Goal: Task Accomplishment & Management: Use online tool/utility

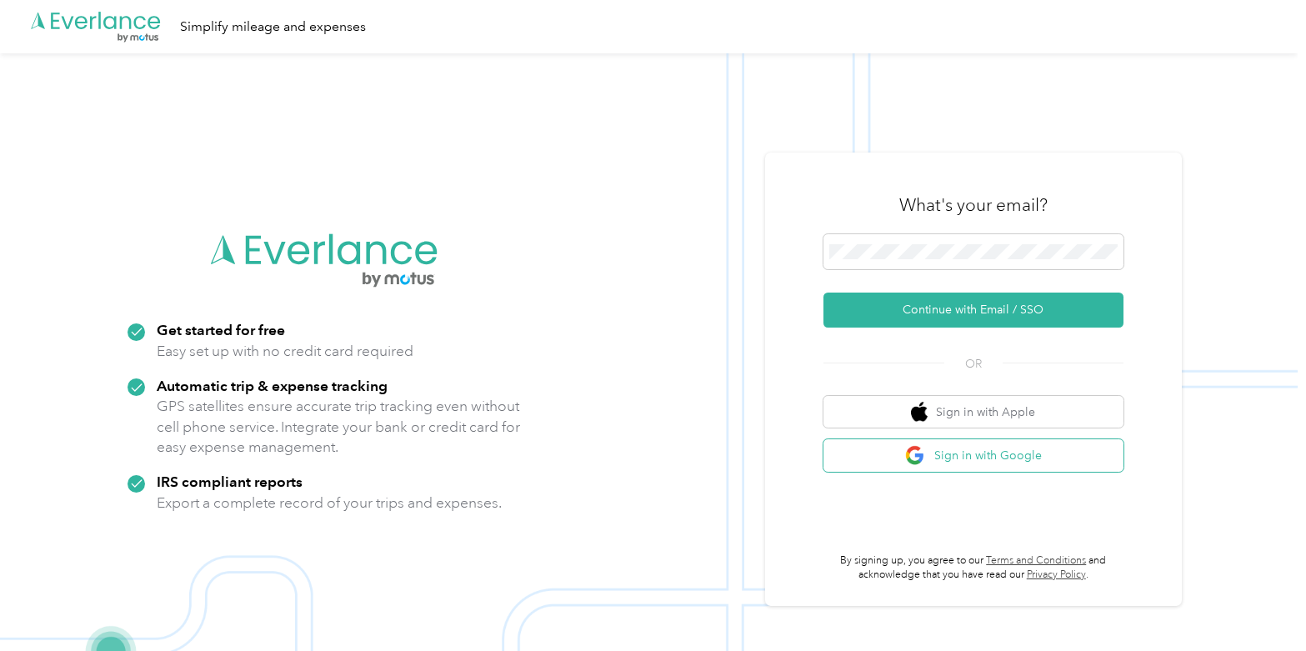
click at [940, 452] on button "Sign in with Google" at bounding box center [974, 455] width 300 height 33
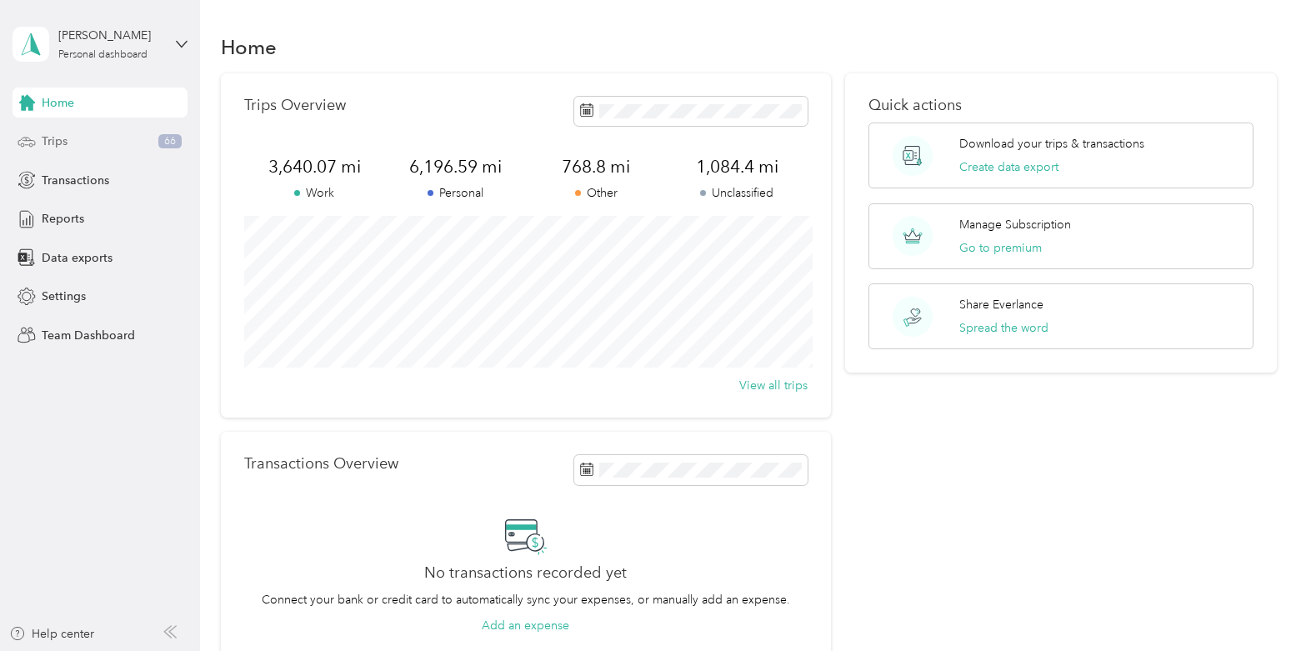
click at [77, 138] on div "Trips 66" at bounding box center [100, 142] width 175 height 30
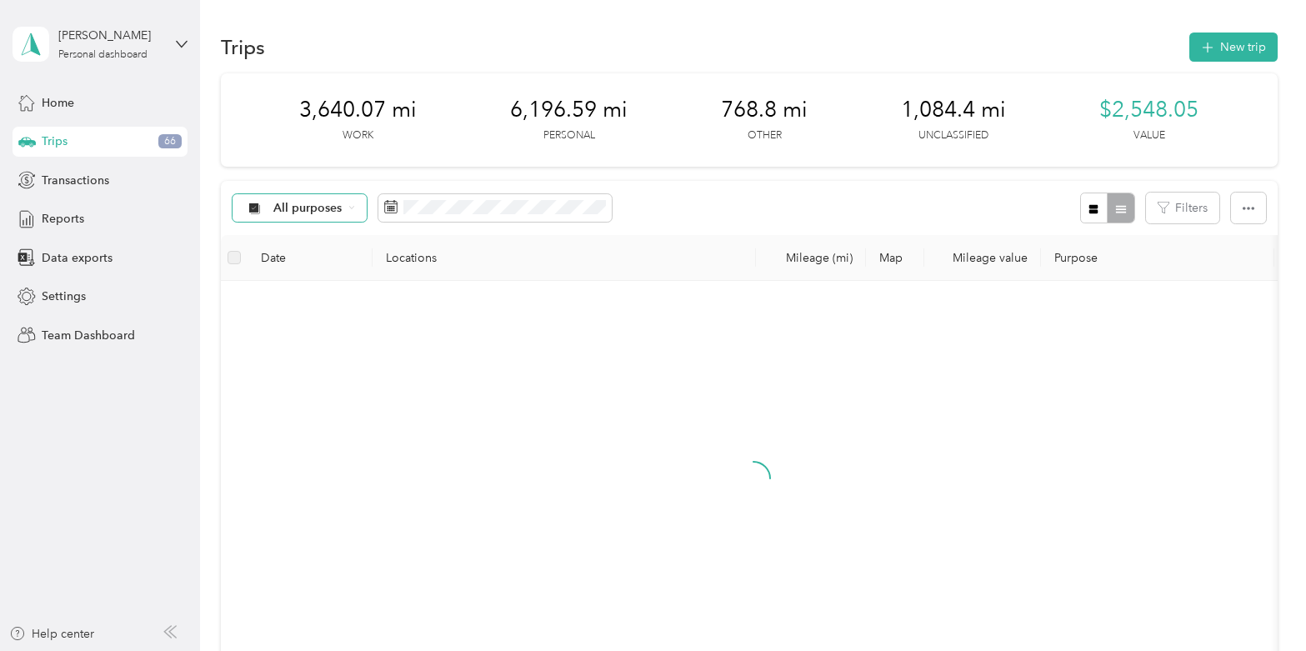
click at [317, 203] on span "All purposes" at bounding box center [307, 209] width 69 height 12
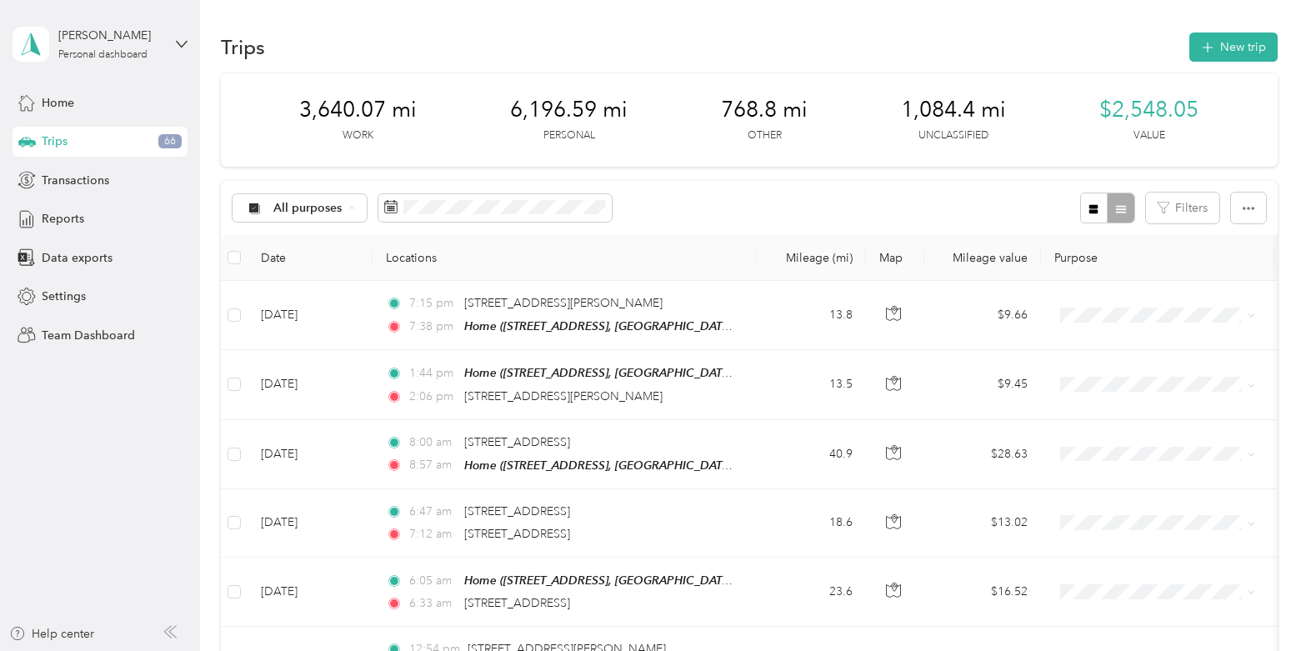
click at [308, 265] on span "Unclassified" at bounding box center [313, 267] width 81 height 18
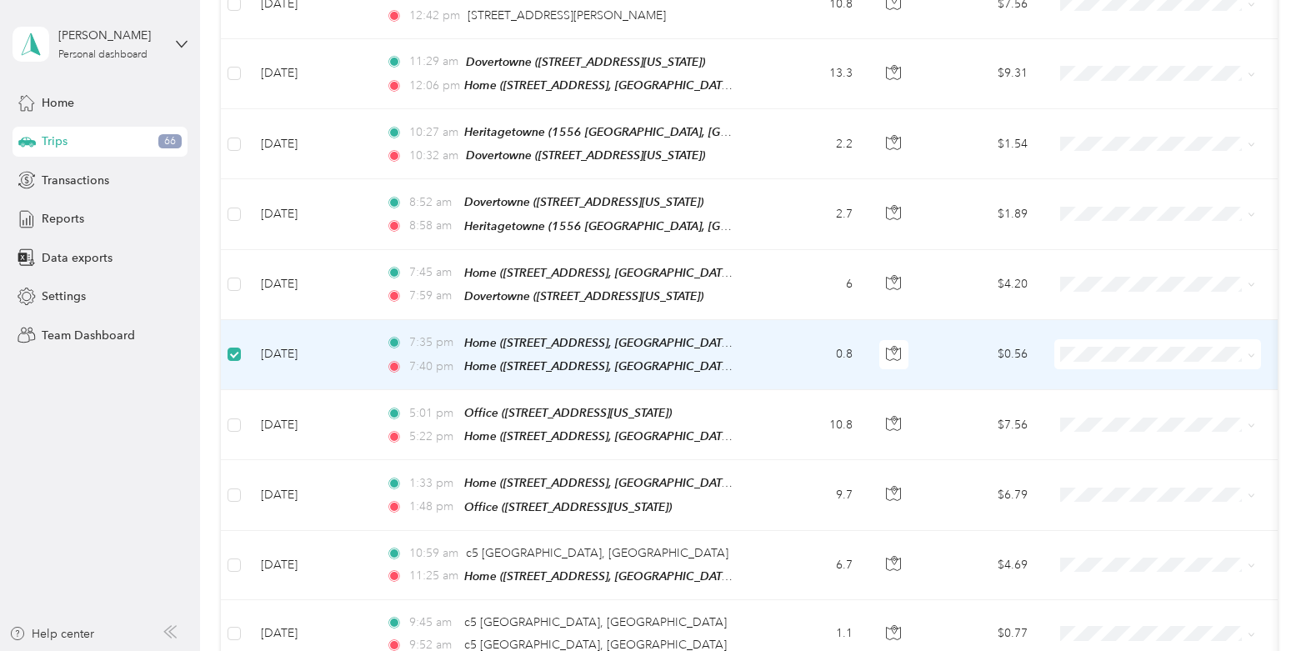
scroll to position [743, 0]
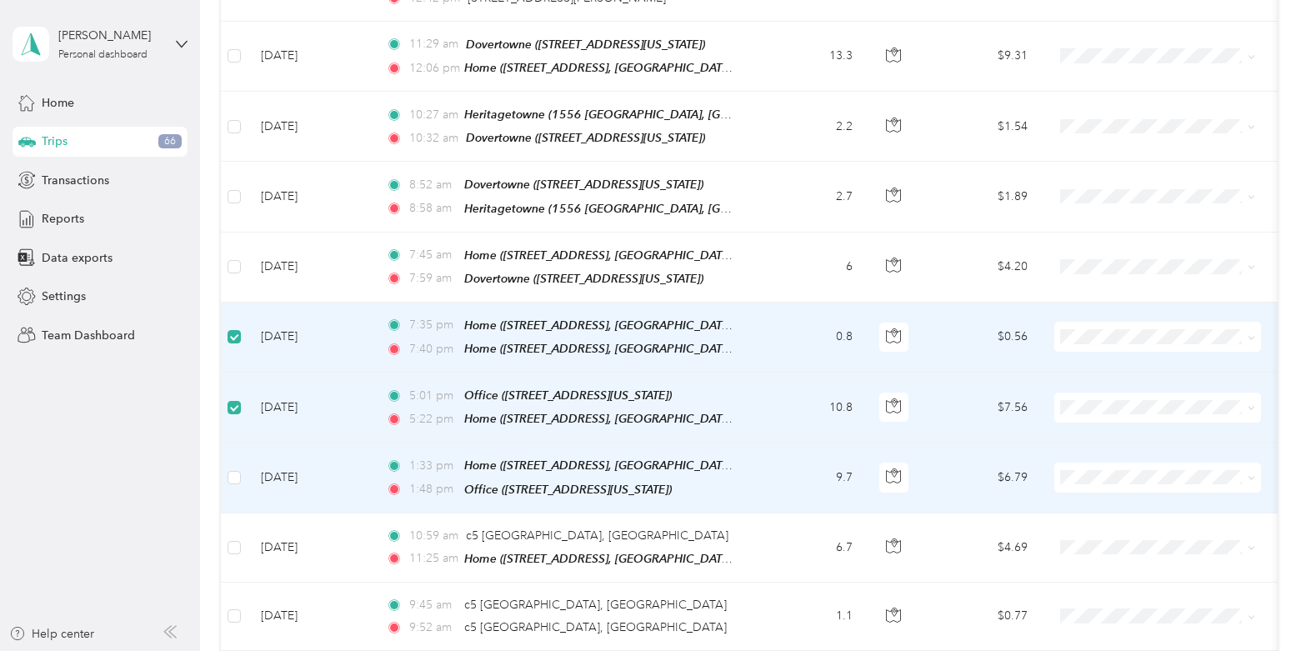
click at [241, 471] on td at bounding box center [234, 478] width 27 height 70
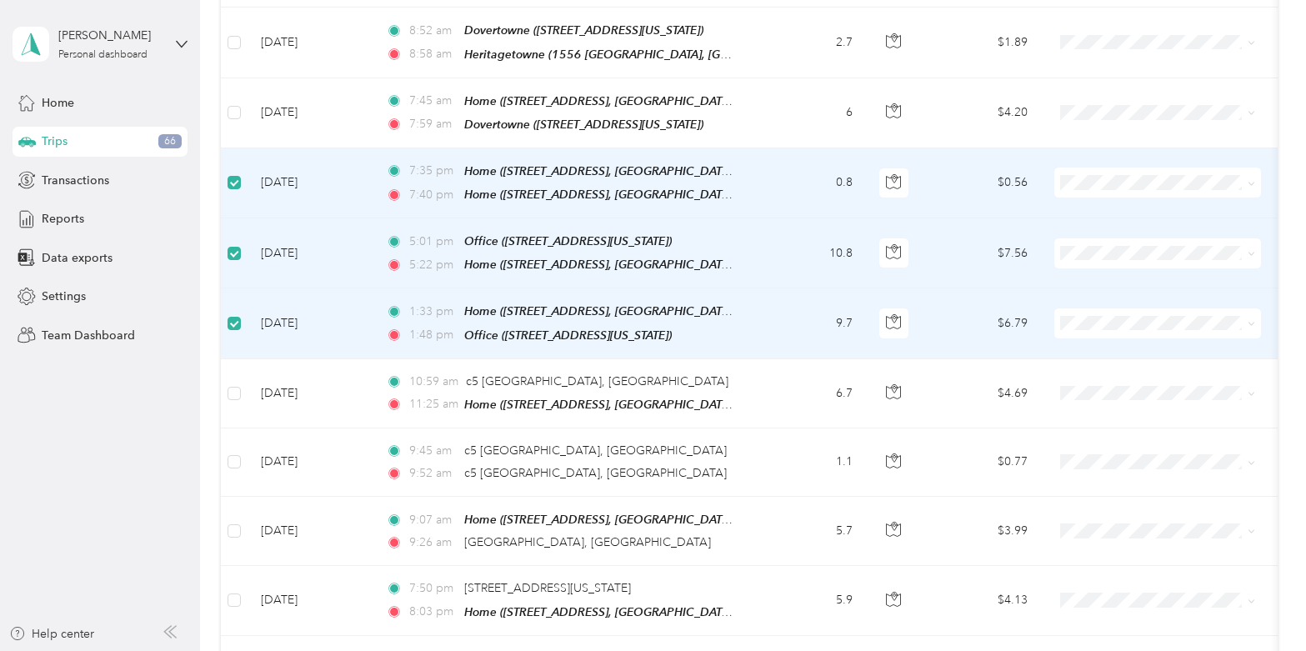
scroll to position [906, 0]
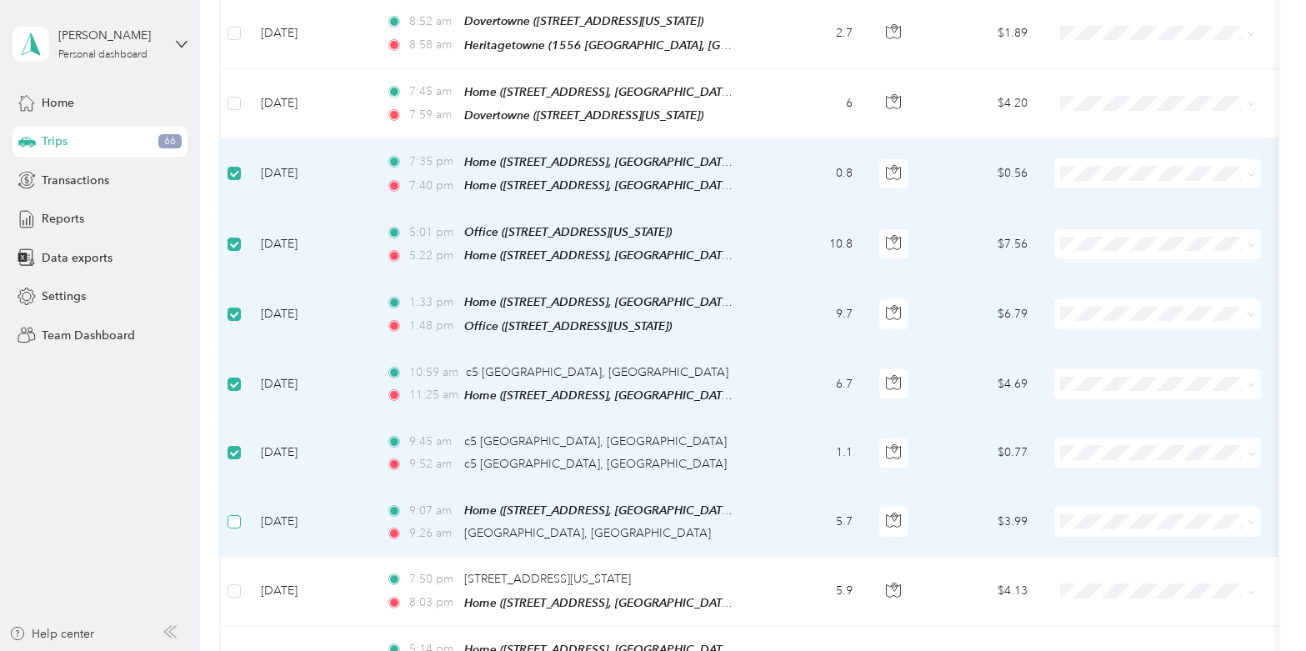
click at [229, 513] on label at bounding box center [234, 522] width 13 height 18
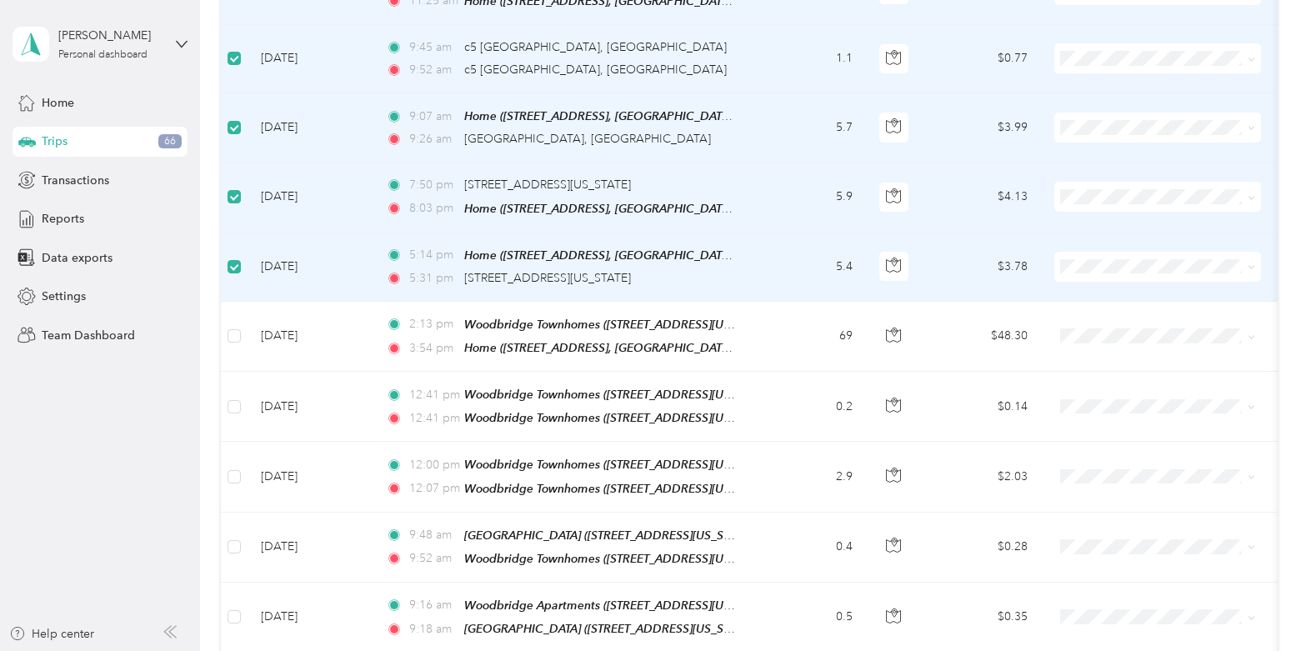
scroll to position [1301, 0]
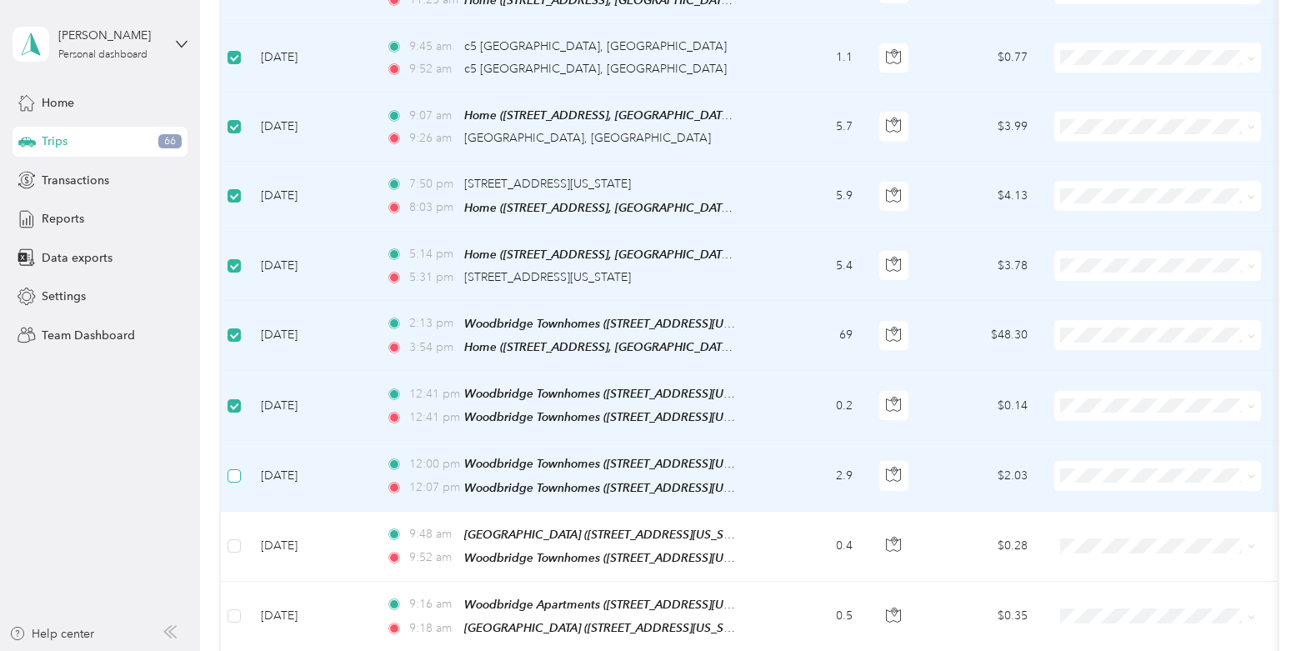
click at [234, 467] on label at bounding box center [234, 476] width 13 height 18
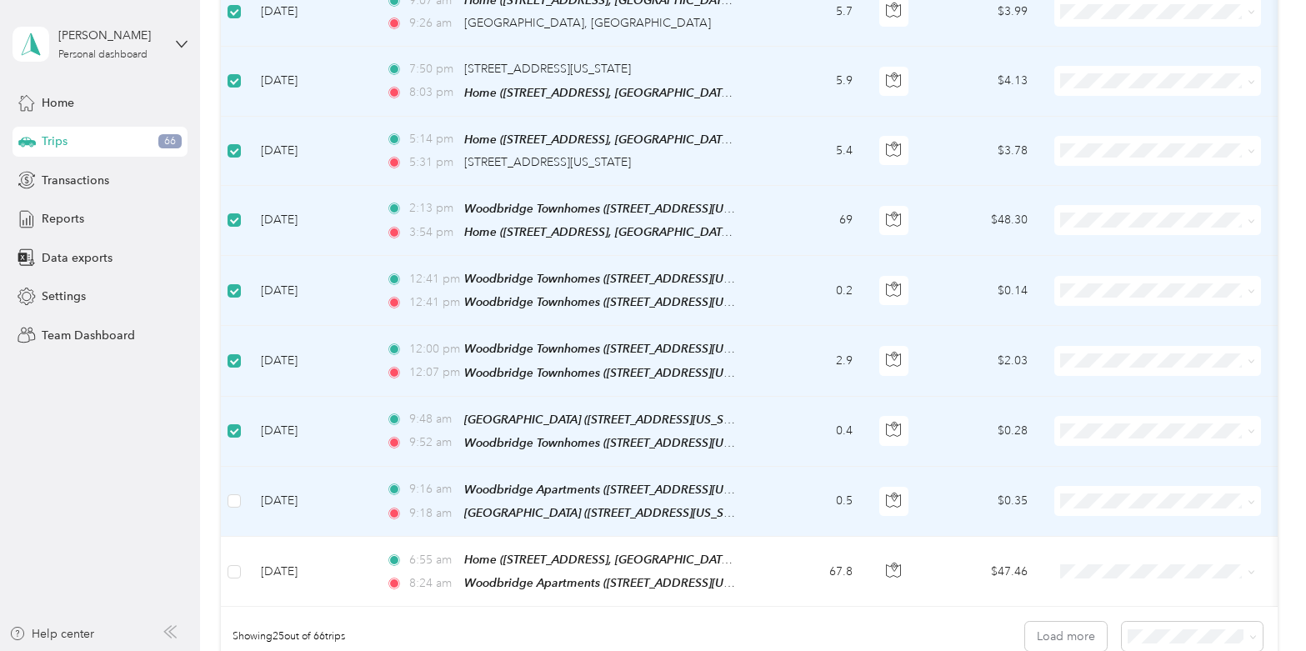
scroll to position [1417, 0]
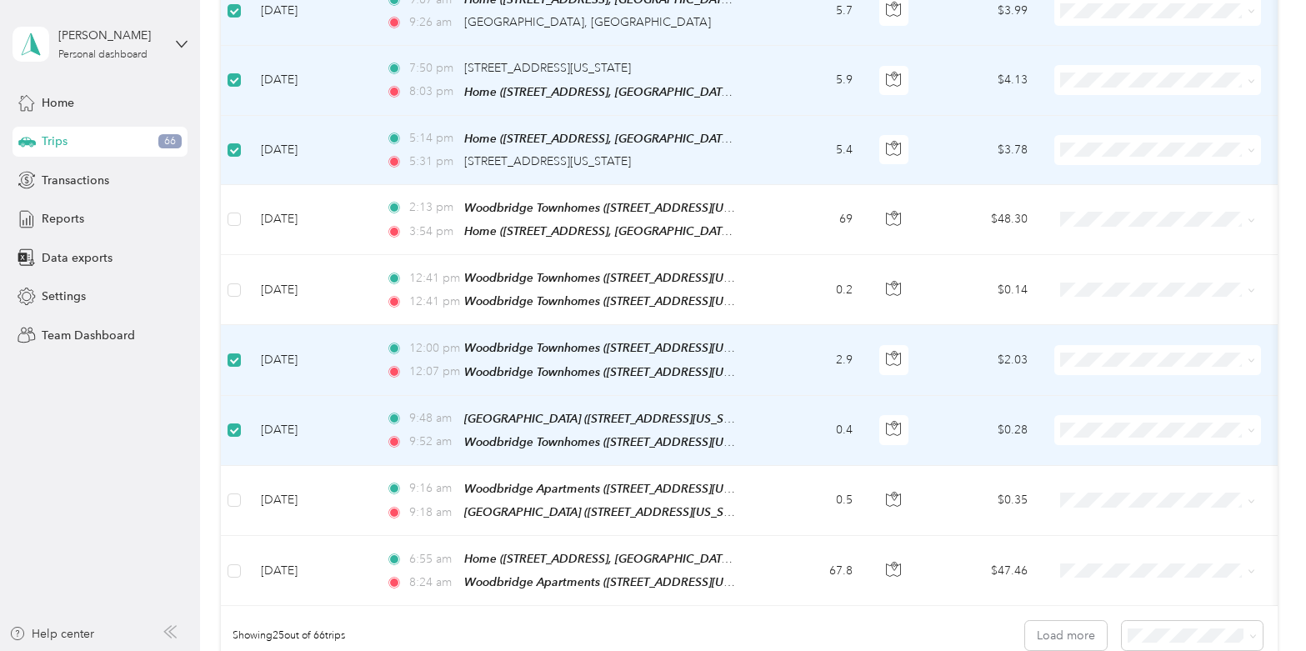
click at [236, 351] on label at bounding box center [234, 360] width 13 height 18
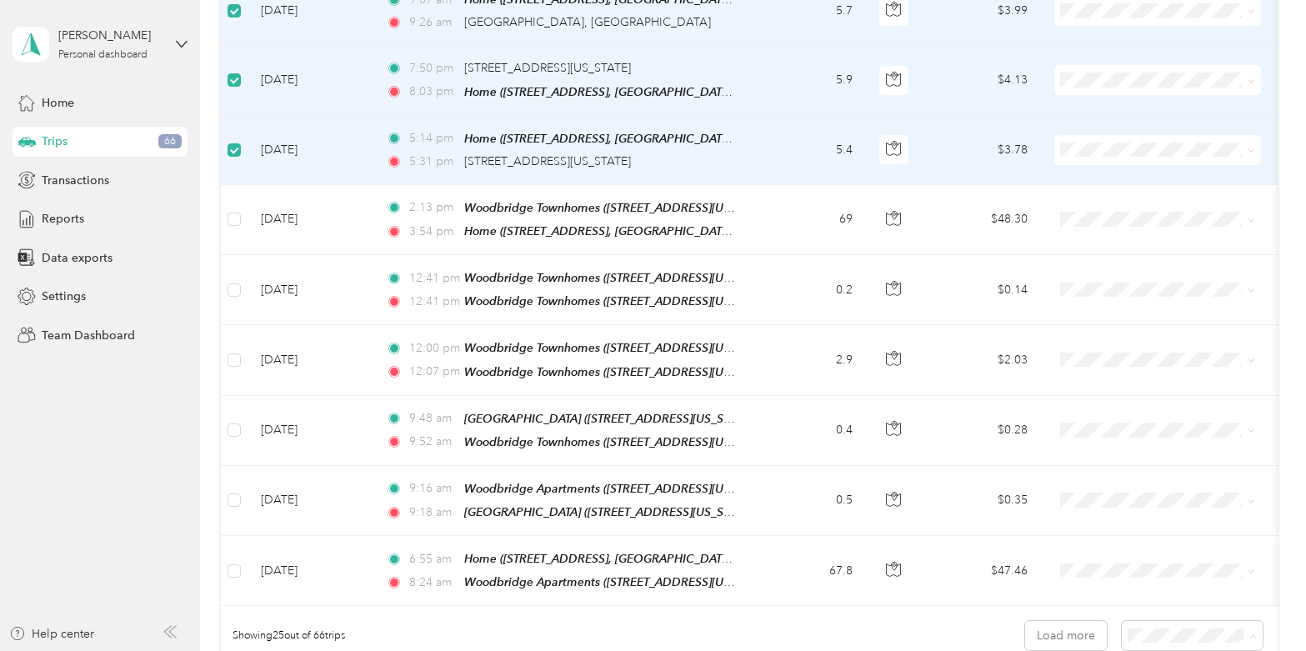
click at [1171, 588] on span "100 per load" at bounding box center [1176, 590] width 68 height 14
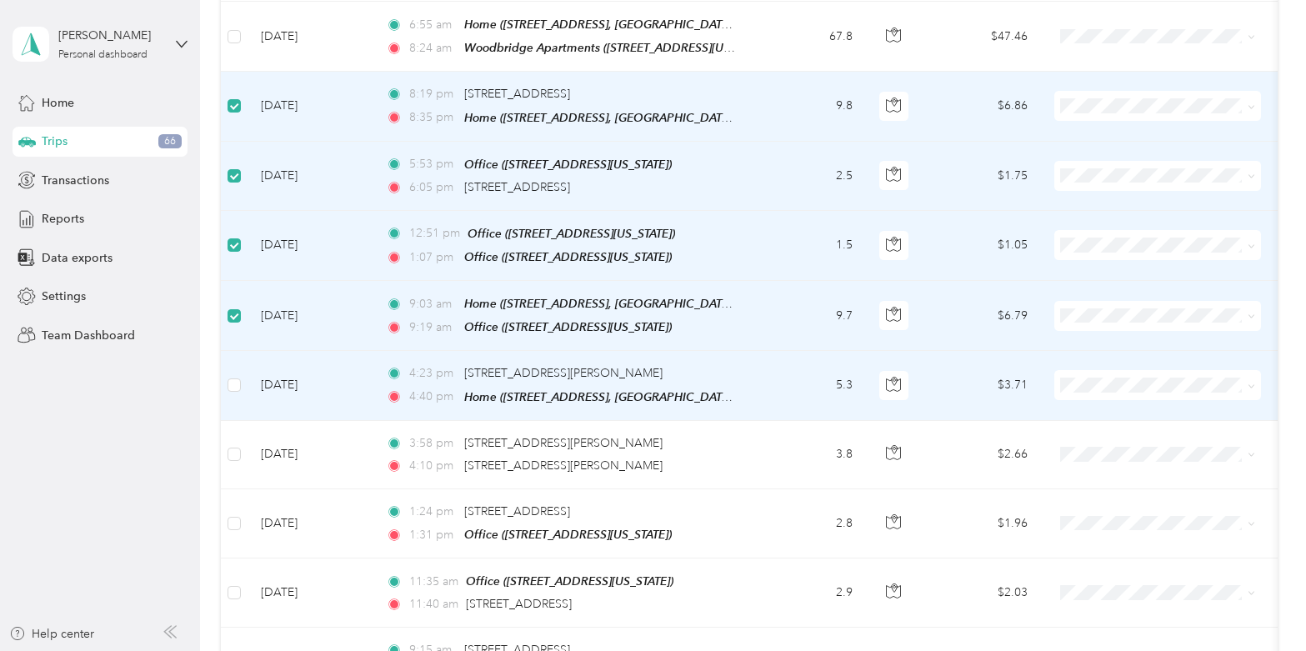
scroll to position [1979, 0]
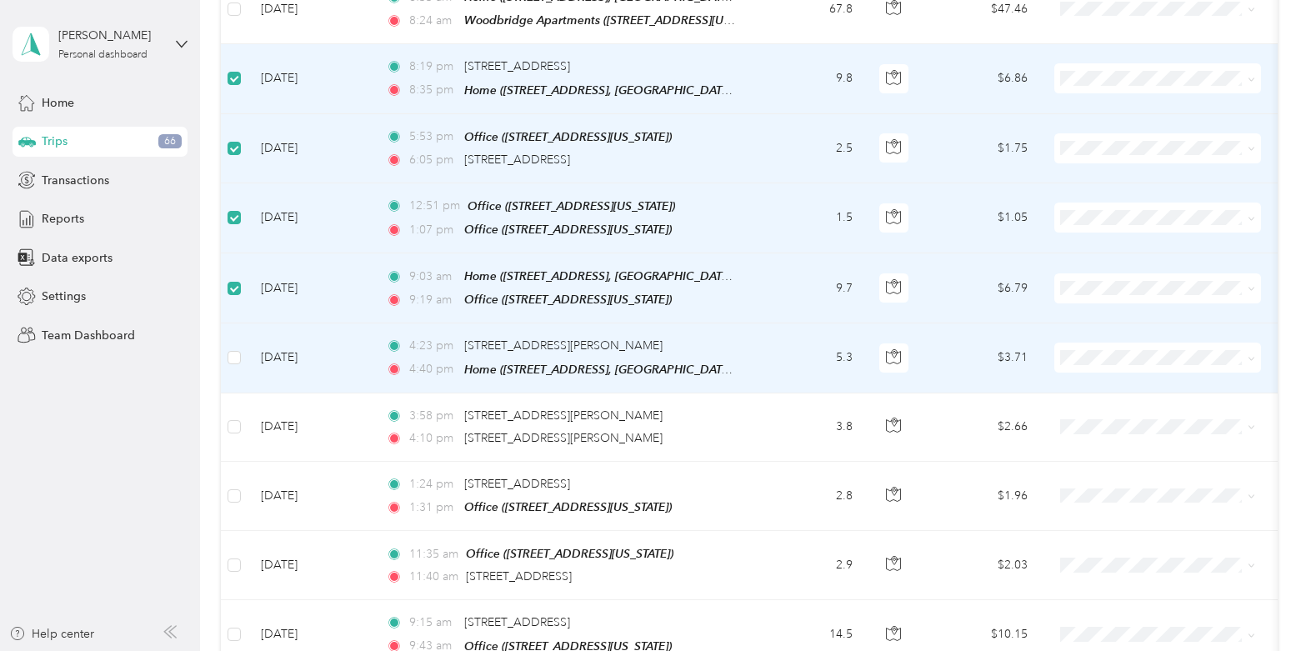
click at [241, 340] on td at bounding box center [234, 357] width 27 height 69
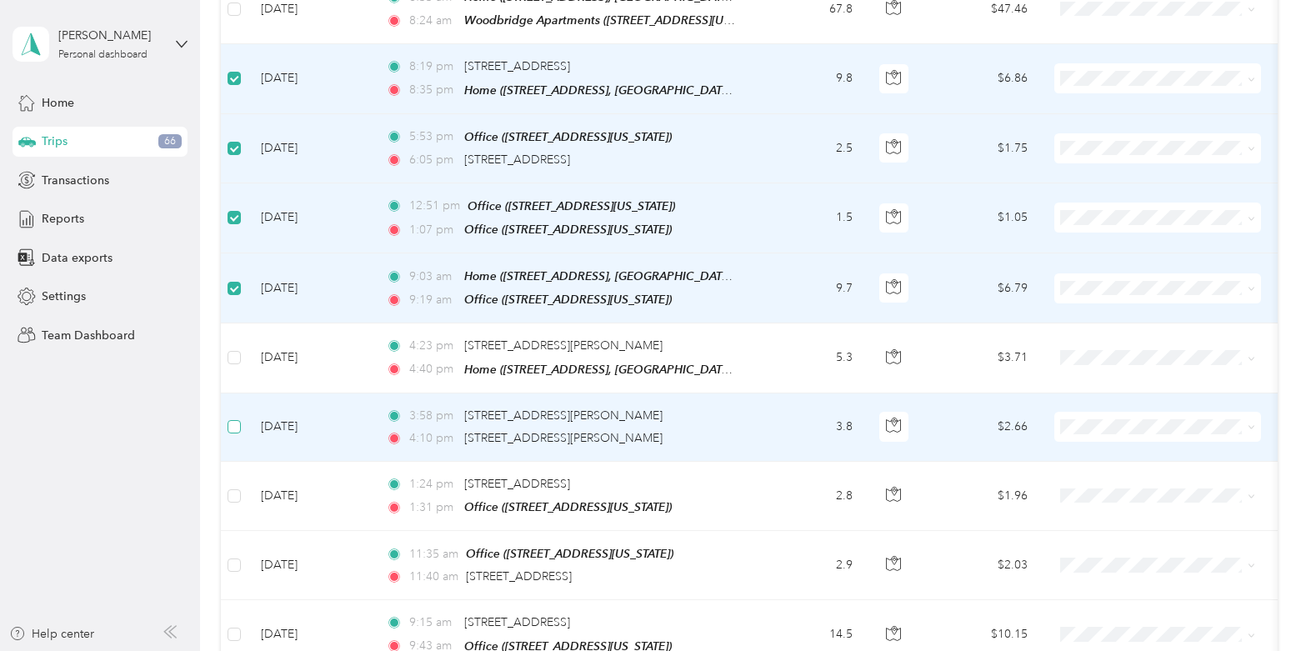
click at [234, 418] on label at bounding box center [234, 427] width 13 height 18
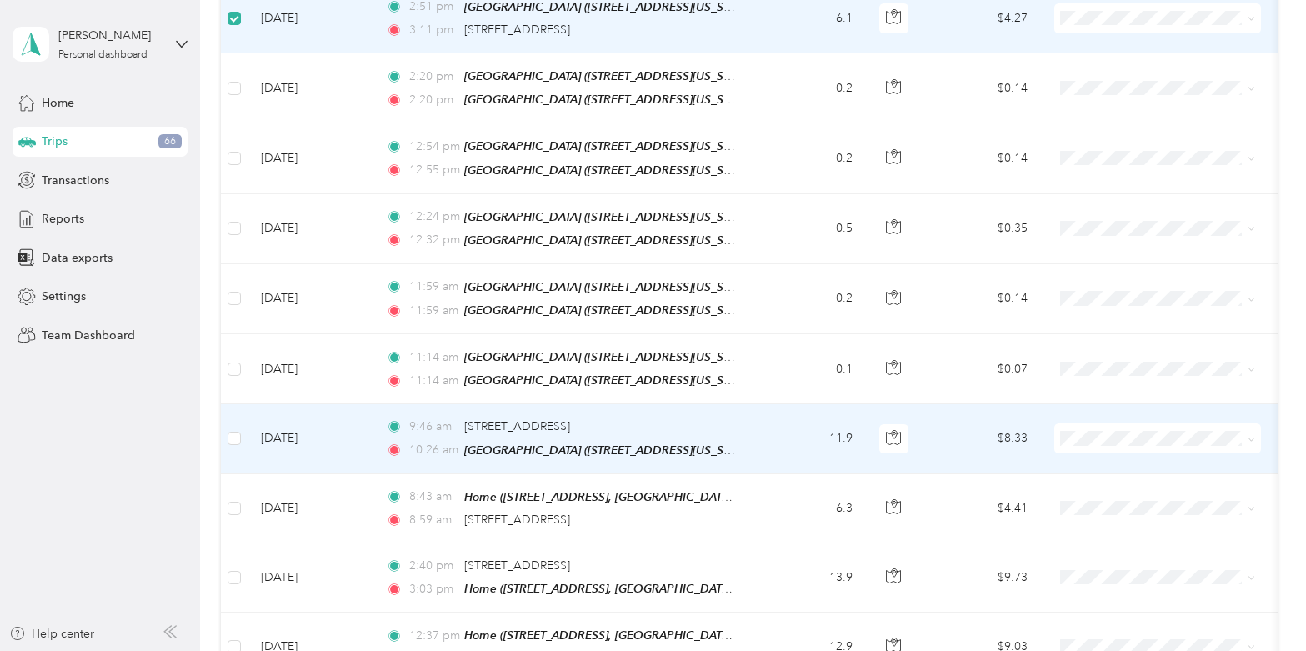
scroll to position [3012, 0]
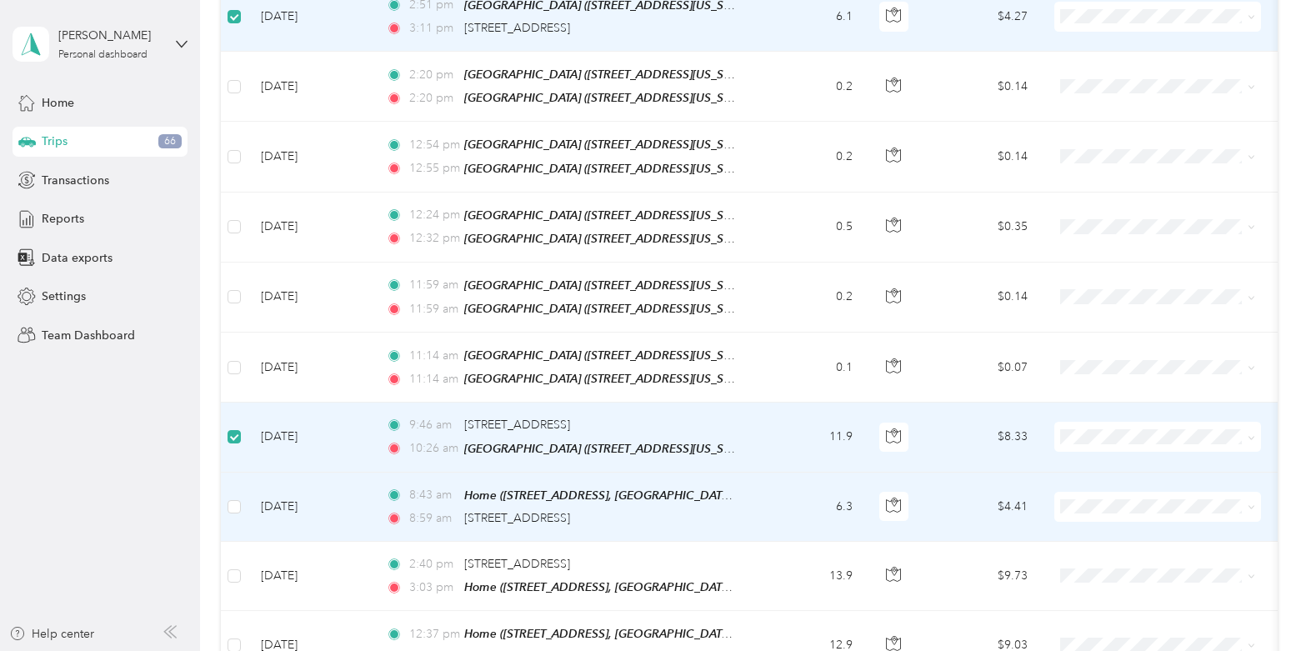
click at [233, 490] on td at bounding box center [234, 507] width 27 height 69
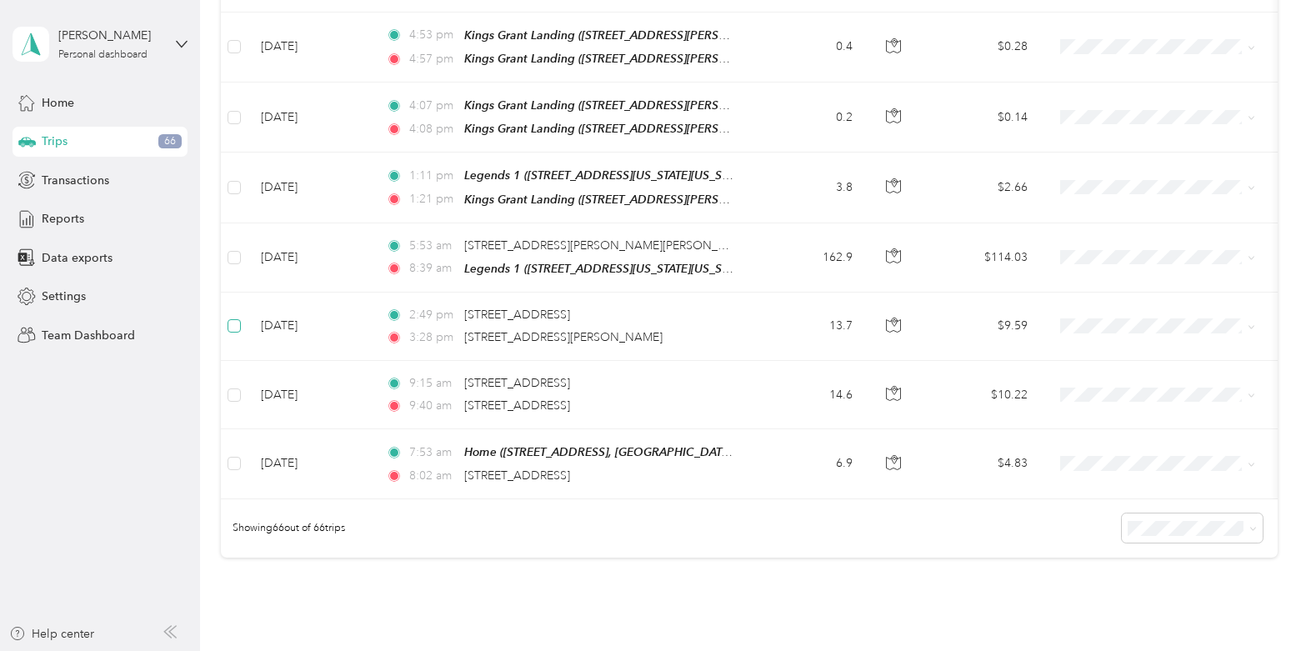
scroll to position [4373, 0]
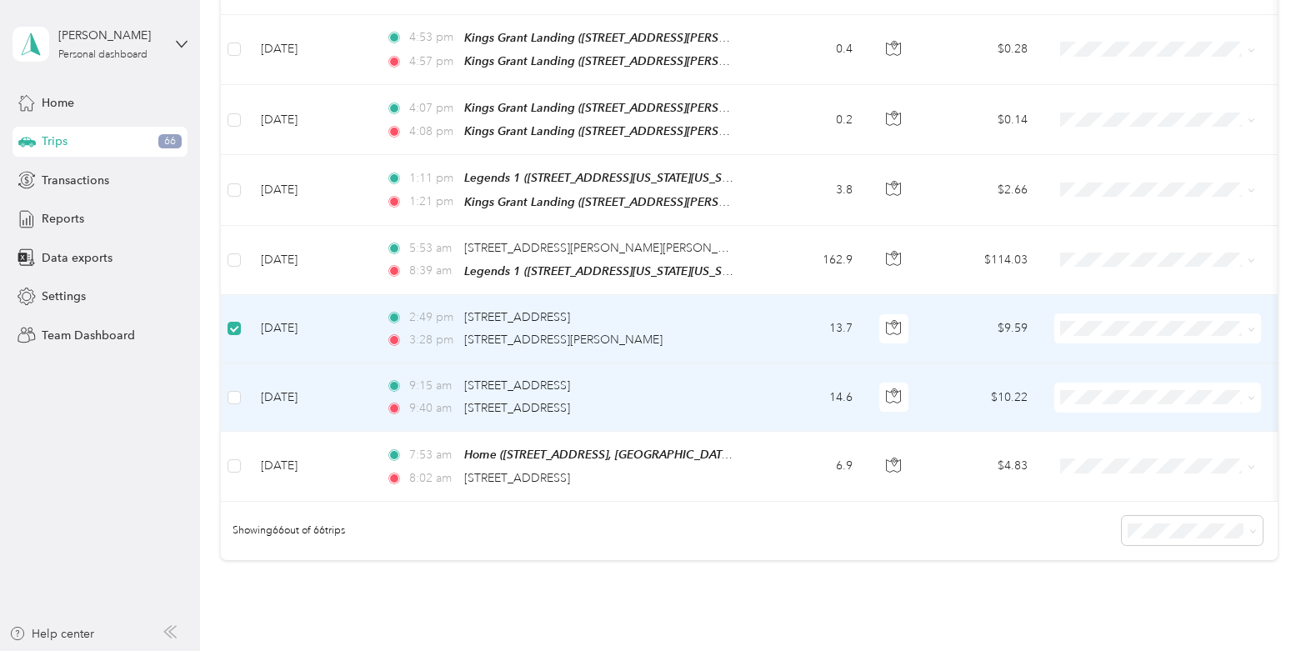
click at [244, 363] on td at bounding box center [234, 397] width 27 height 68
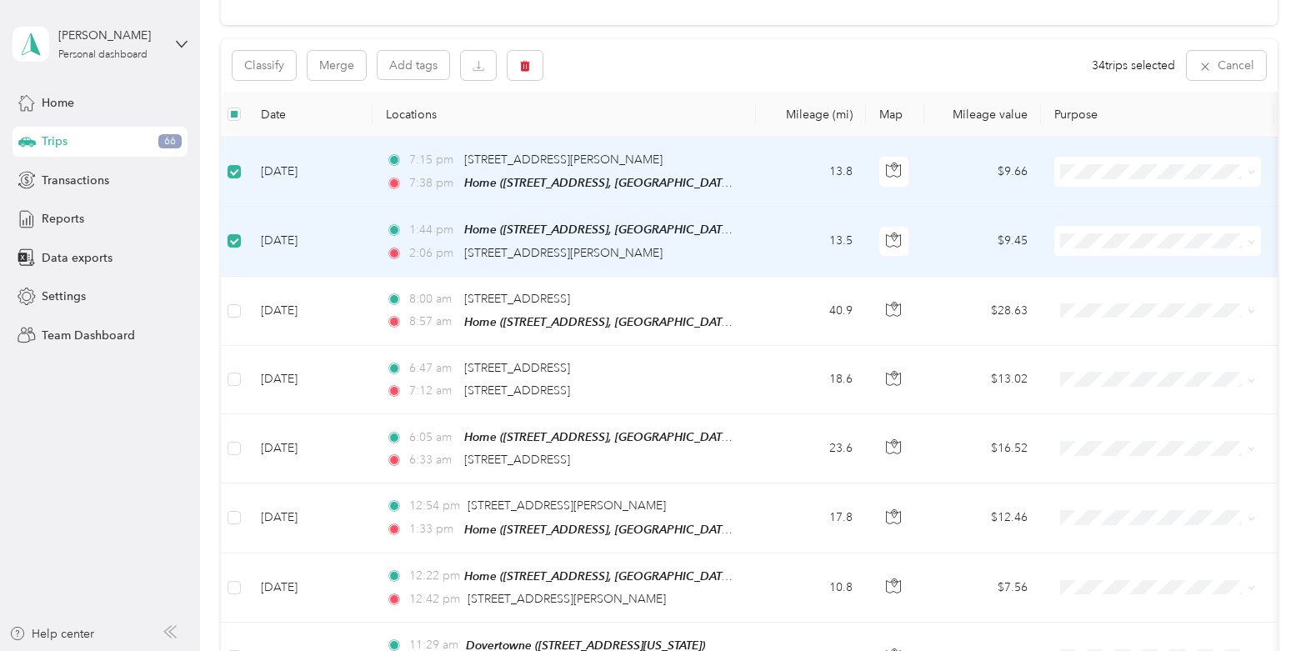
scroll to position [0, 0]
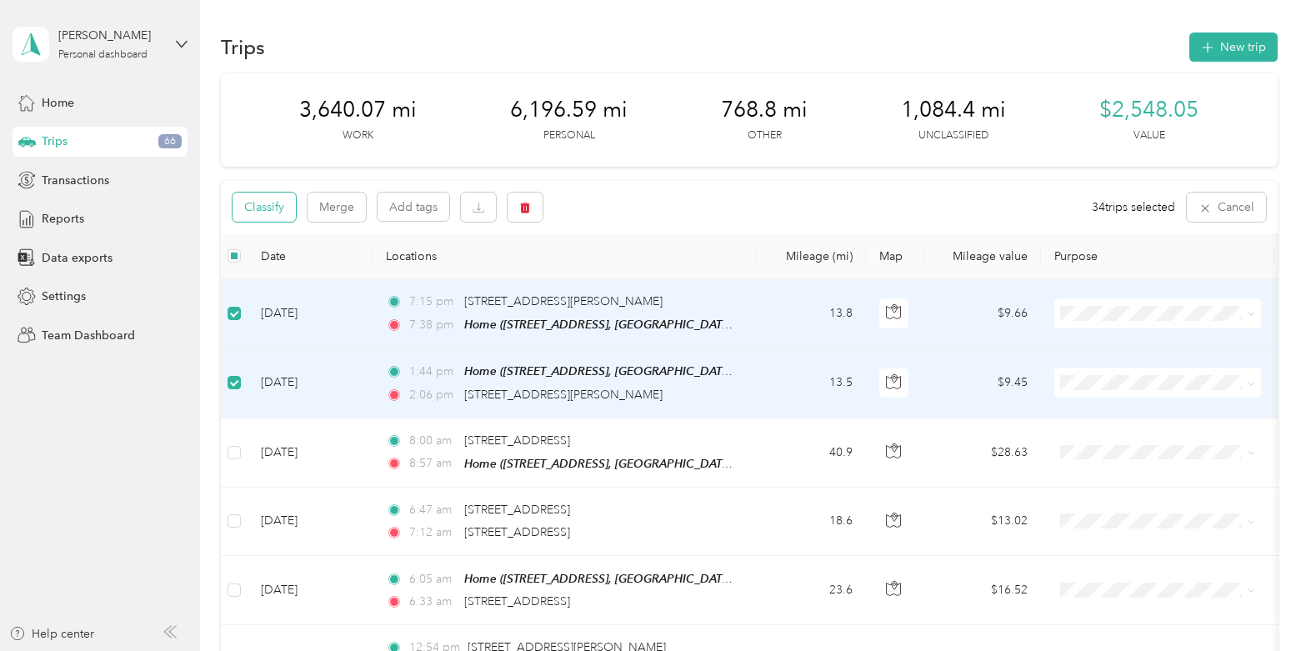
click at [272, 212] on button "Classify" at bounding box center [264, 207] width 63 height 29
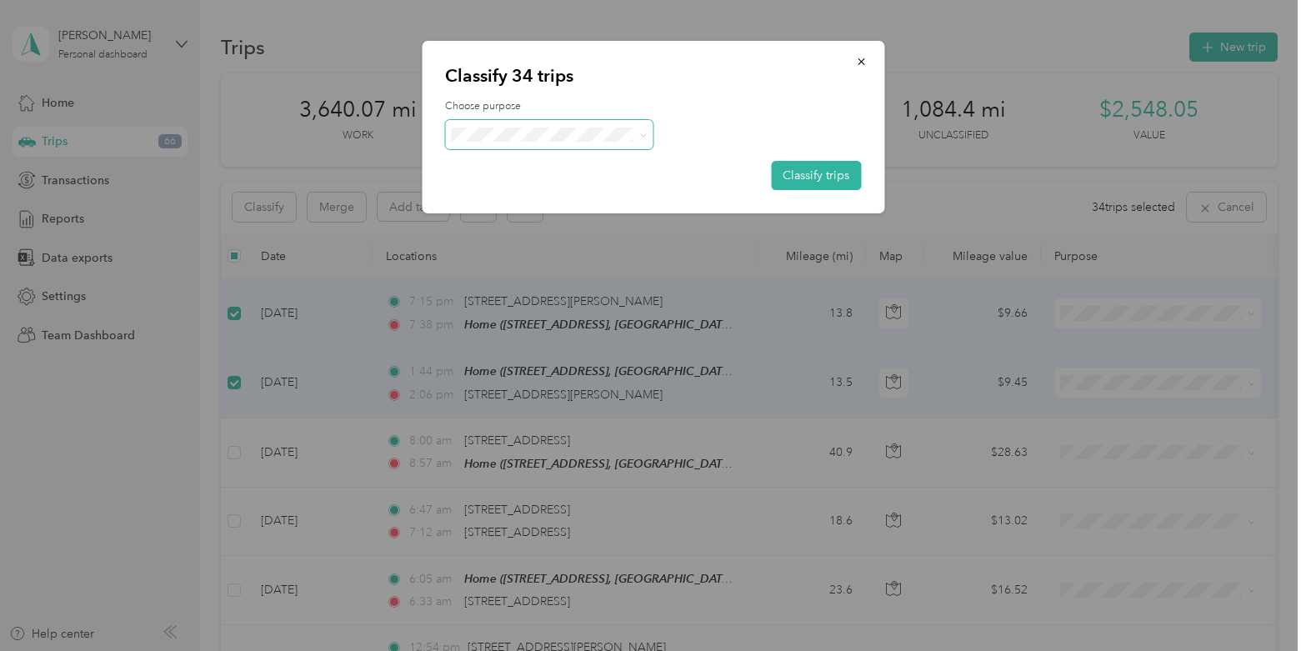
click at [513, 144] on span at bounding box center [549, 134] width 208 height 29
click at [644, 137] on icon at bounding box center [644, 136] width 8 height 8
click at [551, 191] on span "Personal" at bounding box center [564, 195] width 155 height 18
click at [822, 173] on button "Classify trips" at bounding box center [816, 175] width 90 height 29
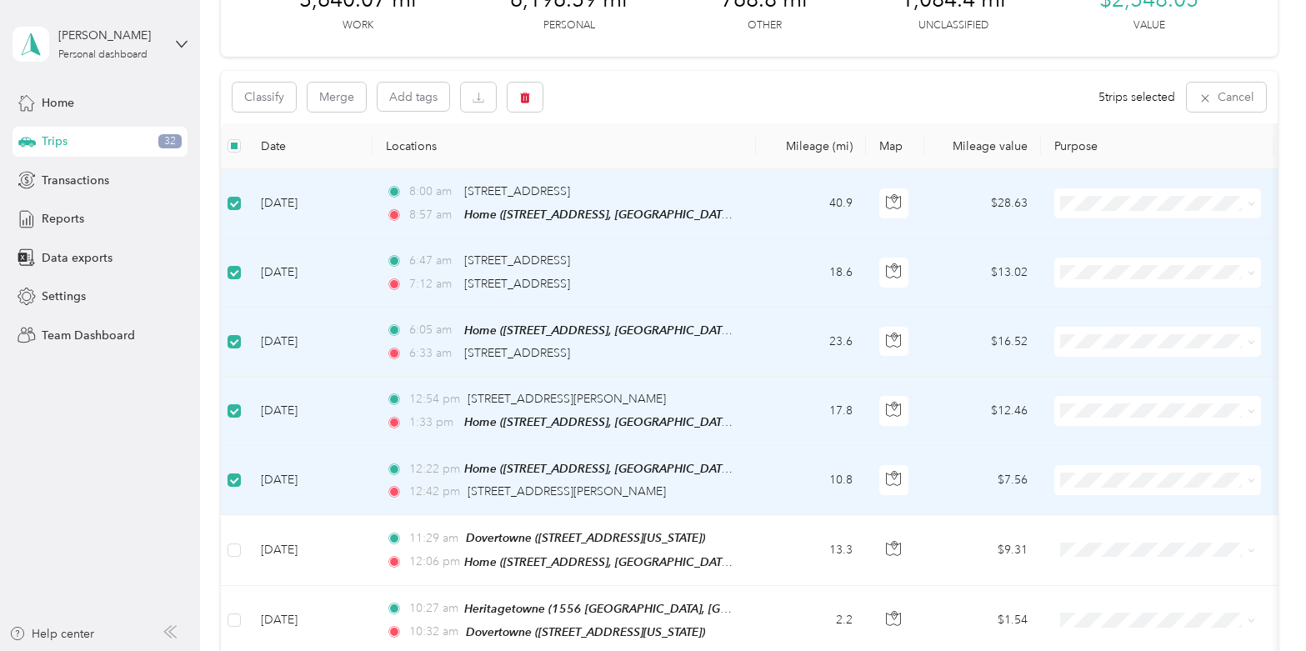
scroll to position [90, 0]
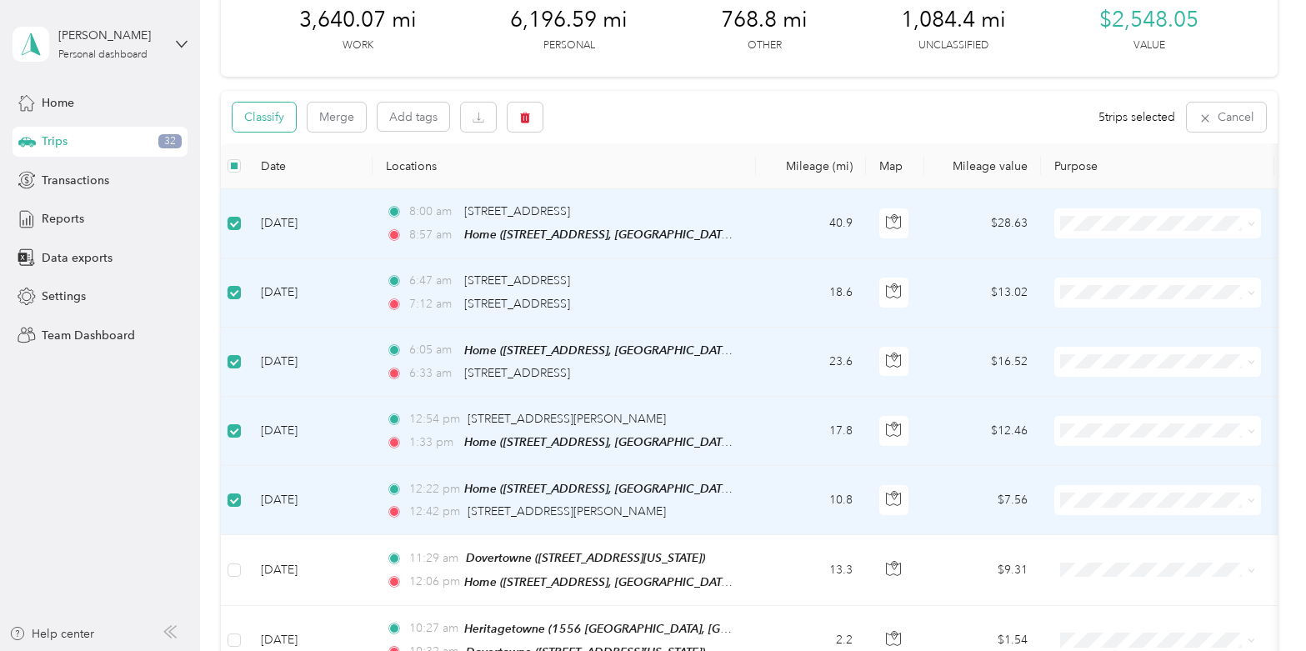
click at [275, 120] on button "Classify" at bounding box center [264, 117] width 63 height 29
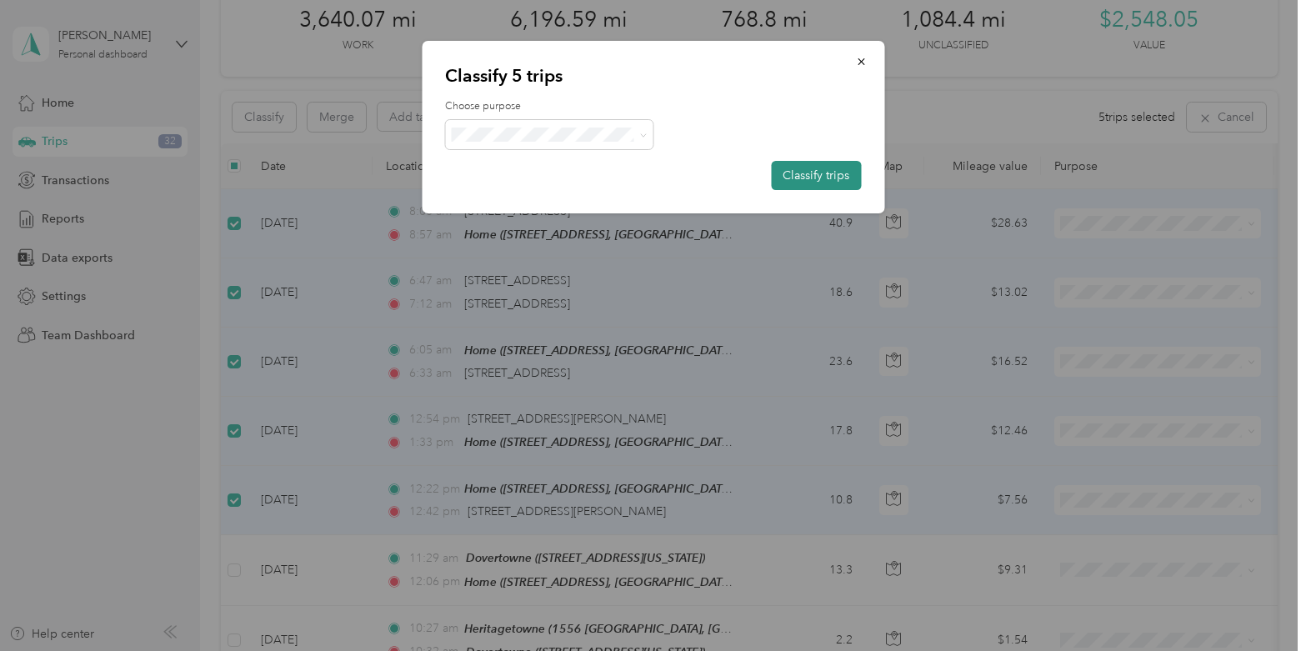
click at [816, 181] on button "Classify trips" at bounding box center [816, 175] width 90 height 29
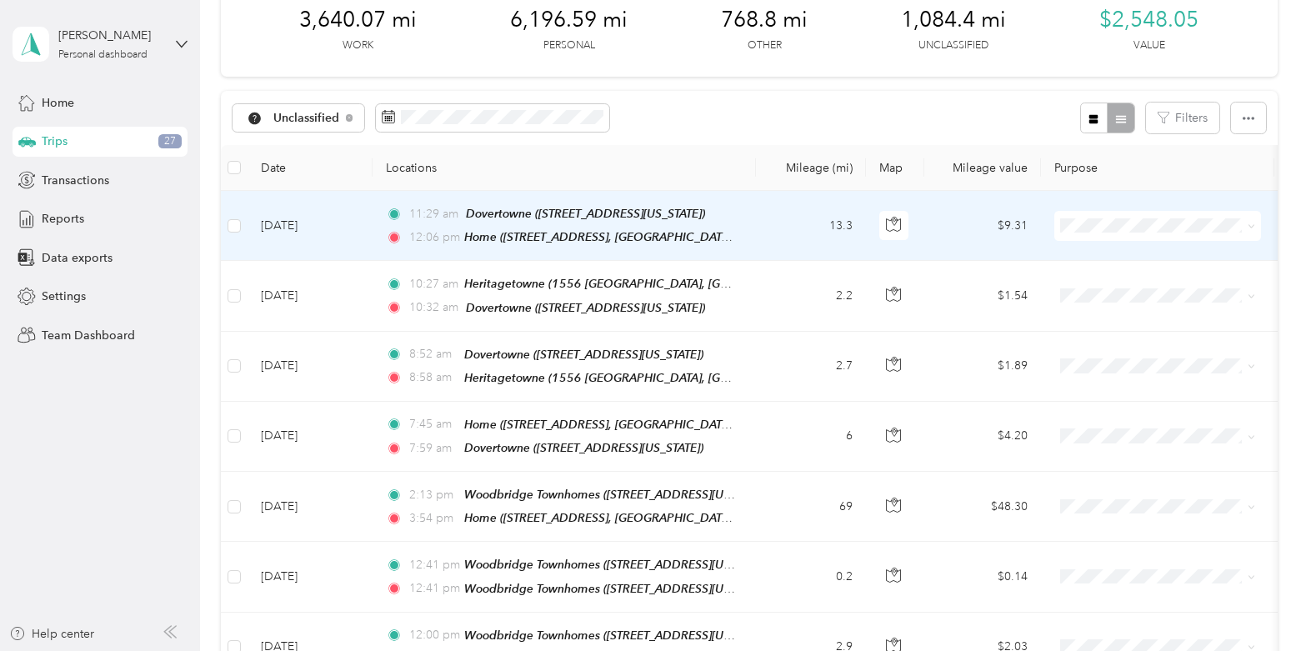
click at [784, 221] on td "13.3" at bounding box center [811, 226] width 110 height 70
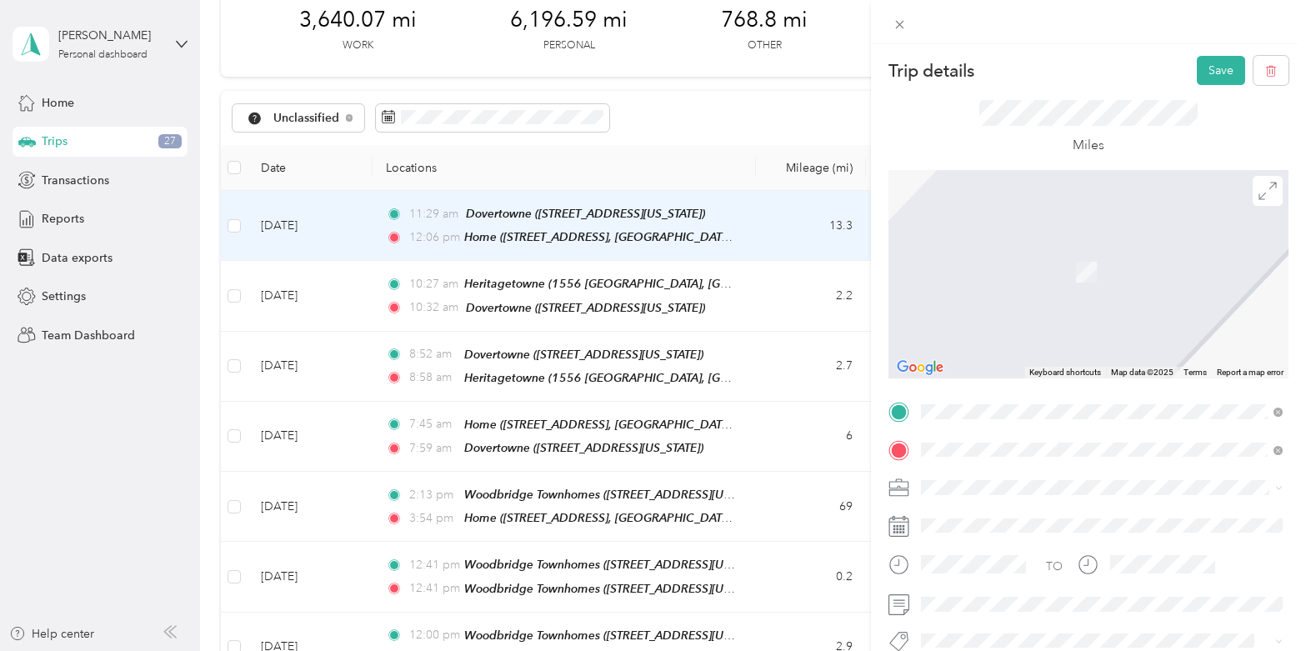
click at [1047, 263] on div "Office [STREET_ADDRESS][US_STATE]" at bounding box center [1035, 262] width 167 height 35
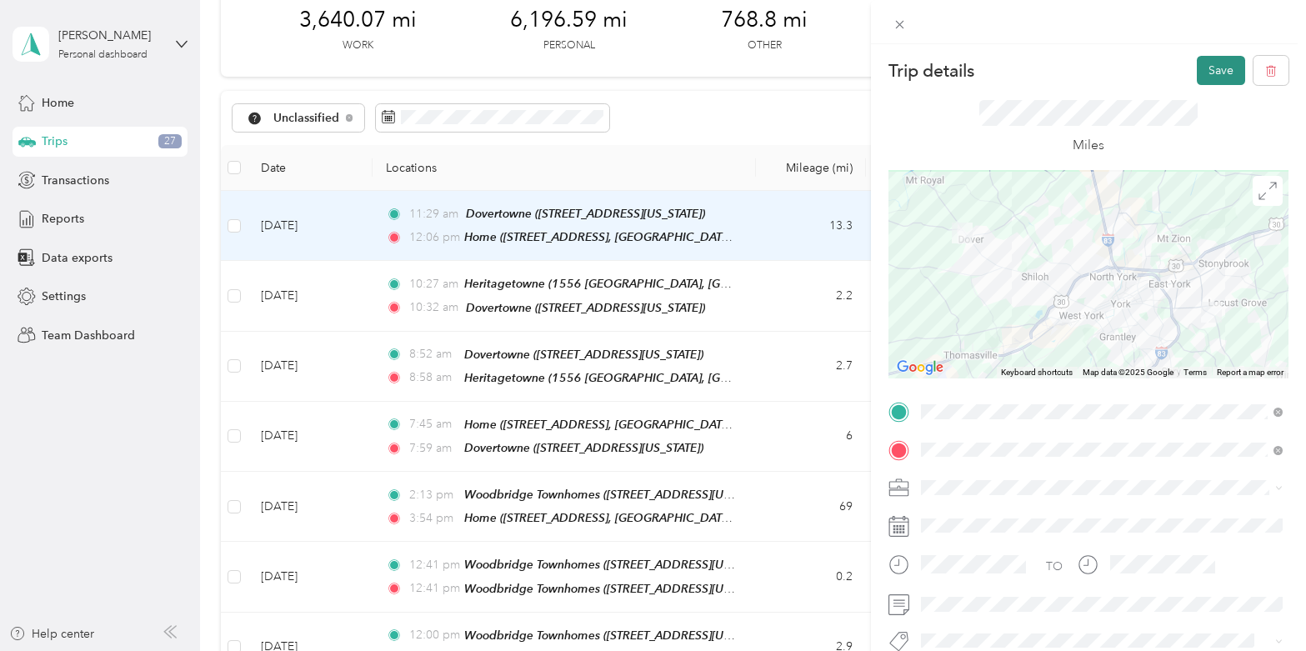
click at [1227, 73] on button "Save" at bounding box center [1221, 70] width 48 height 29
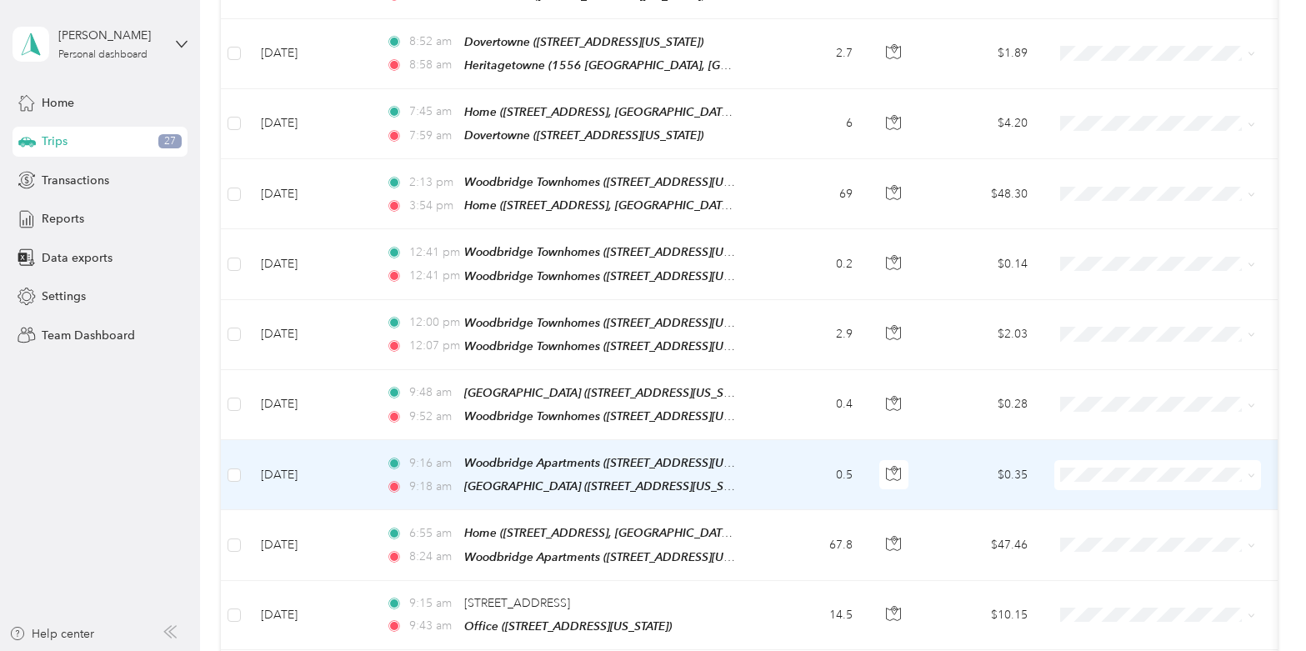
scroll to position [399, 0]
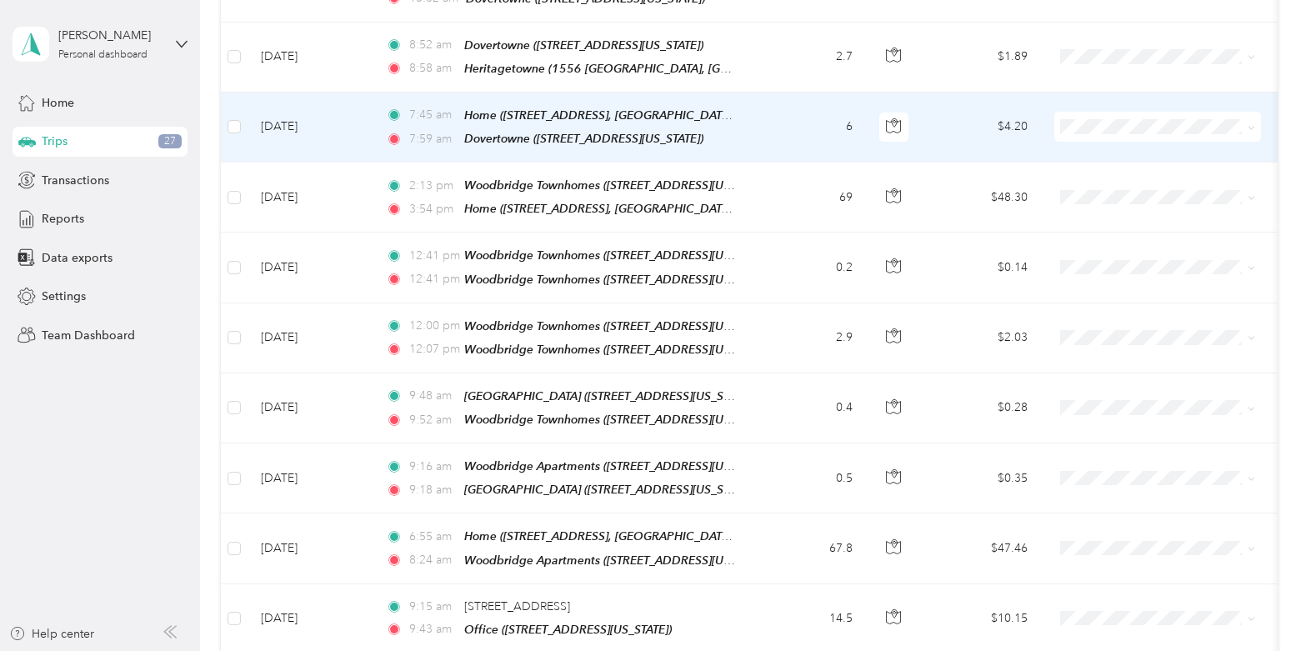
click at [240, 134] on td at bounding box center [234, 128] width 27 height 70
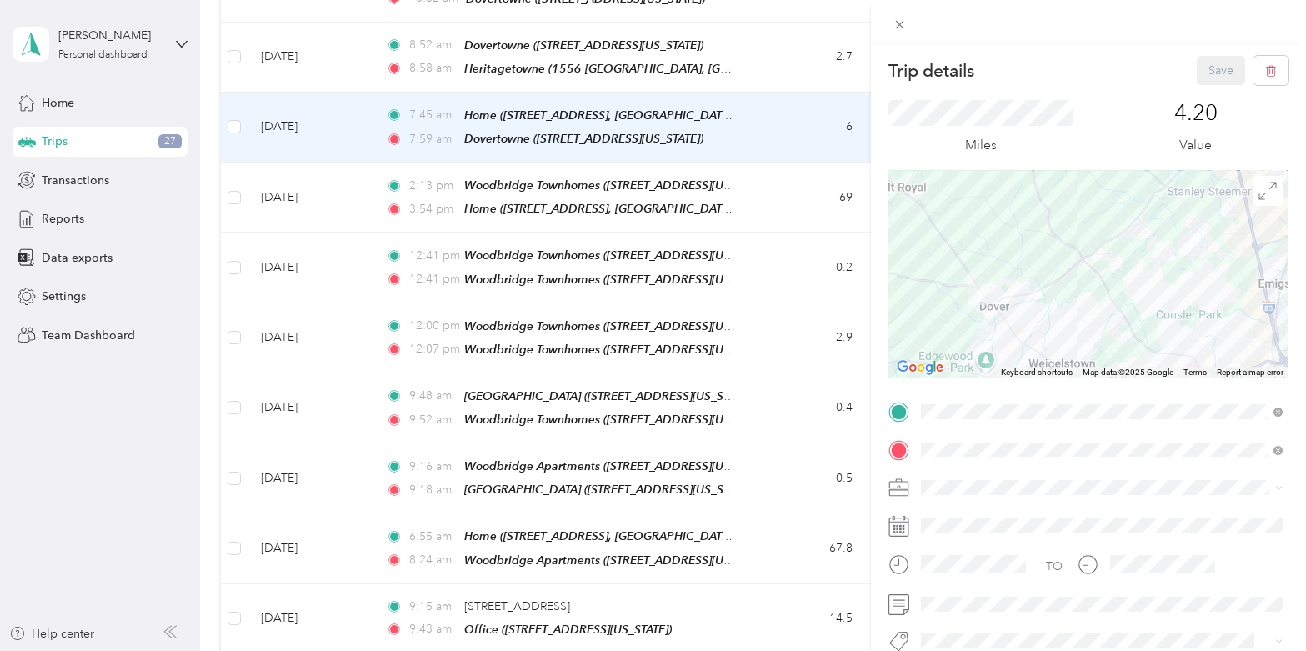
click at [235, 123] on div "Trip details Save This trip cannot be edited because it is either under review,…" at bounding box center [653, 325] width 1306 height 651
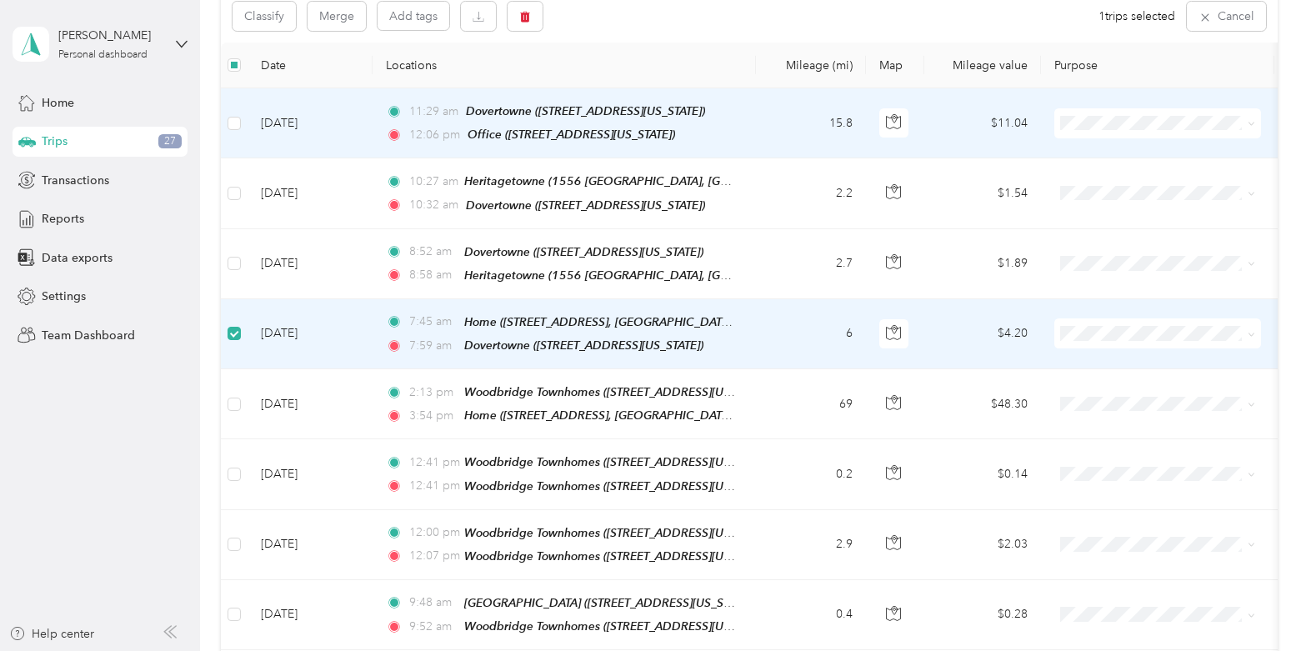
scroll to position [189, 0]
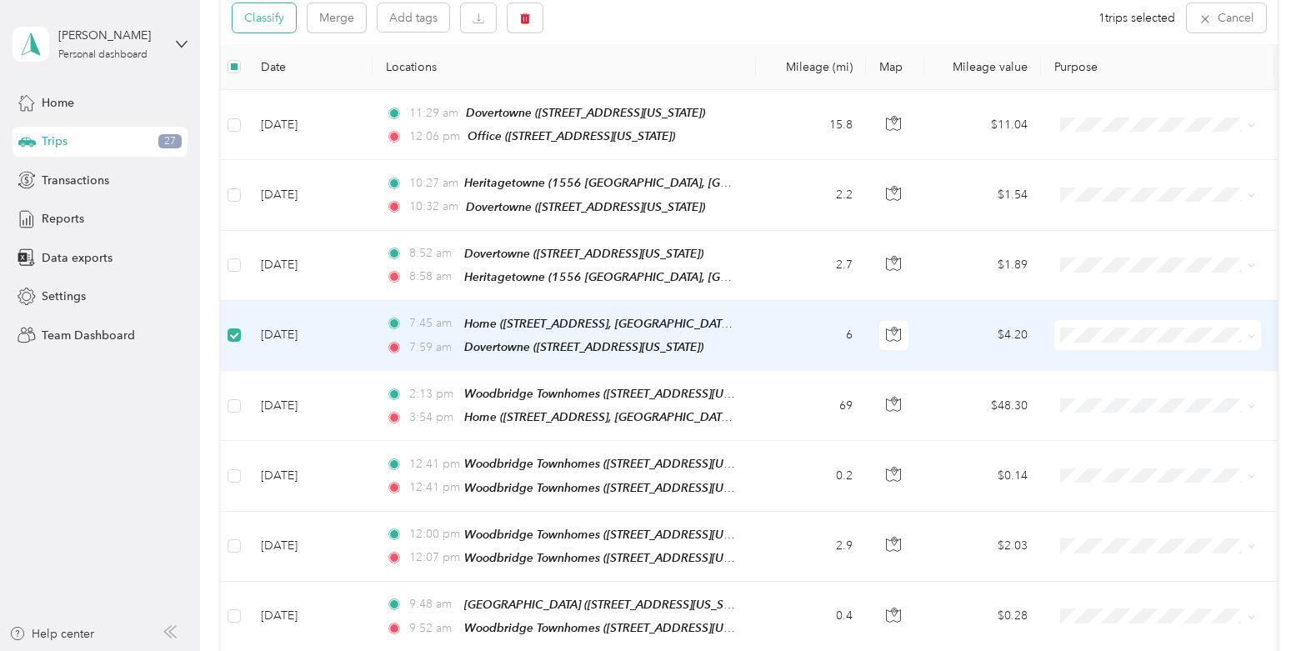
click at [269, 15] on button "Classify" at bounding box center [264, 17] width 63 height 29
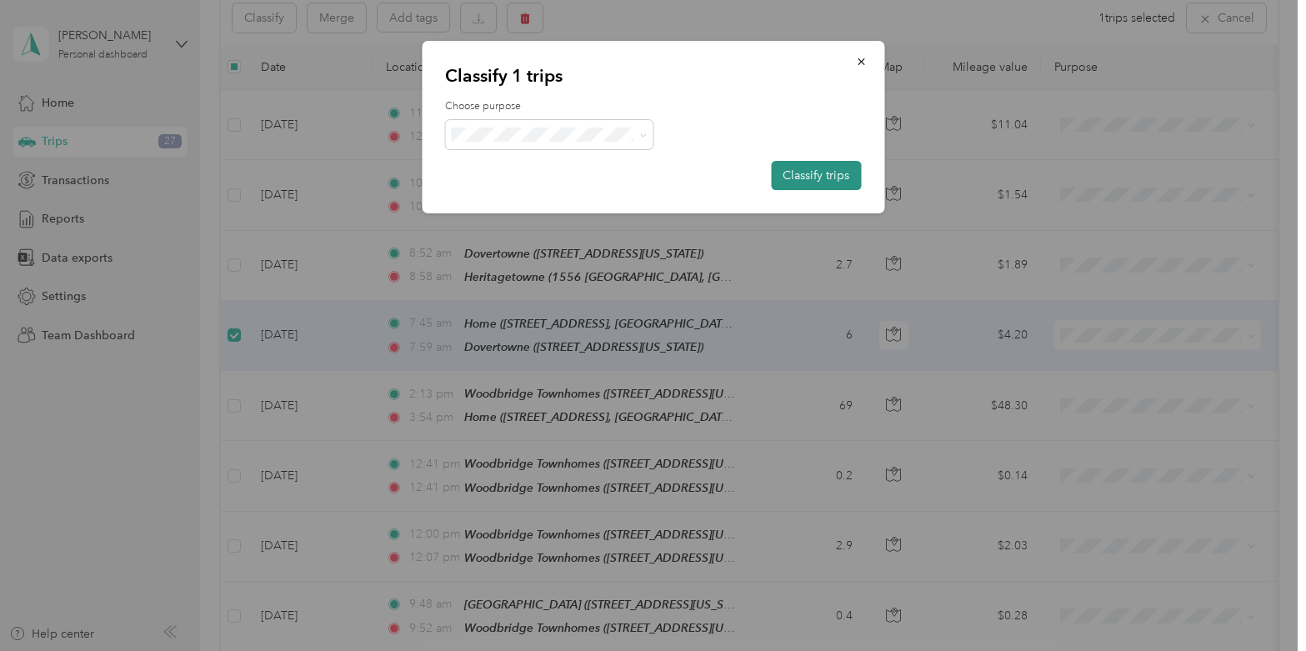
click at [796, 180] on button "Classify trips" at bounding box center [816, 175] width 90 height 29
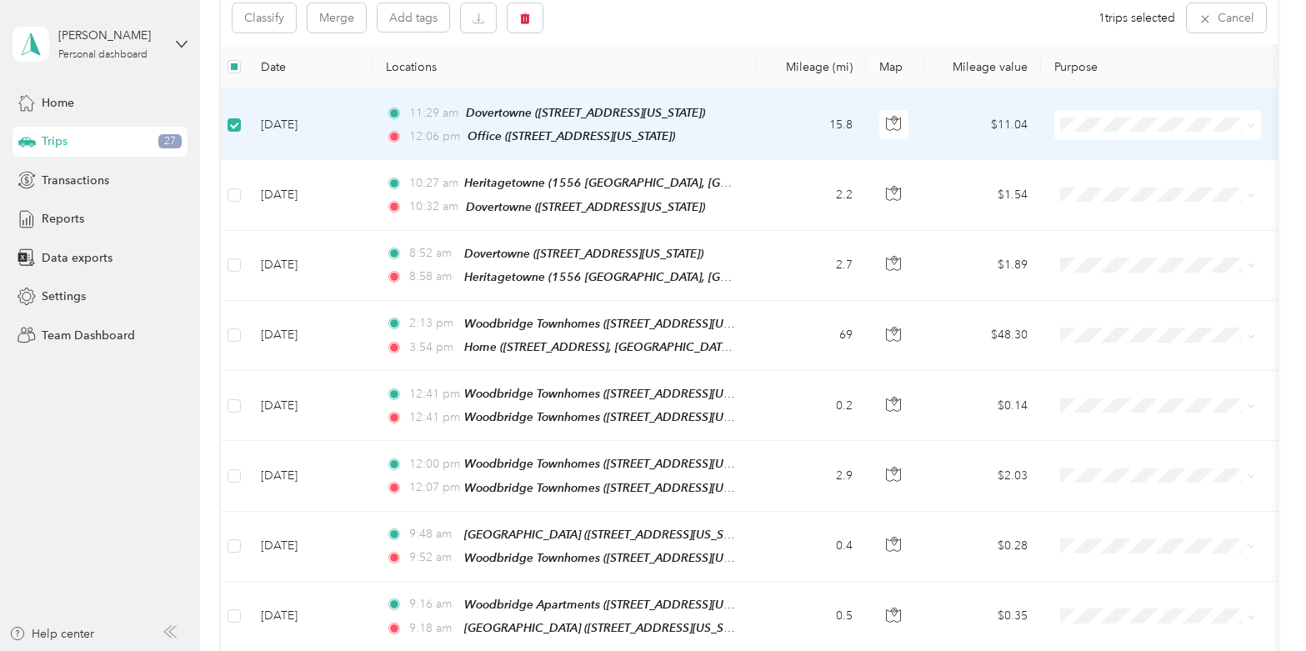
click at [233, 132] on label at bounding box center [234, 125] width 13 height 18
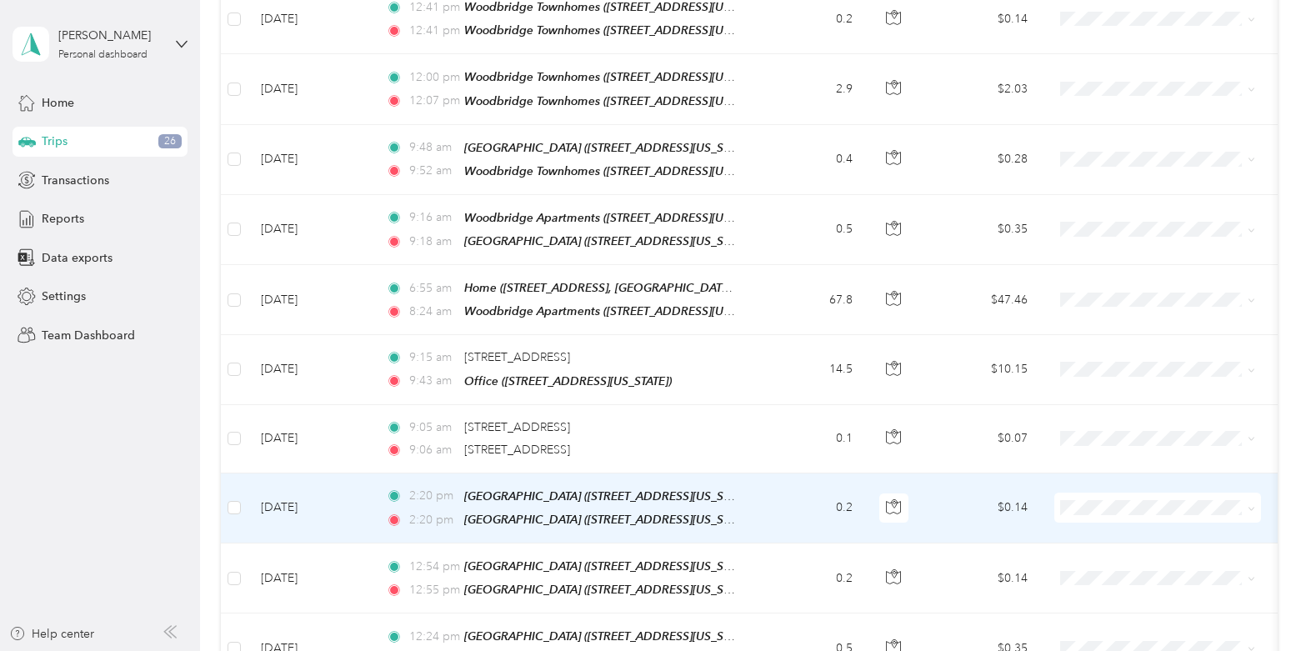
scroll to position [577, 0]
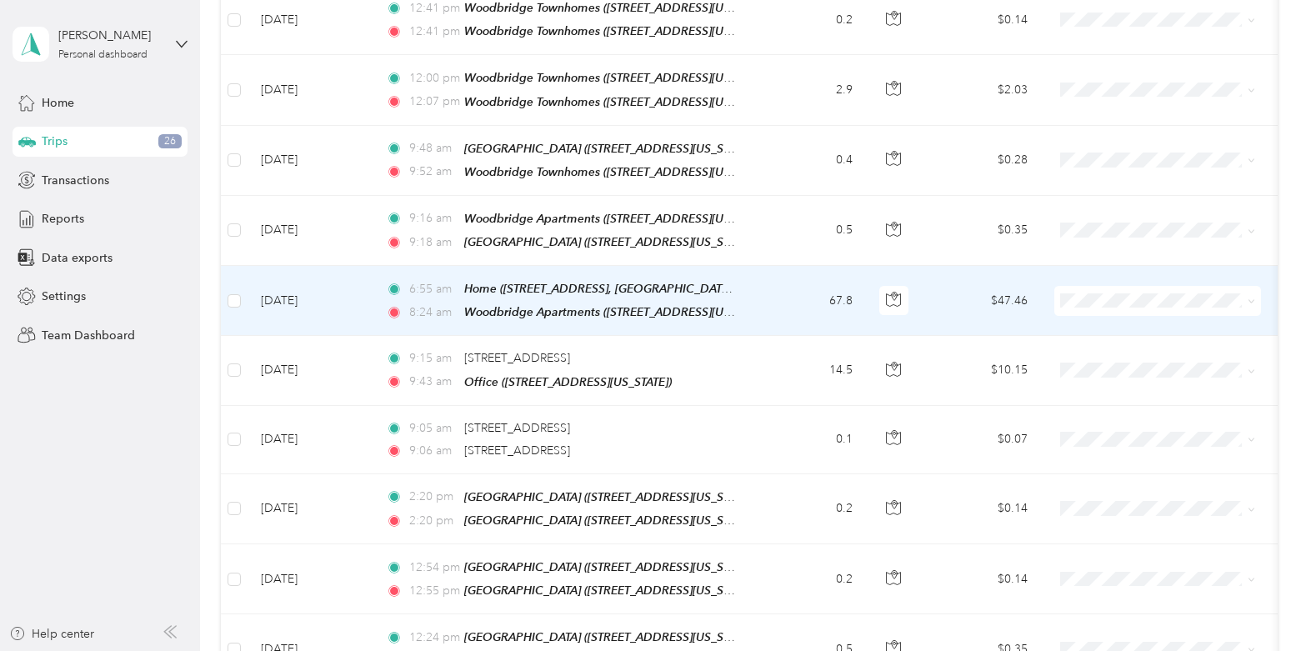
click at [360, 300] on td "[DATE]" at bounding box center [310, 301] width 125 height 70
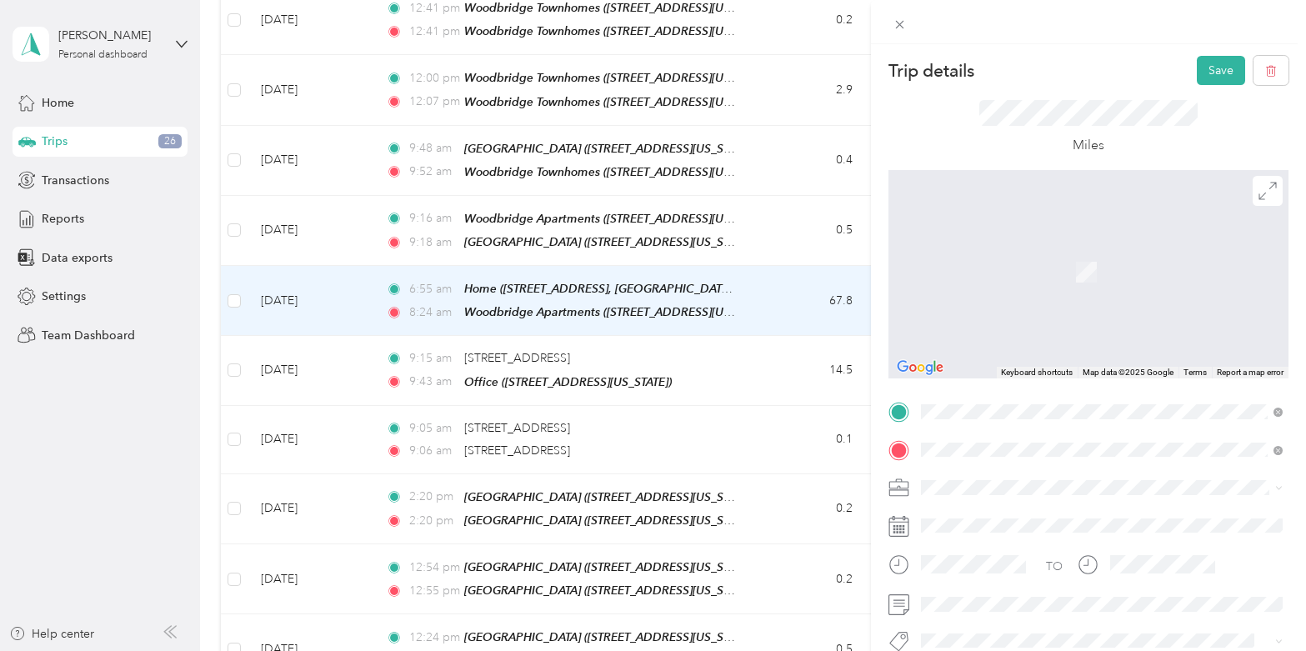
click at [1119, 213] on div "Office" at bounding box center [1035, 215] width 167 height 15
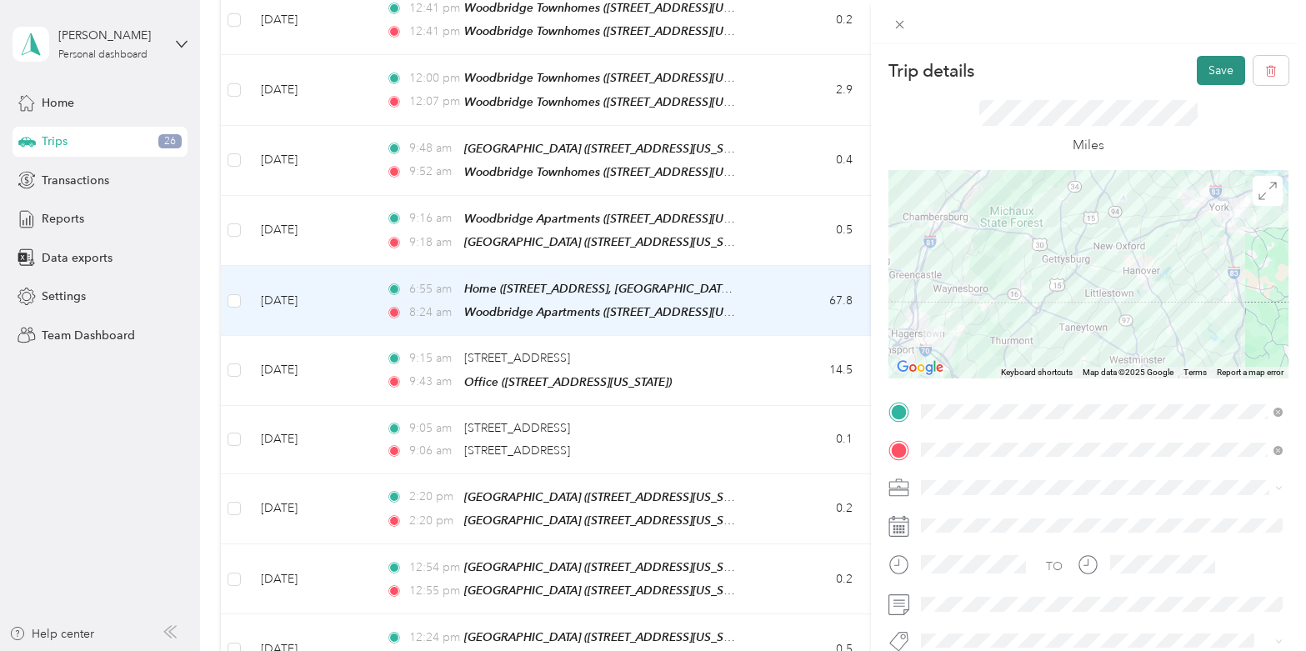
click at [1220, 68] on button "Save" at bounding box center [1221, 70] width 48 height 29
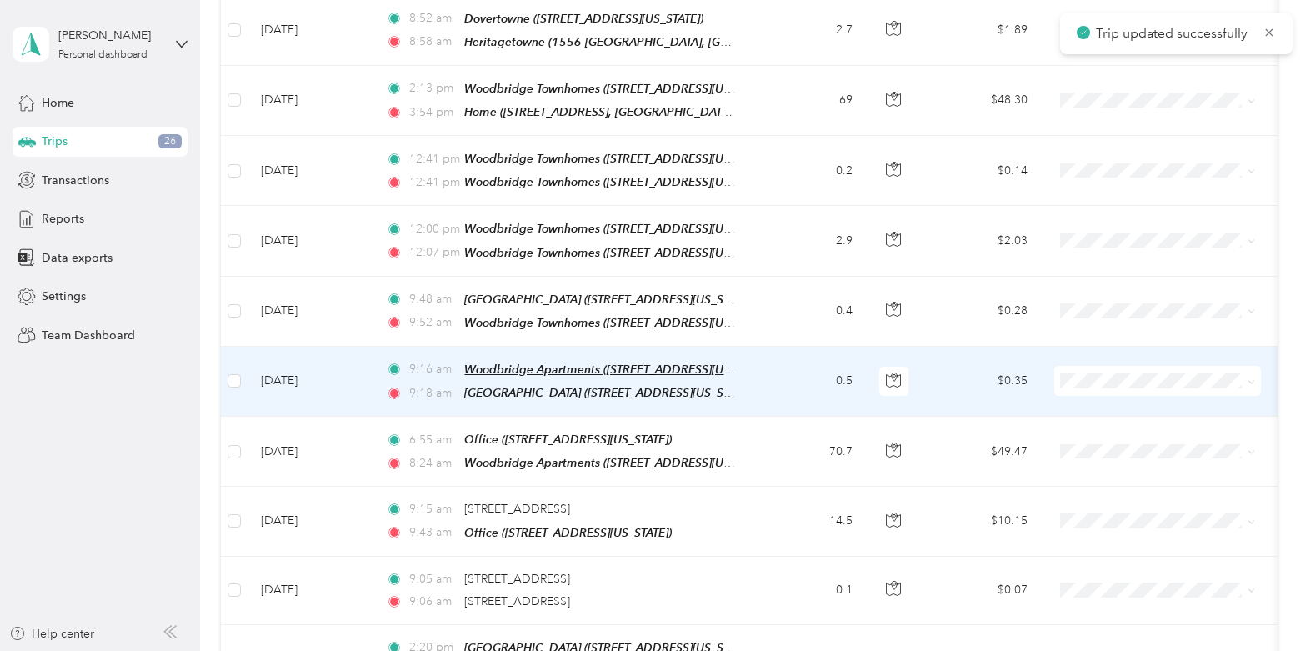
scroll to position [411, 0]
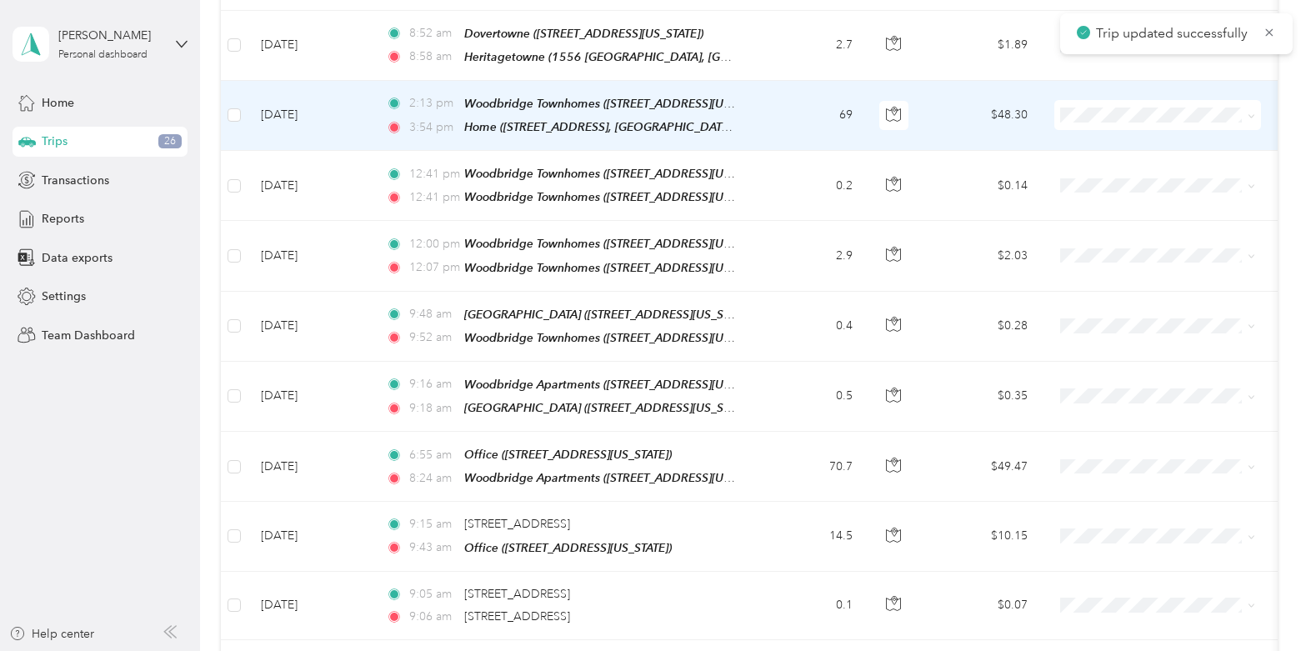
click at [367, 120] on td "[DATE]" at bounding box center [310, 116] width 125 height 70
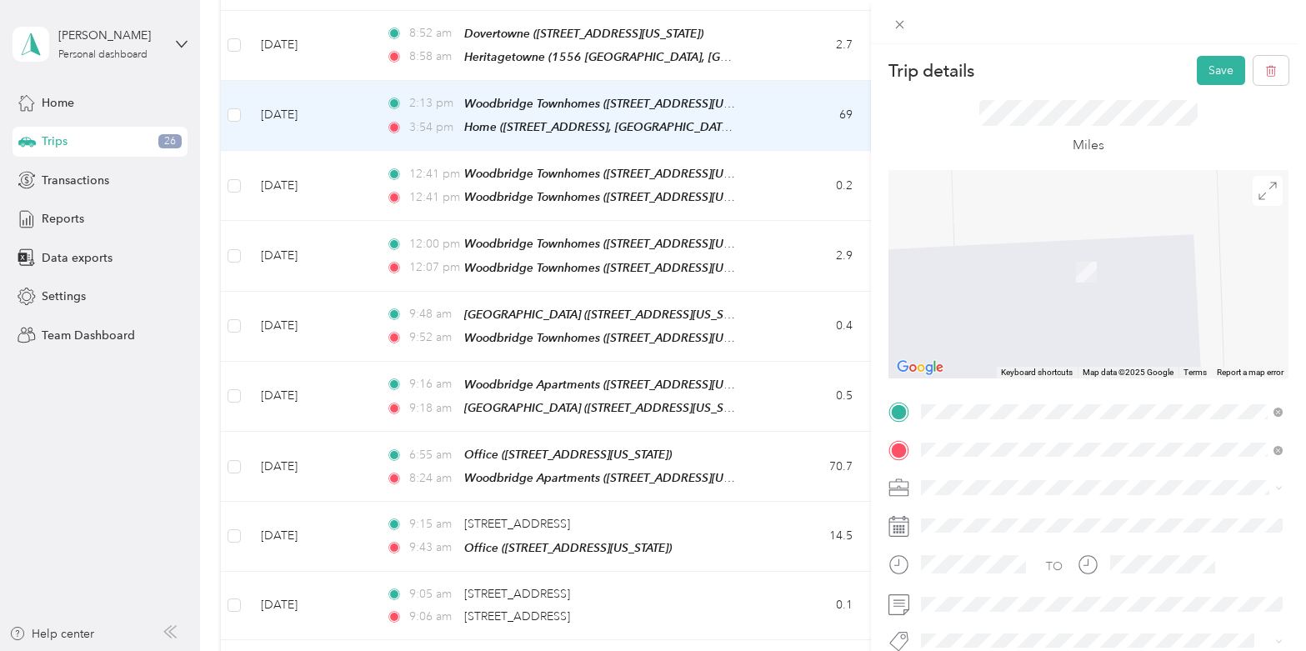
click at [1032, 262] on div "Office [STREET_ADDRESS][US_STATE]" at bounding box center [1035, 262] width 167 height 35
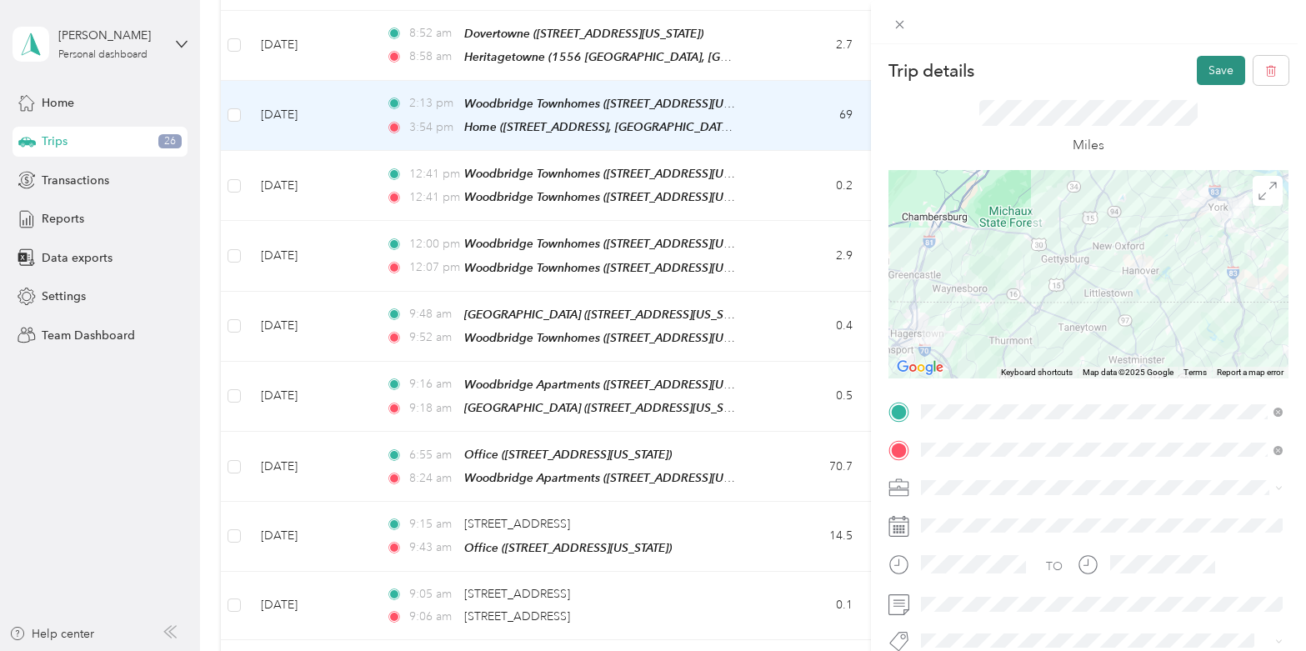
click at [1229, 72] on button "Save" at bounding box center [1221, 70] width 48 height 29
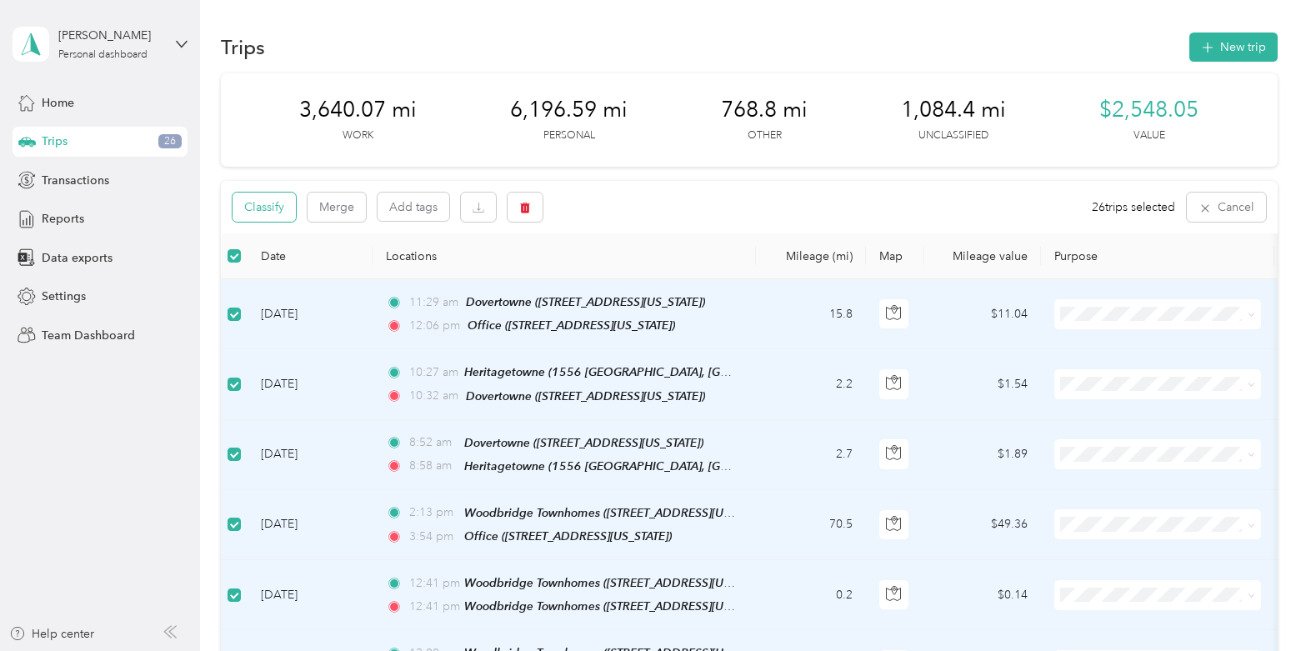
click at [264, 208] on button "Classify" at bounding box center [264, 207] width 63 height 29
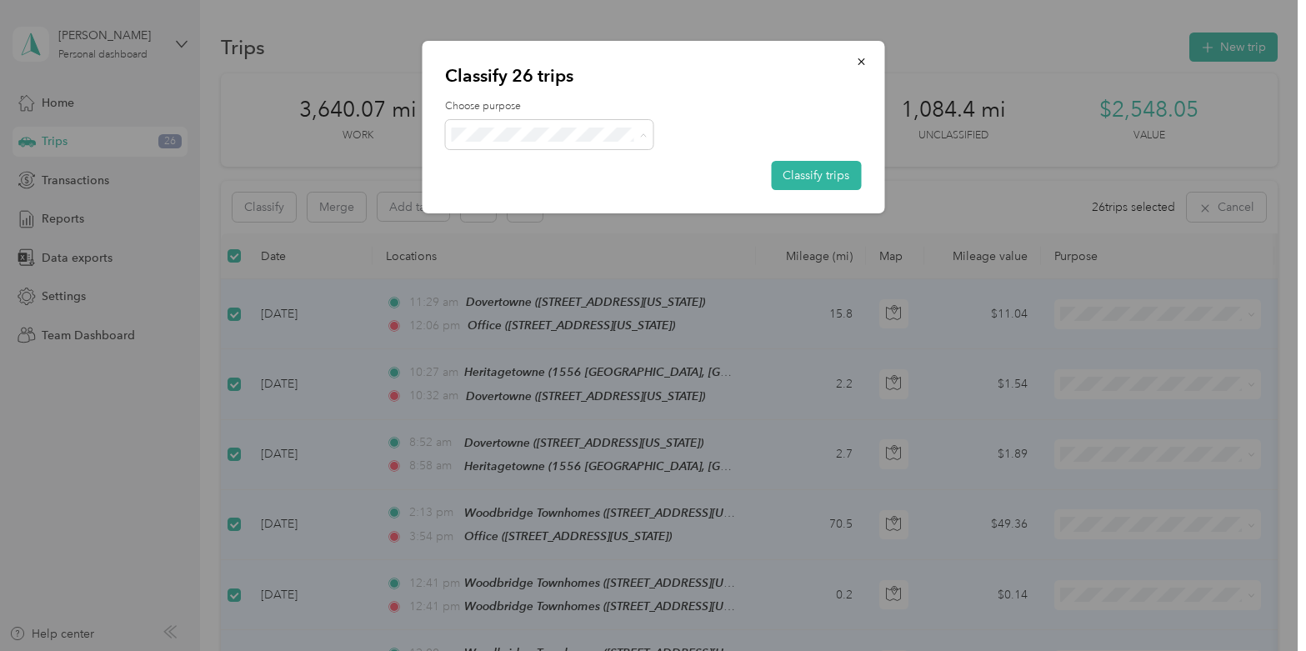
click at [548, 173] on li "Work" at bounding box center [549, 165] width 208 height 29
click at [796, 179] on button "Classify trips" at bounding box center [816, 175] width 90 height 29
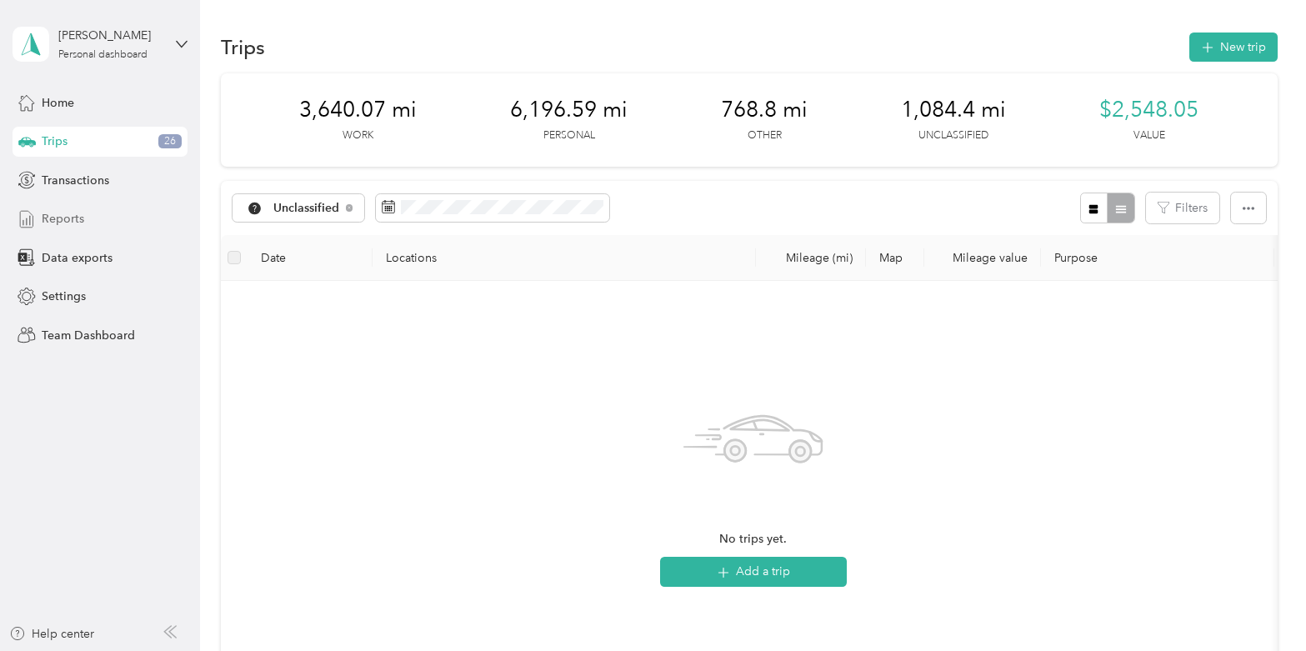
click at [53, 233] on div "Reports" at bounding box center [100, 219] width 175 height 30
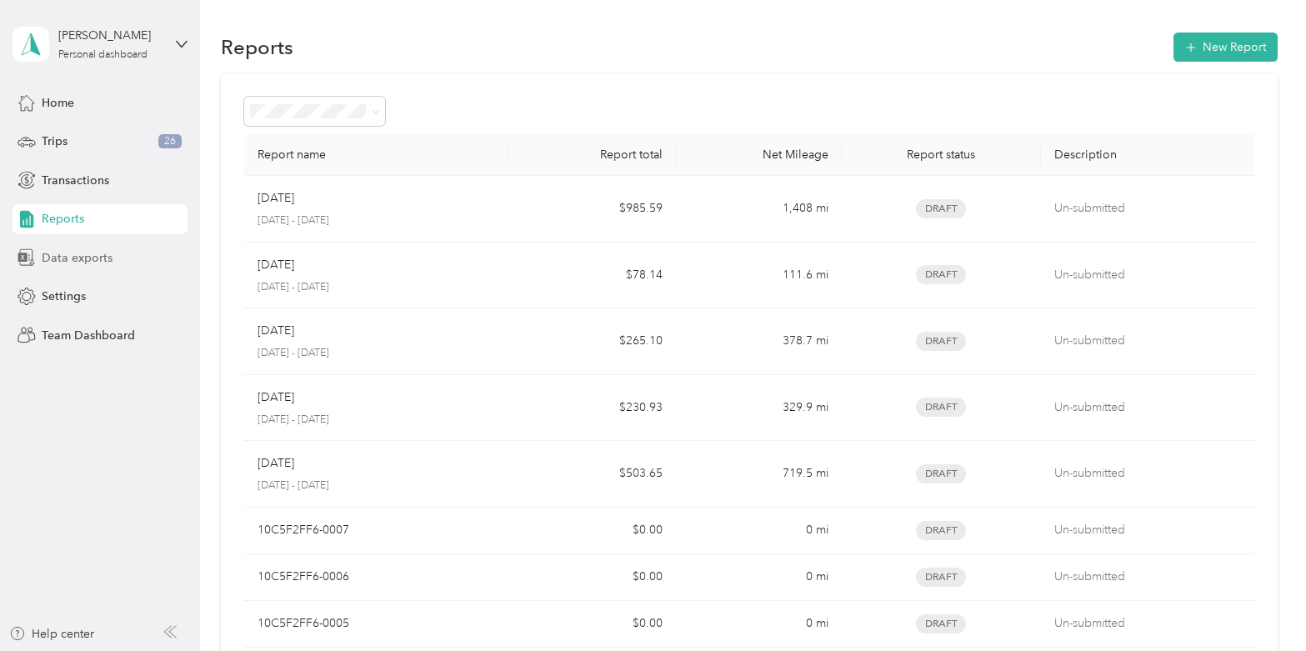
click at [87, 253] on span "Data exports" at bounding box center [77, 258] width 71 height 18
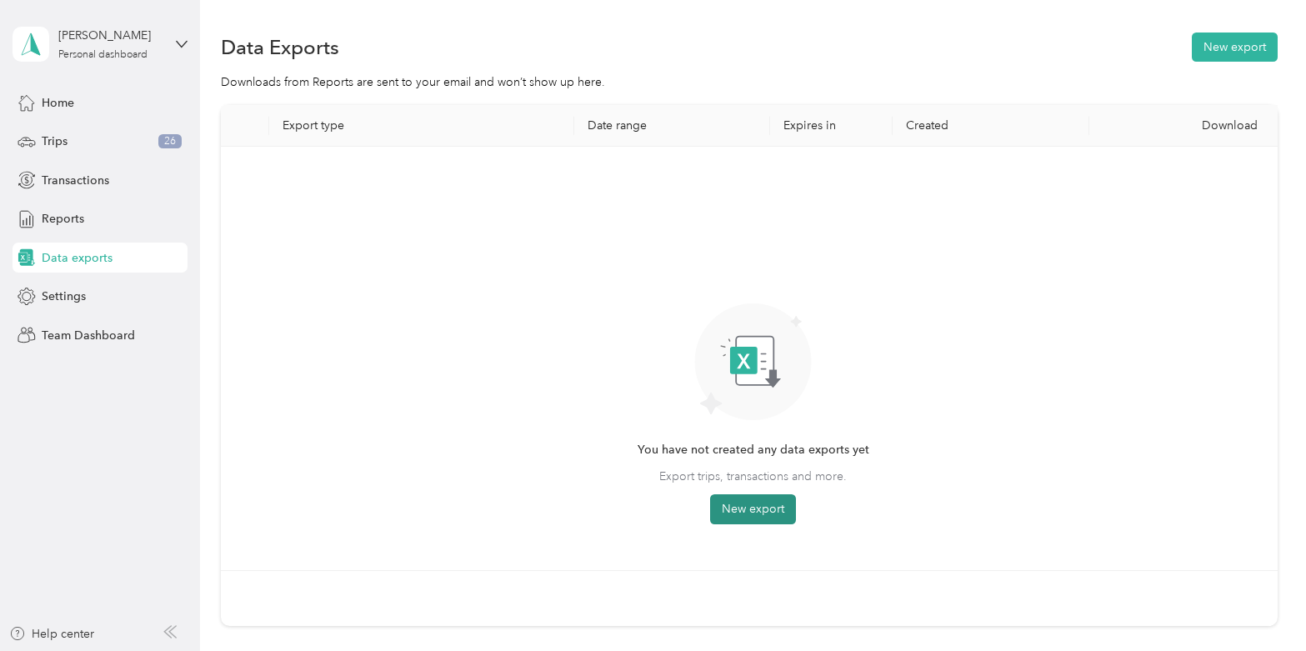
click at [758, 504] on button "New export" at bounding box center [753, 509] width 86 height 30
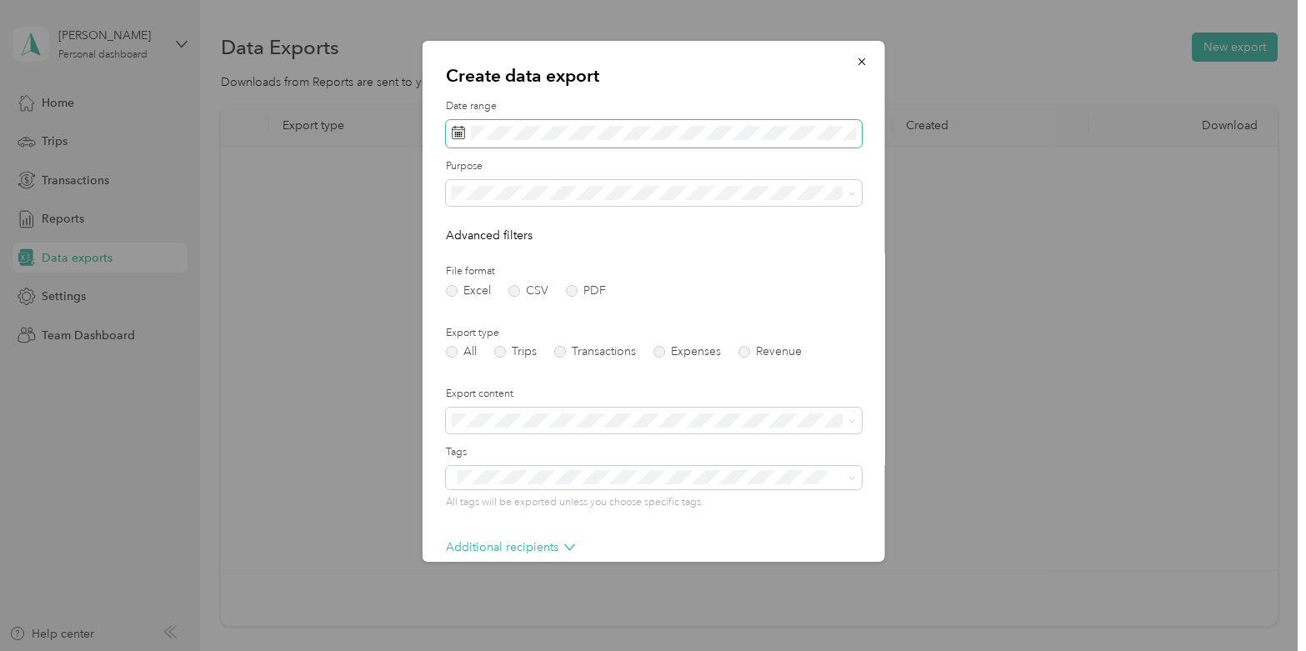
click at [591, 143] on span at bounding box center [653, 134] width 416 height 28
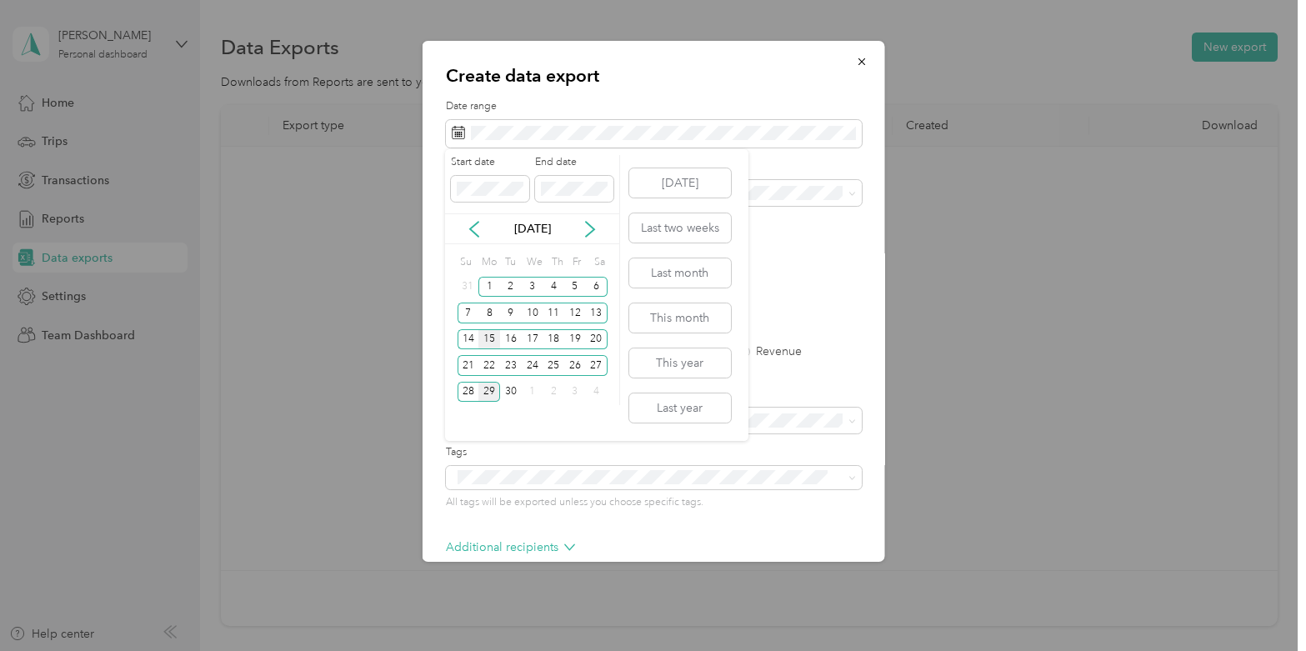
click at [491, 334] on div "15" at bounding box center [489, 339] width 22 height 21
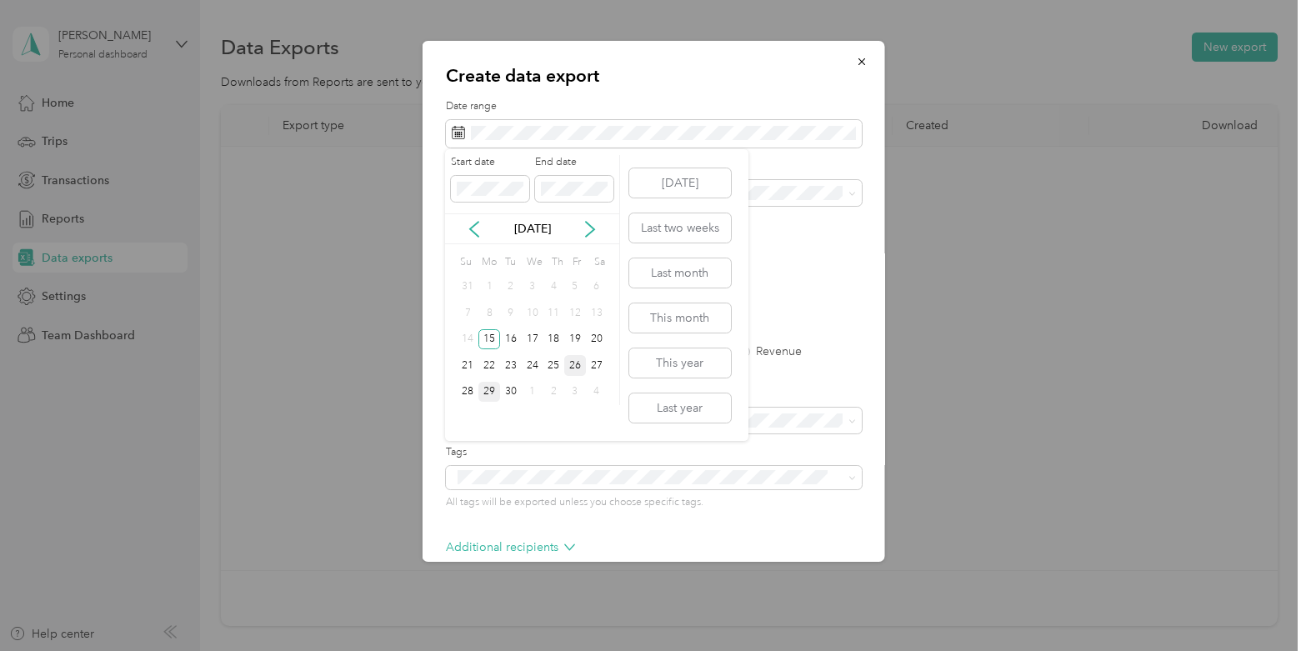
click at [577, 369] on div "26" at bounding box center [575, 365] width 22 height 21
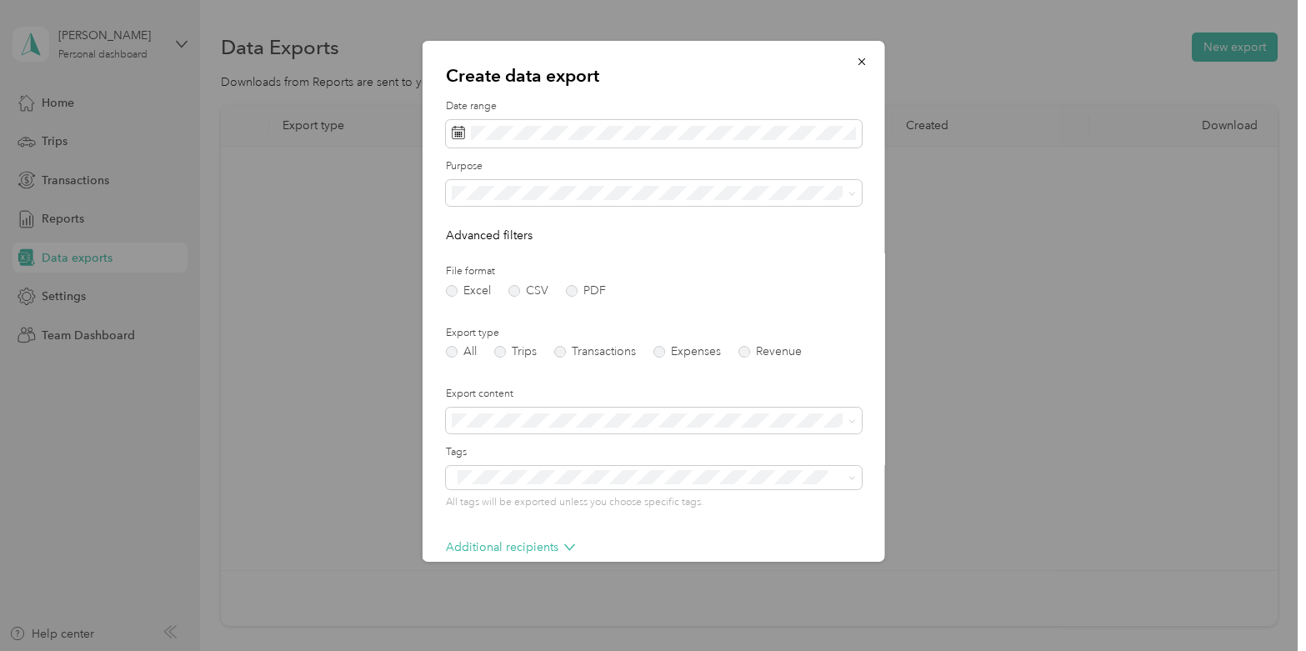
click at [568, 296] on form "Date range Purpose Advanced filters File format Excel CSV PDF Export type All T…" at bounding box center [653, 361] width 416 height 524
click at [574, 293] on label "PDF" at bounding box center [585, 291] width 40 height 12
click at [492, 249] on div "Work" at bounding box center [653, 252] width 393 height 18
click at [559, 388] on label "Export content" at bounding box center [653, 394] width 416 height 15
click at [503, 349] on label "Trips" at bounding box center [514, 352] width 43 height 12
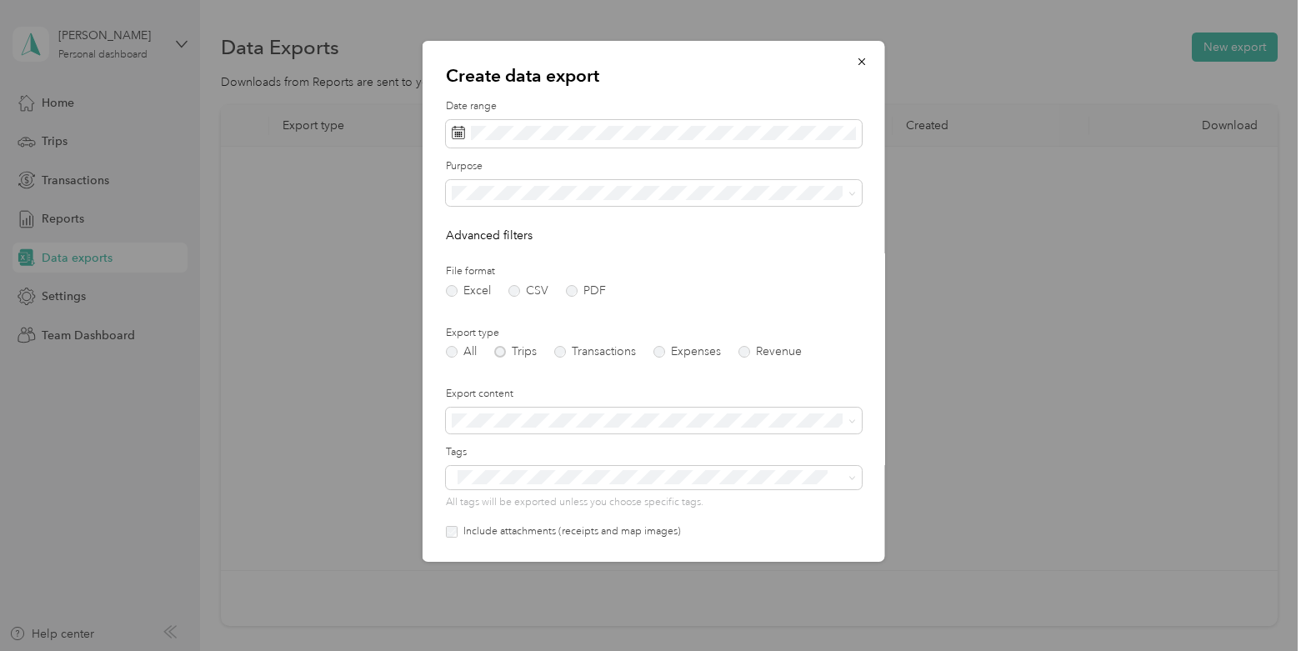
scroll to position [114, 0]
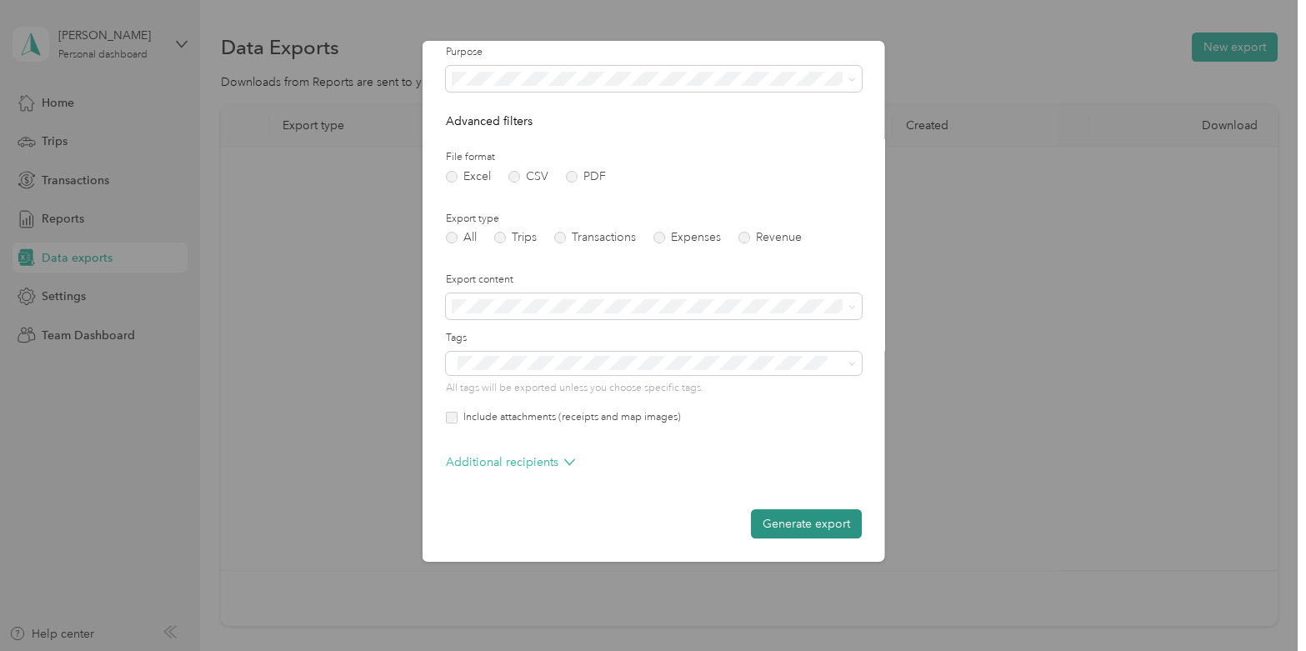
click at [818, 529] on button "Generate export" at bounding box center [805, 523] width 111 height 29
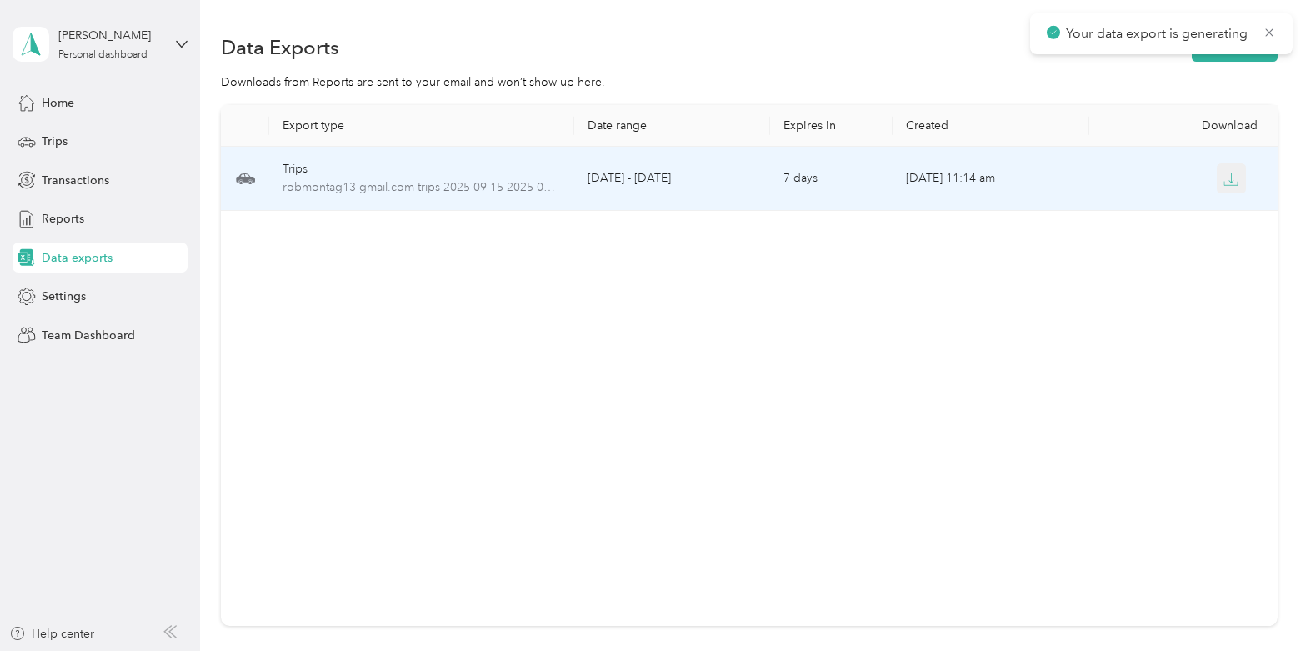
click at [1236, 179] on icon "button" at bounding box center [1231, 179] width 15 height 15
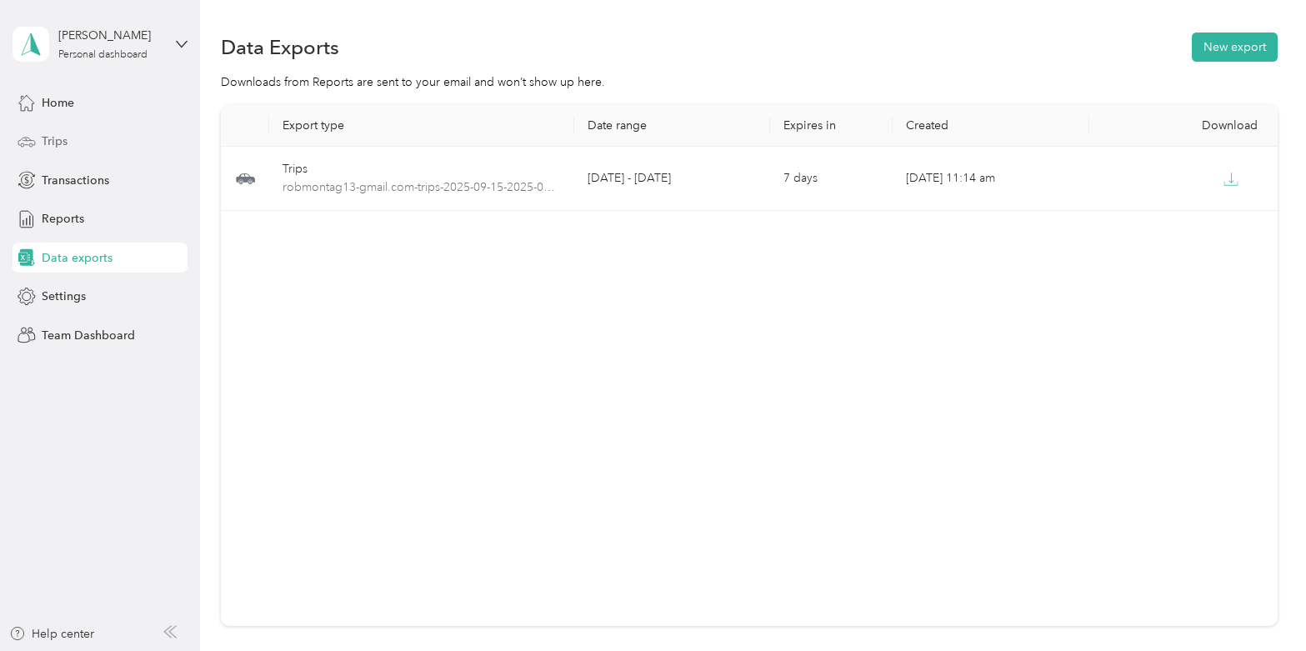
click at [51, 143] on span "Trips" at bounding box center [55, 142] width 26 height 18
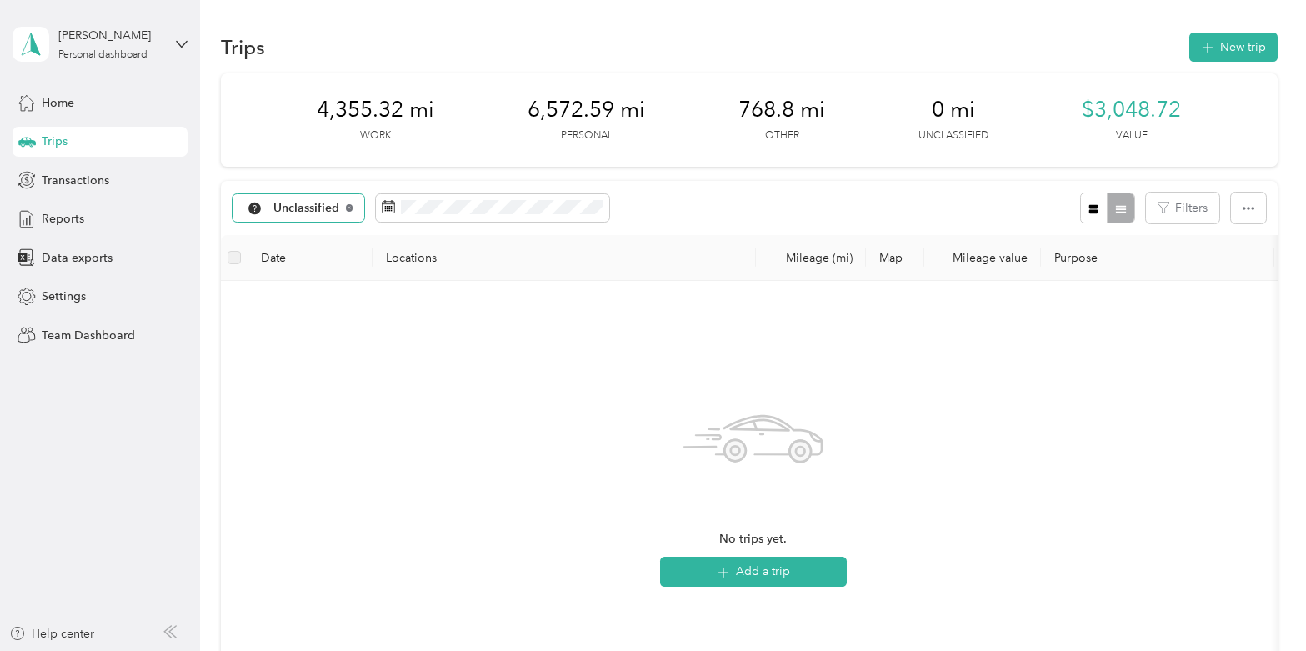
click at [346, 206] on icon at bounding box center [349, 207] width 7 height 7
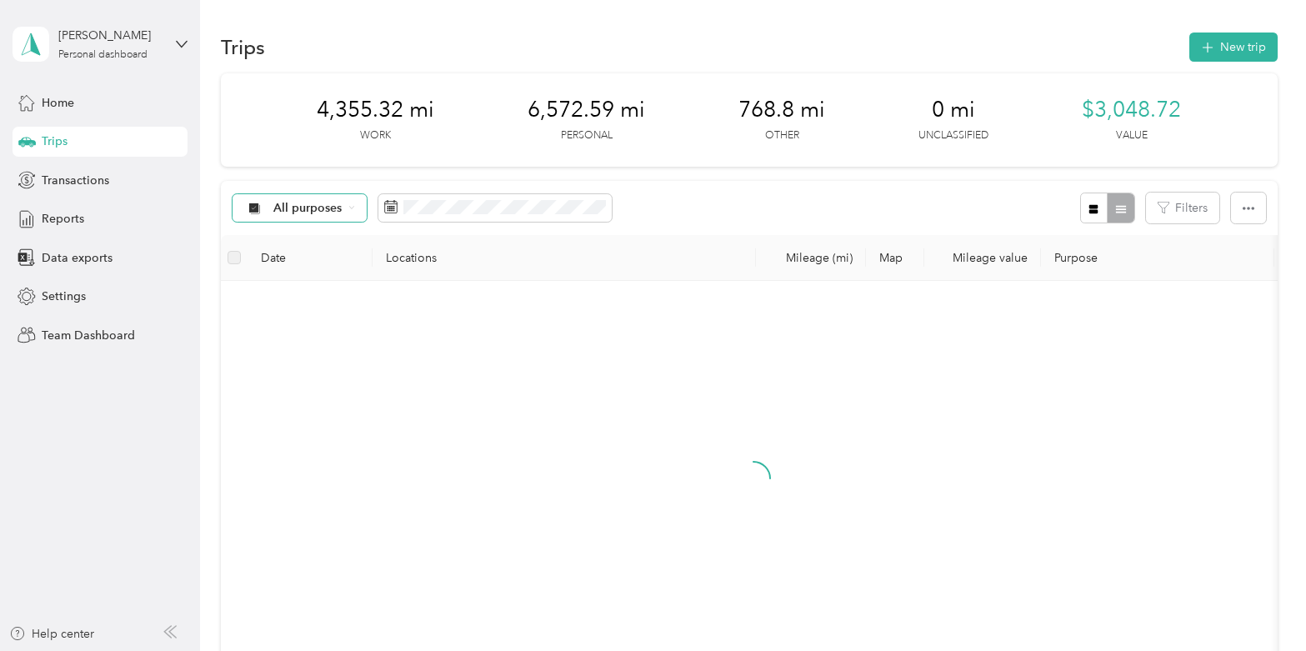
click at [328, 208] on span "All purposes" at bounding box center [307, 209] width 69 height 12
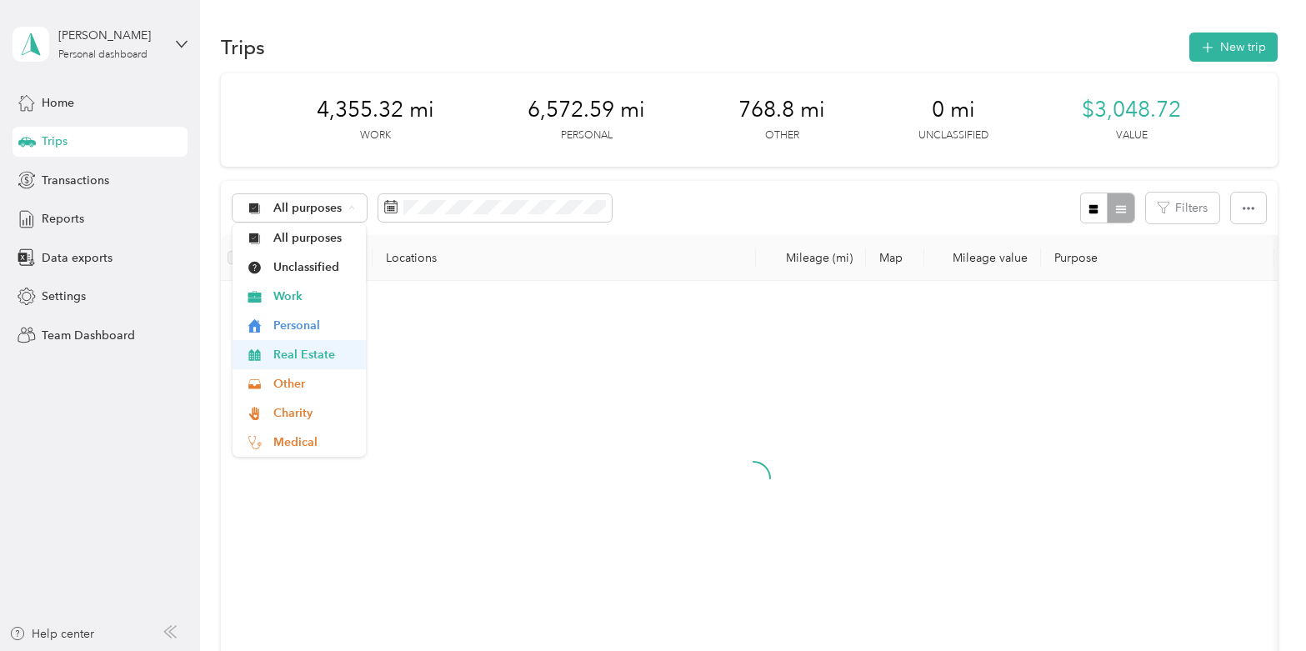
click at [308, 351] on span "Real Estate" at bounding box center [313, 355] width 81 height 18
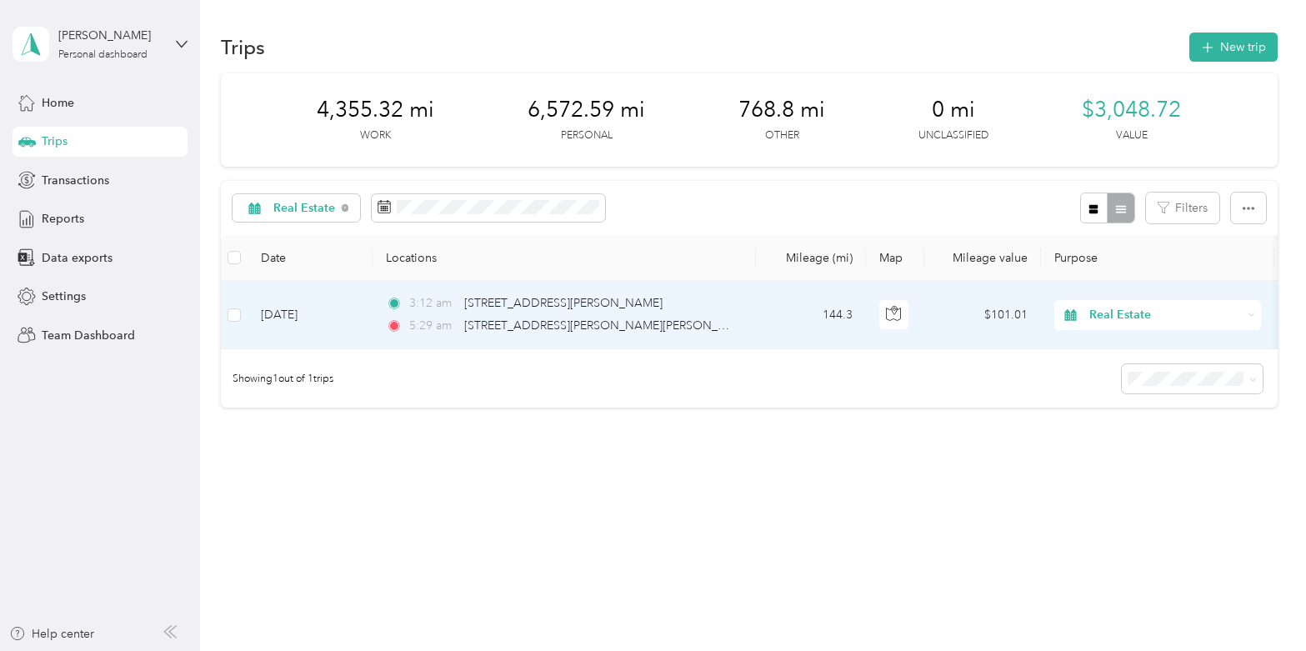
click at [240, 311] on td at bounding box center [234, 315] width 27 height 68
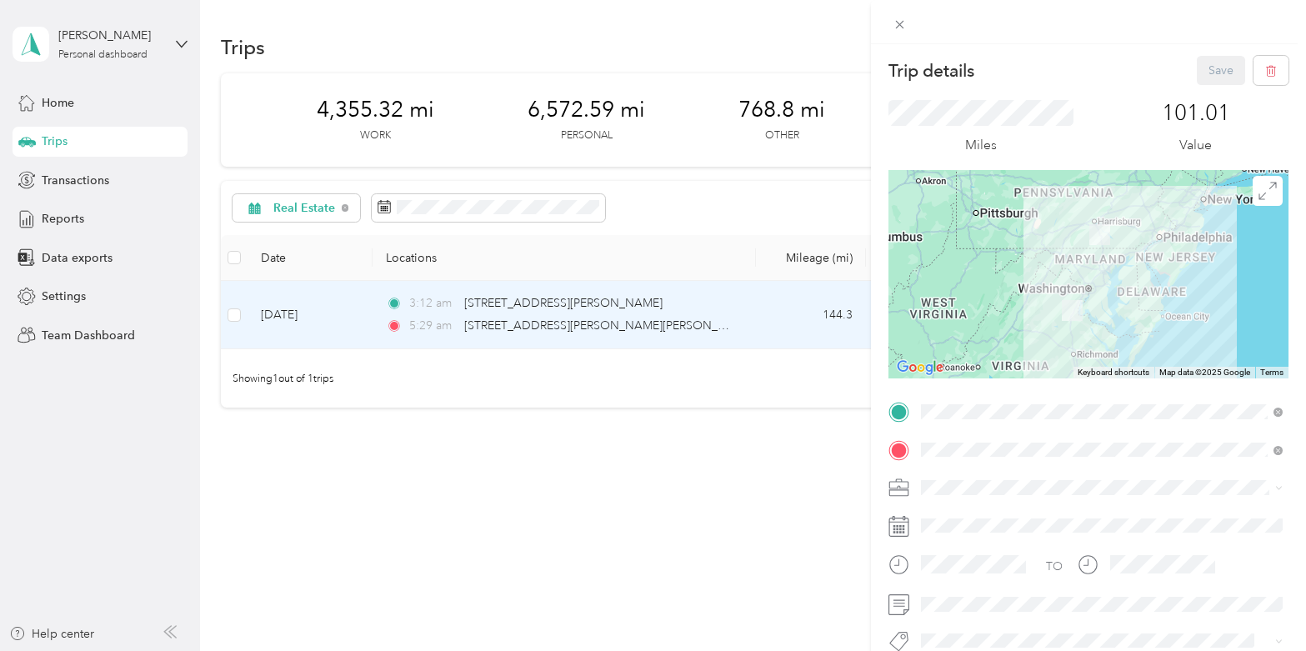
click at [722, 324] on div "Trip details Save This trip cannot be edited because it is either under review,…" at bounding box center [653, 325] width 1306 height 651
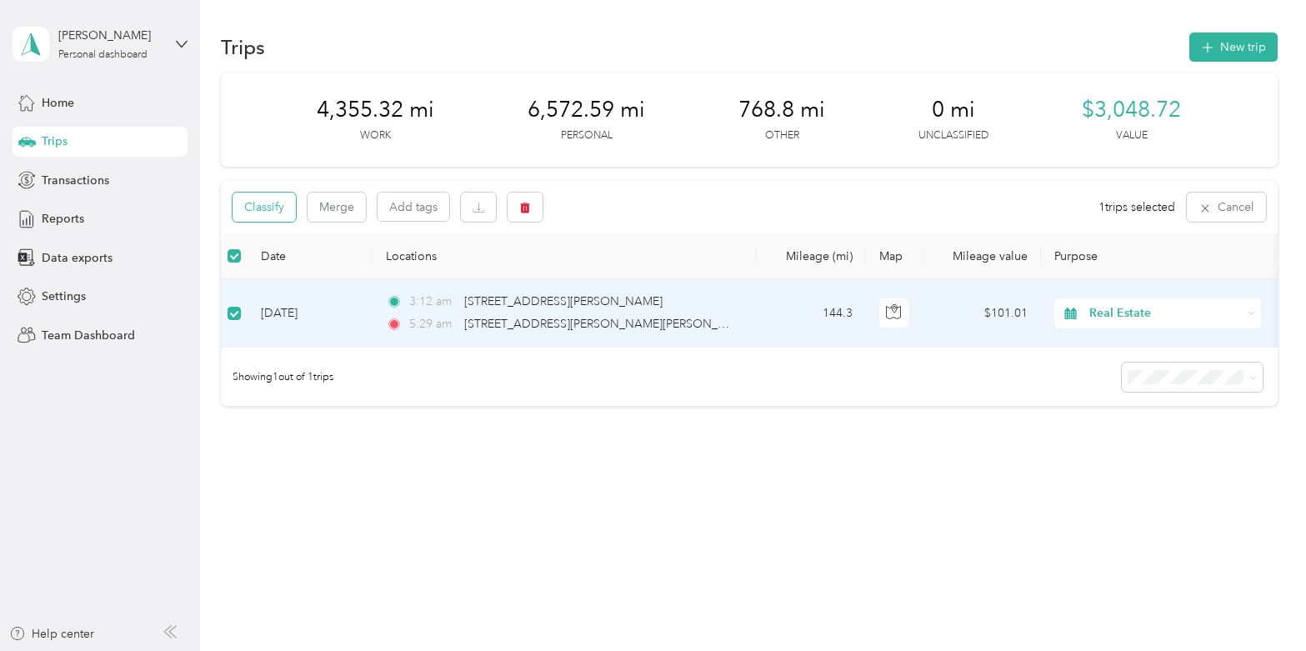
click at [278, 207] on button "Classify" at bounding box center [264, 207] width 63 height 29
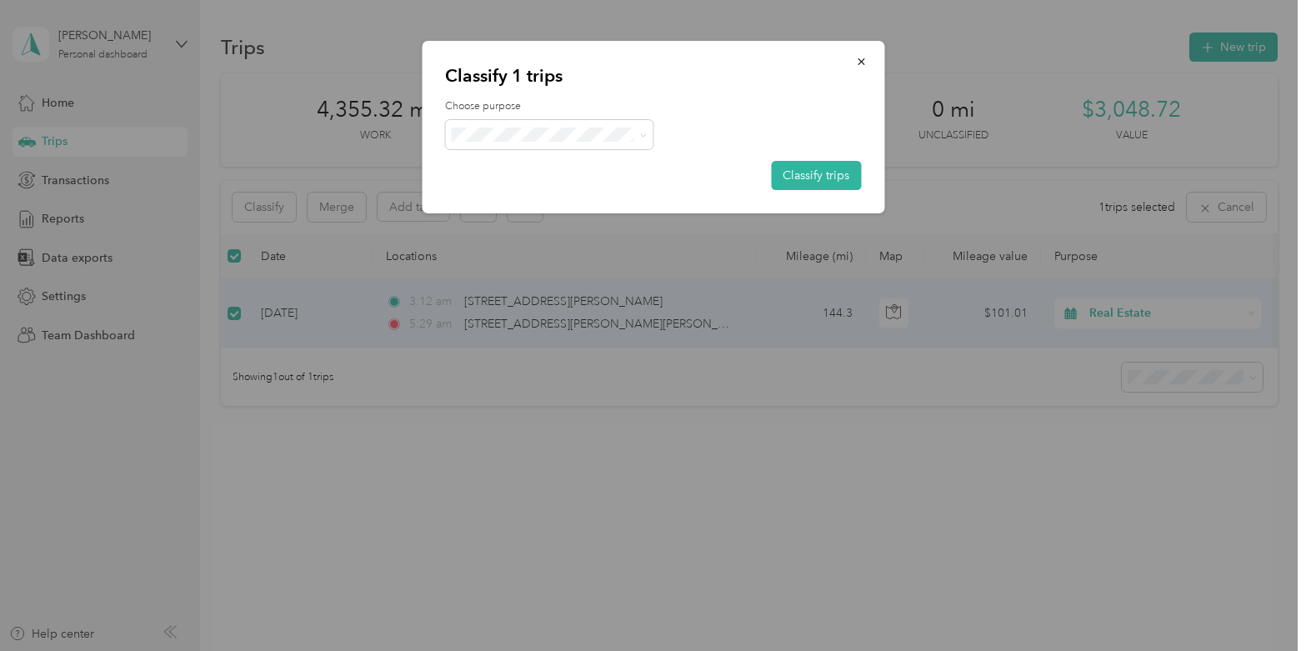
click at [556, 153] on div "Choose purpose Classify trips" at bounding box center [653, 144] width 416 height 91
click at [508, 167] on span "Work" at bounding box center [564, 166] width 155 height 18
click at [821, 183] on button "Classify trips" at bounding box center [816, 175] width 90 height 29
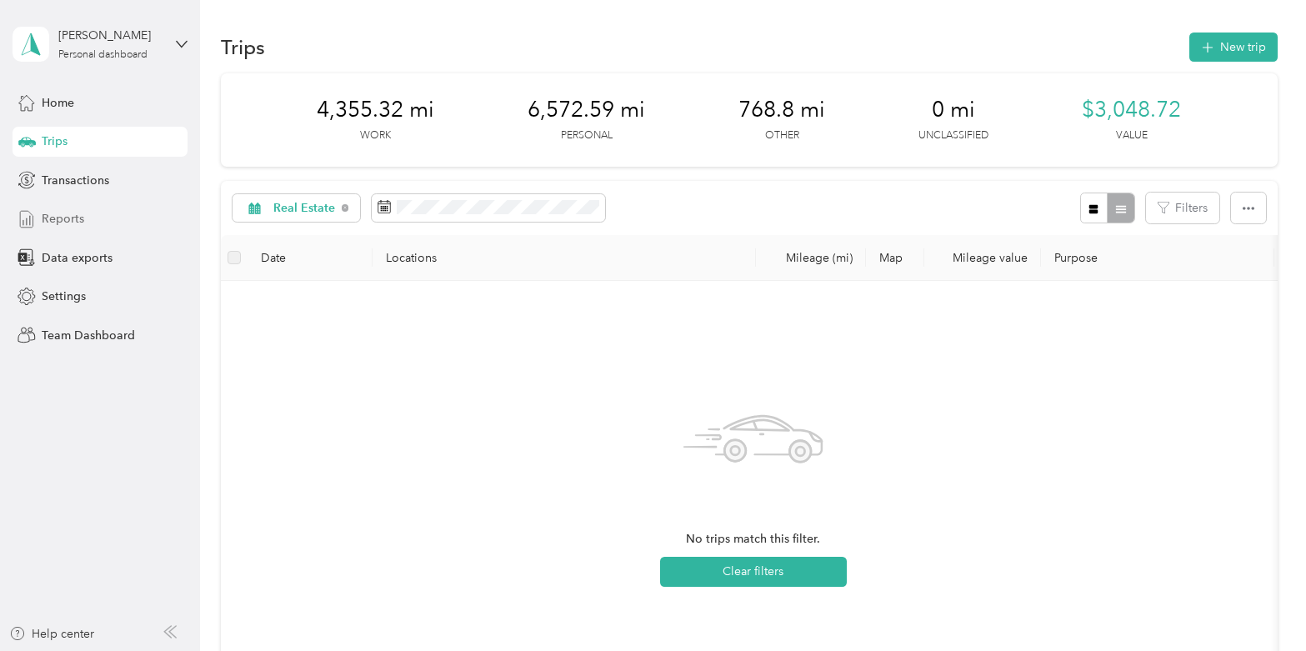
click at [82, 224] on span "Reports" at bounding box center [63, 219] width 43 height 18
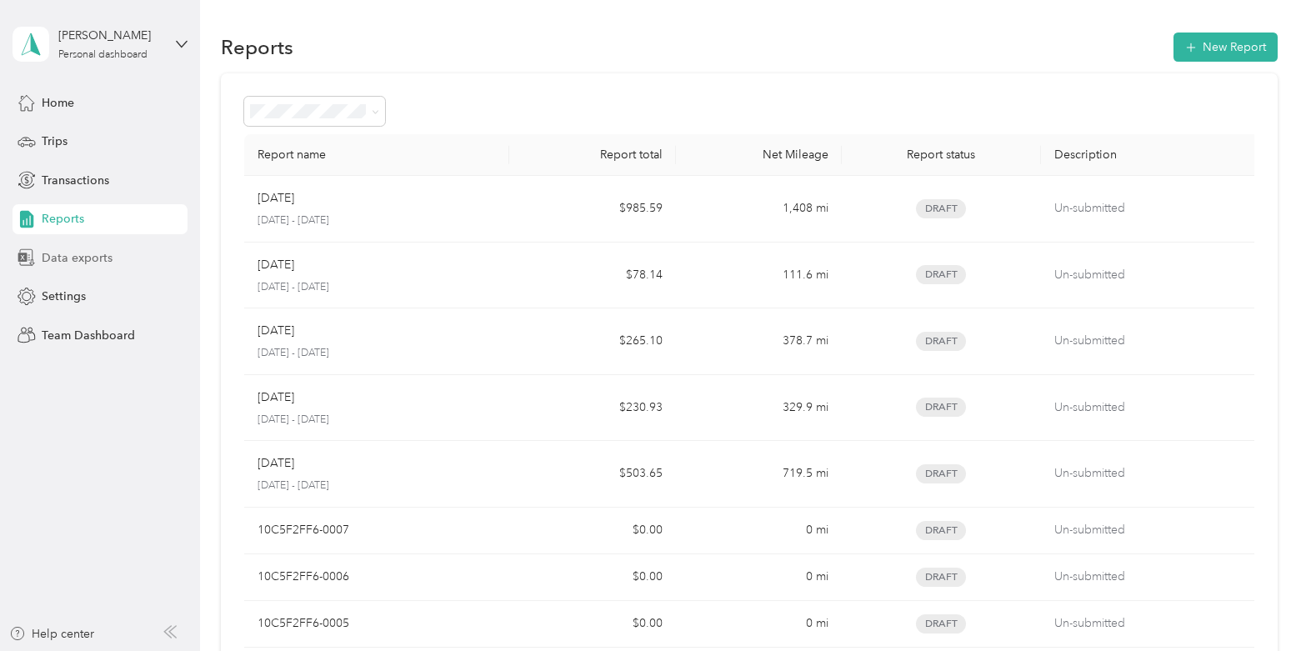
click at [78, 254] on span "Data exports" at bounding box center [77, 258] width 71 height 18
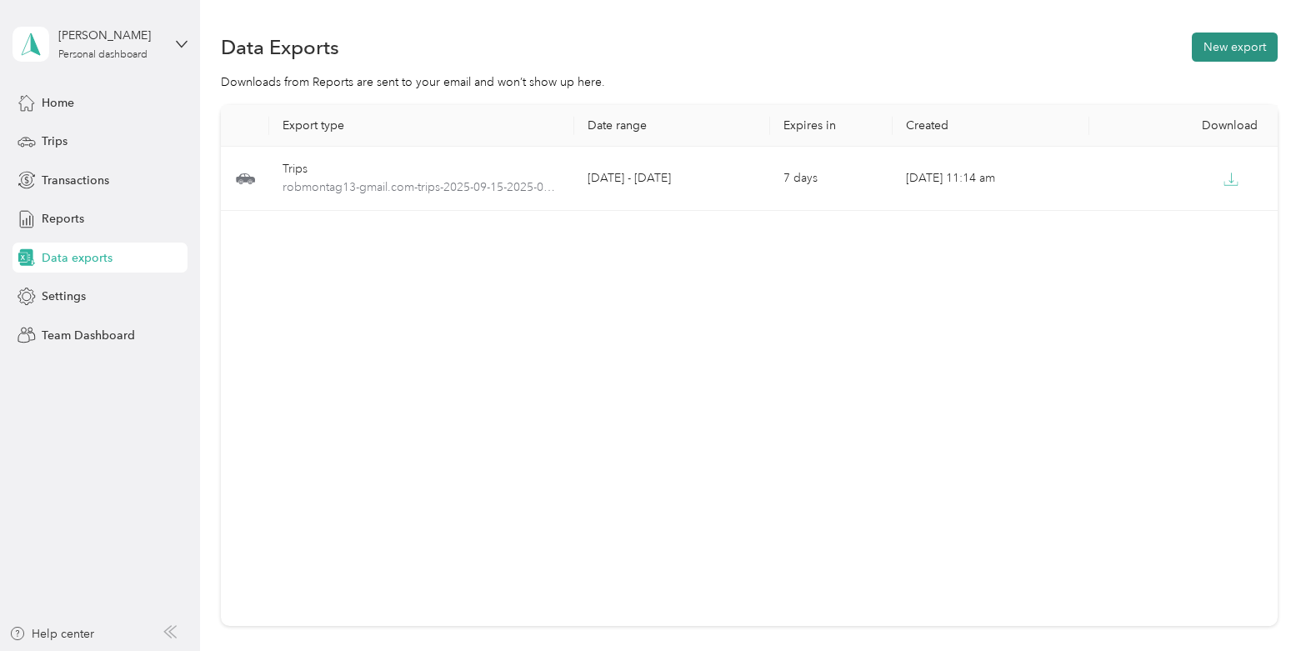
click at [1250, 41] on button "New export" at bounding box center [1235, 47] width 86 height 29
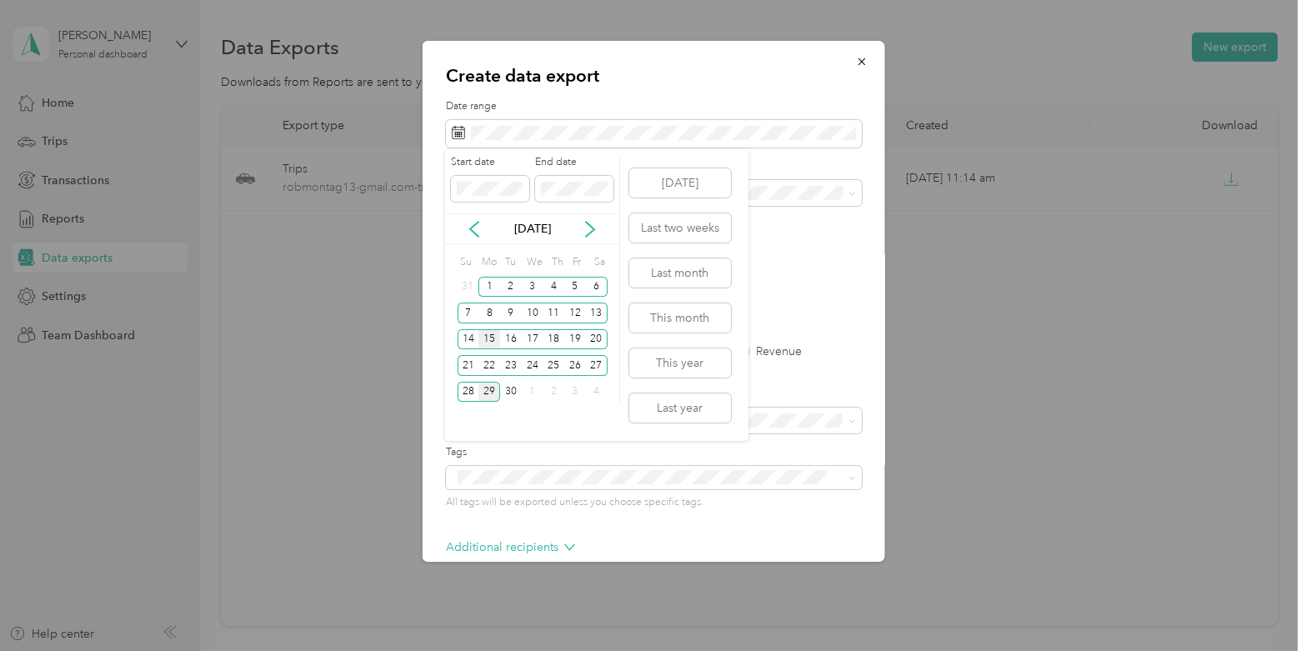
click at [488, 333] on div "15" at bounding box center [489, 339] width 22 height 21
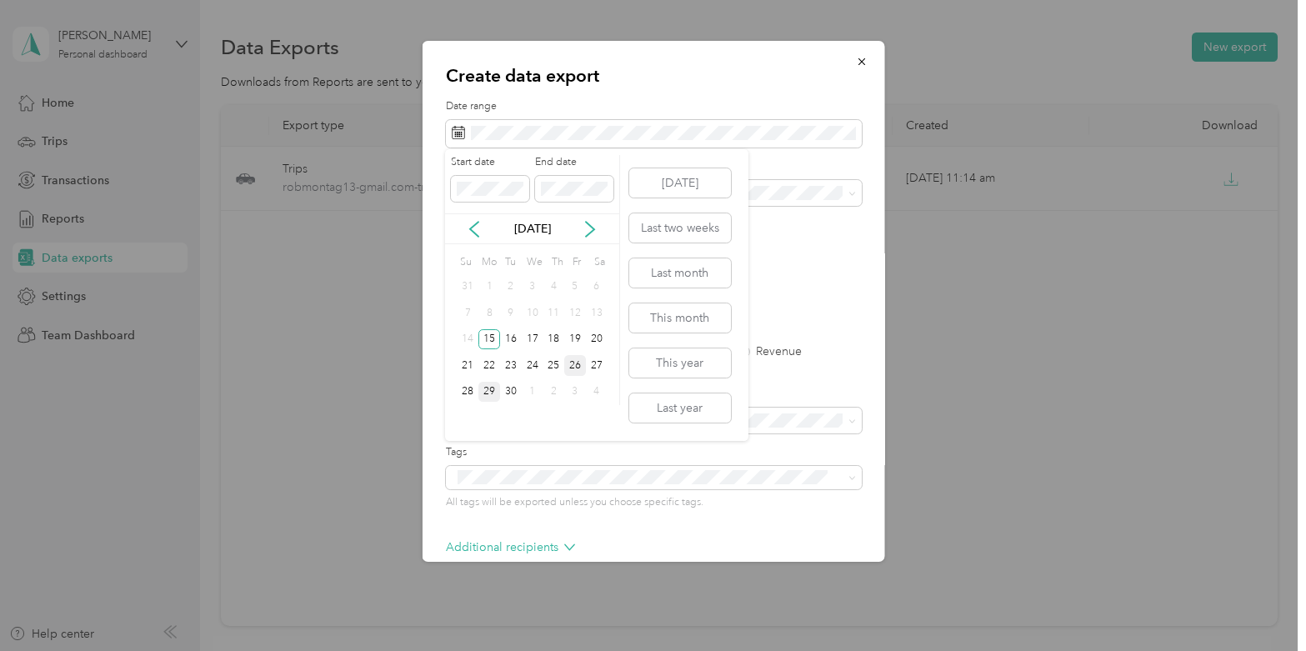
click at [575, 364] on div "26" at bounding box center [575, 365] width 22 height 21
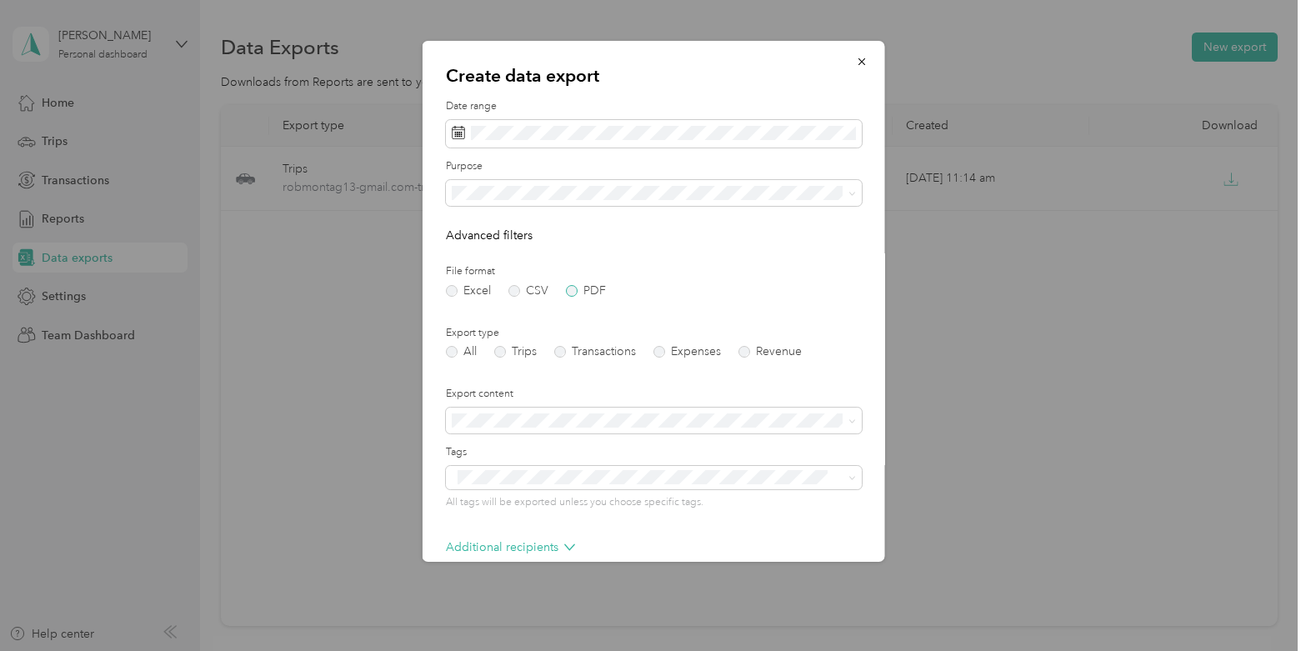
click at [570, 291] on label "PDF" at bounding box center [585, 291] width 40 height 12
click at [505, 356] on label "Trips" at bounding box center [514, 352] width 43 height 12
click at [564, 387] on label "Export content" at bounding box center [653, 394] width 416 height 15
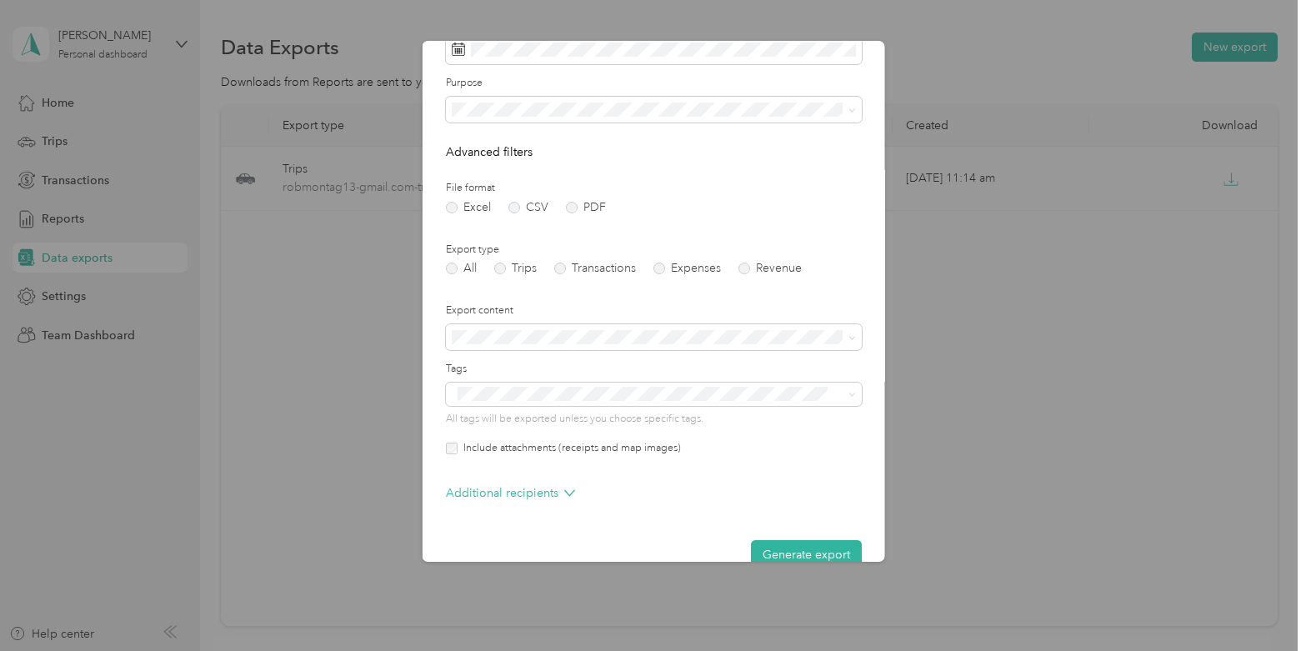
scroll to position [92, 0]
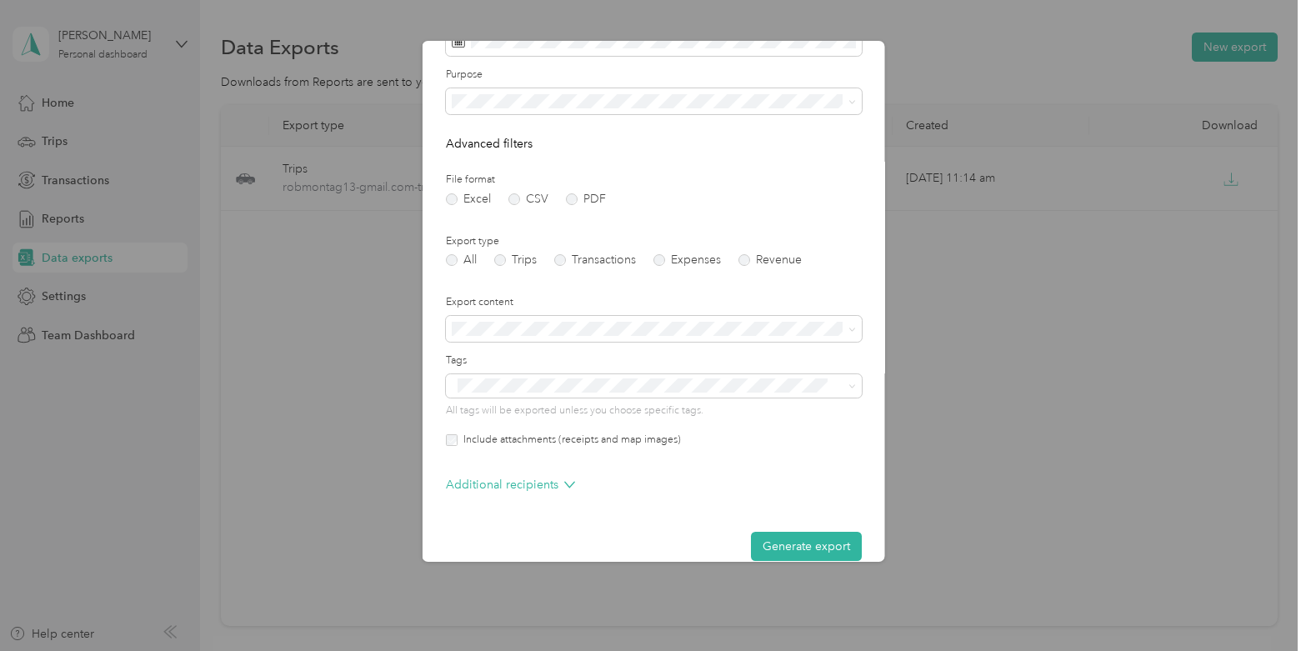
click at [534, 443] on label "Include attachments (receipts and map images)" at bounding box center [568, 440] width 223 height 15
click at [794, 544] on button "Generate export" at bounding box center [805, 546] width 111 height 29
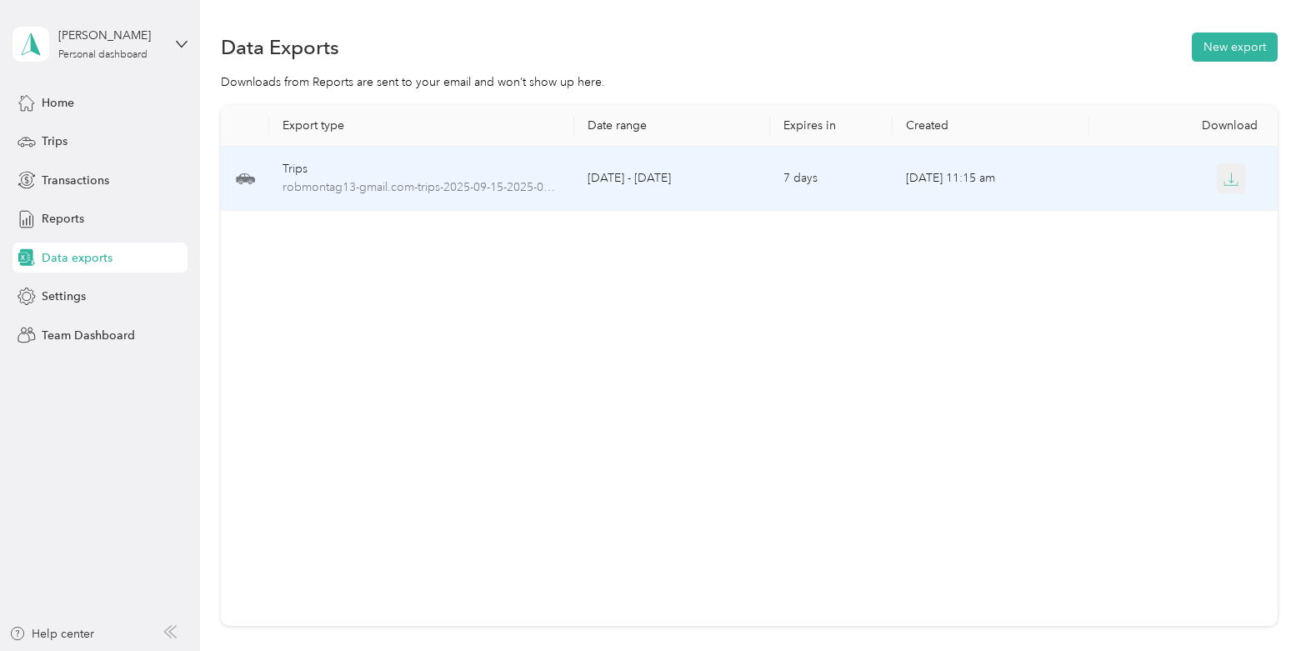
click at [1233, 181] on icon "button" at bounding box center [1232, 178] width 5 height 10
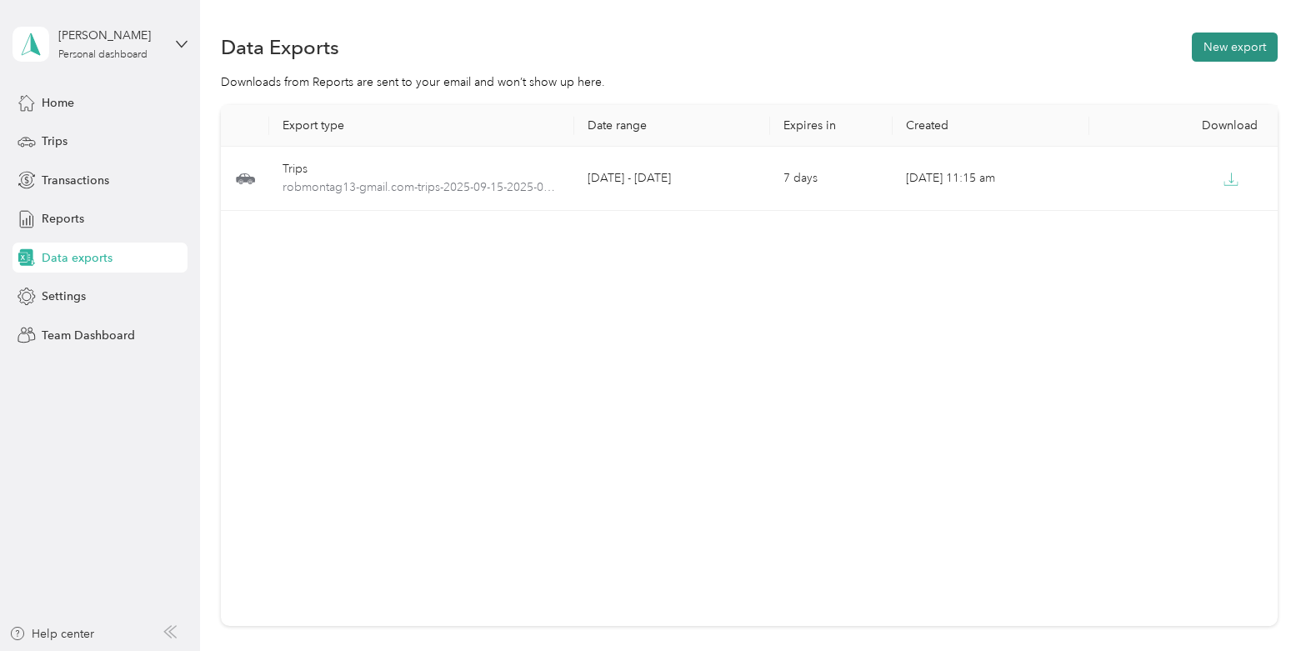
click at [1240, 46] on button "New export" at bounding box center [1235, 47] width 86 height 29
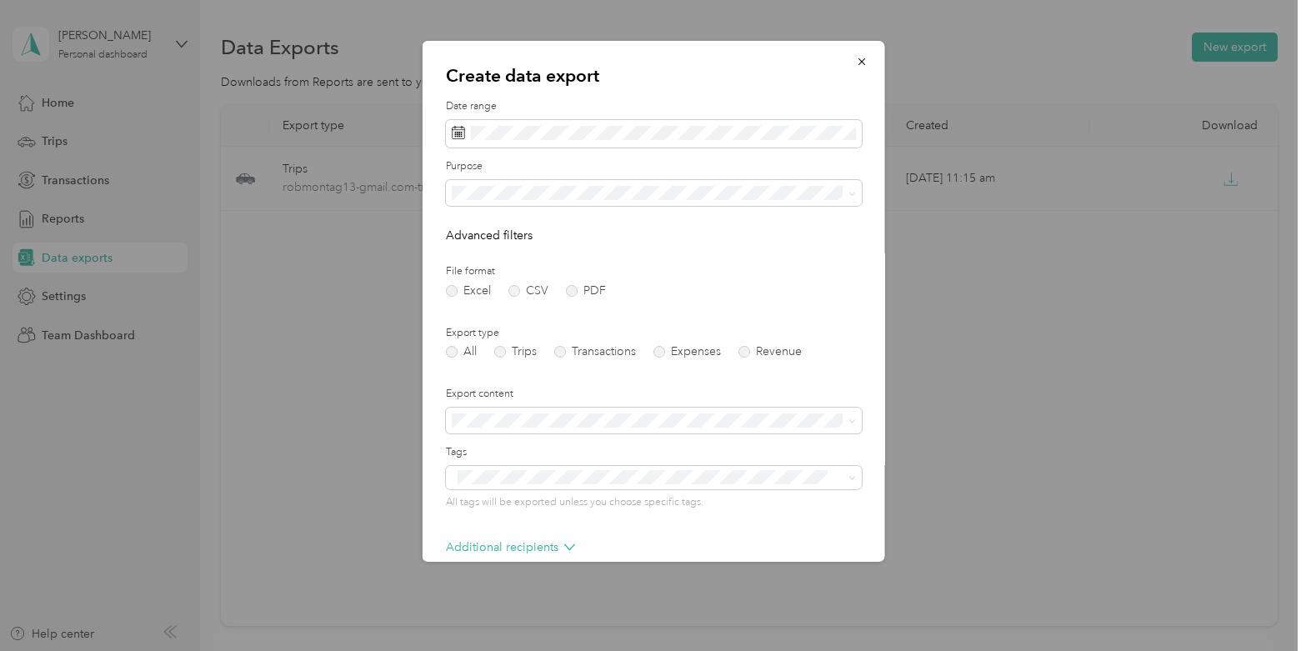
click at [489, 255] on div "Work" at bounding box center [653, 247] width 393 height 18
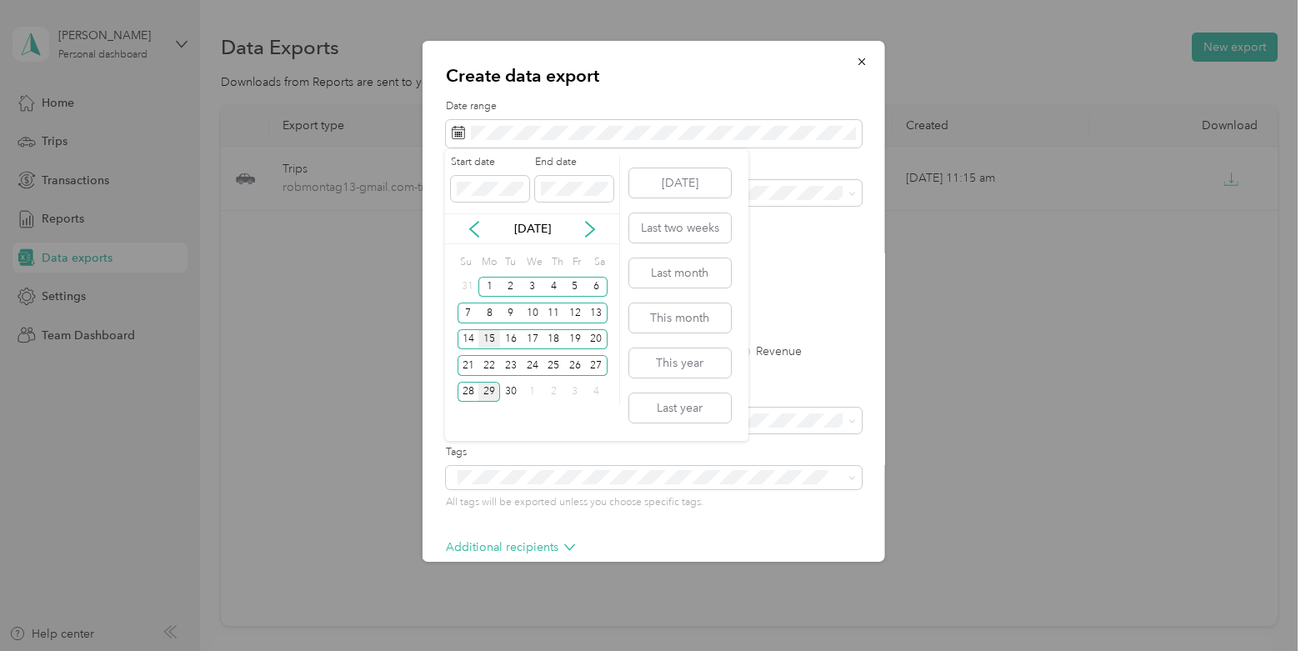
click at [489, 336] on div "15" at bounding box center [489, 339] width 22 height 21
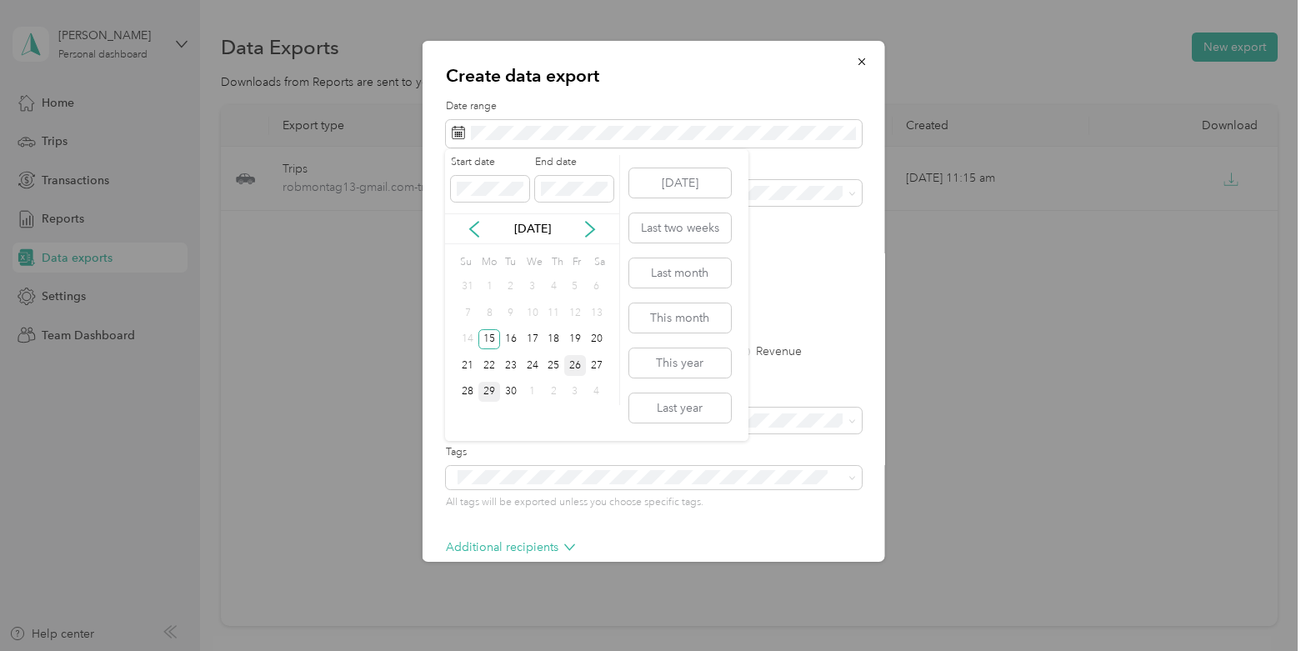
click at [580, 364] on div "26" at bounding box center [575, 365] width 22 height 21
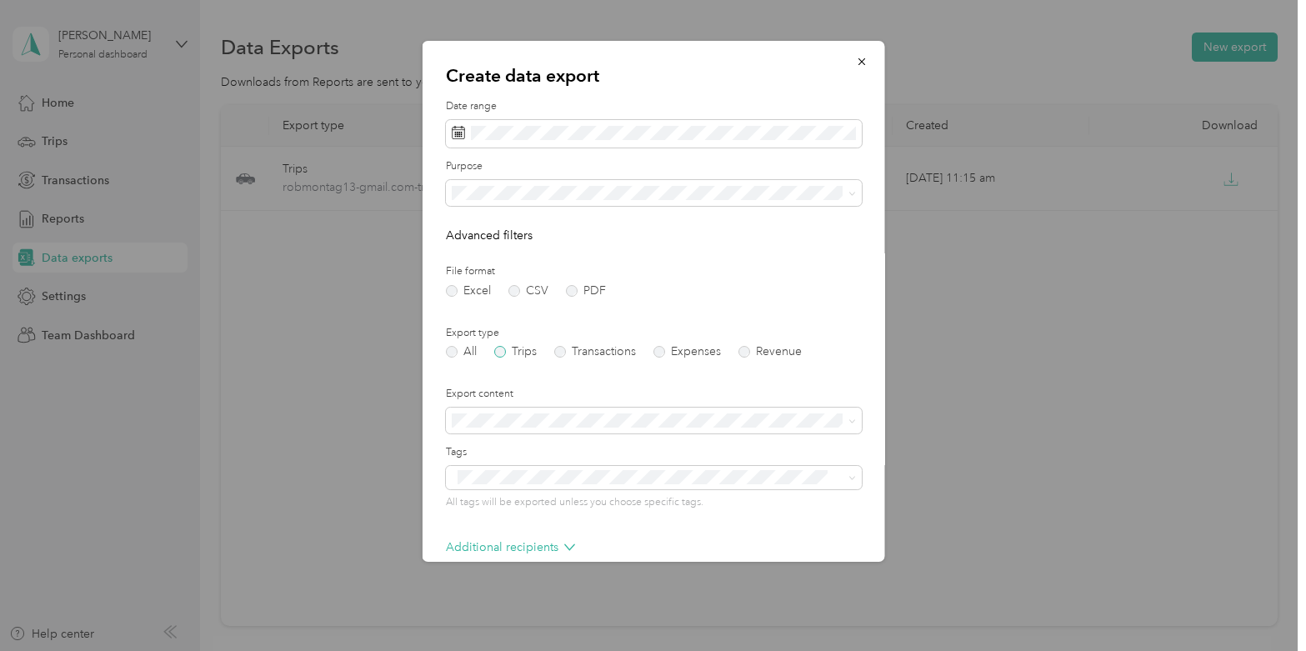
click at [504, 353] on label "Trips" at bounding box center [514, 352] width 43 height 12
click at [569, 298] on form "Date range Purpose Advanced filters File format Excel CSV PDF Export type All T…" at bounding box center [653, 361] width 416 height 524
click at [573, 296] on label "PDF" at bounding box center [585, 291] width 40 height 12
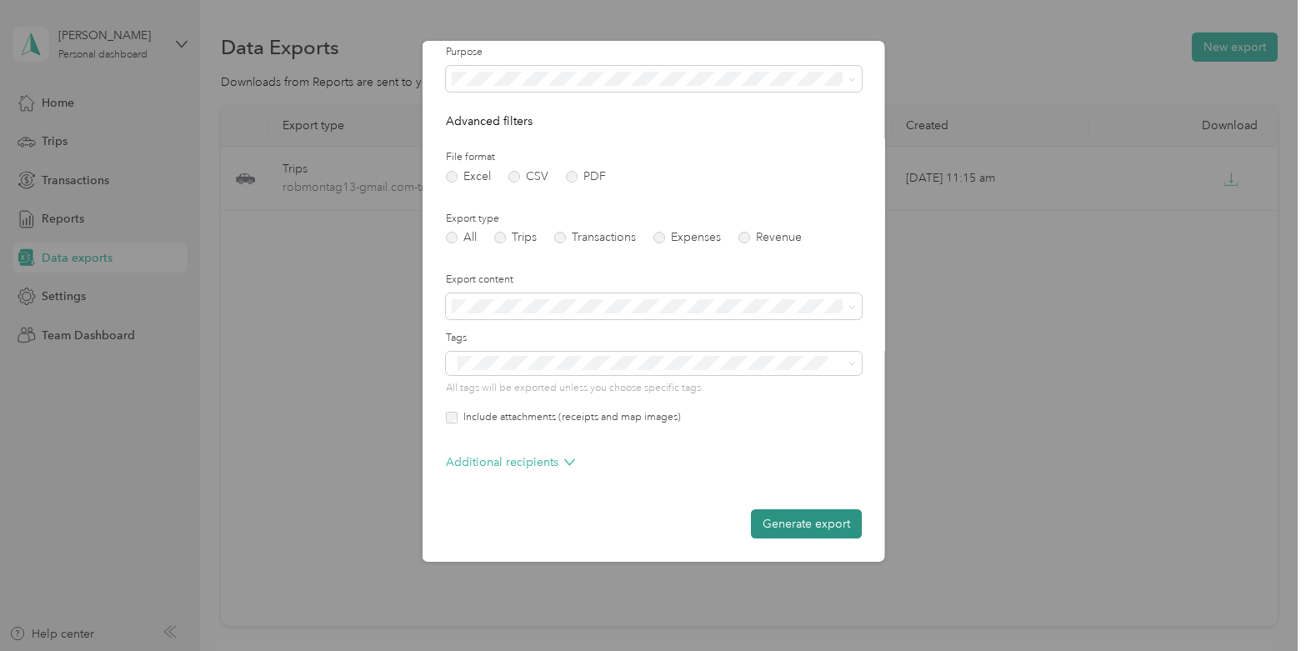
click at [811, 529] on button "Generate export" at bounding box center [805, 523] width 111 height 29
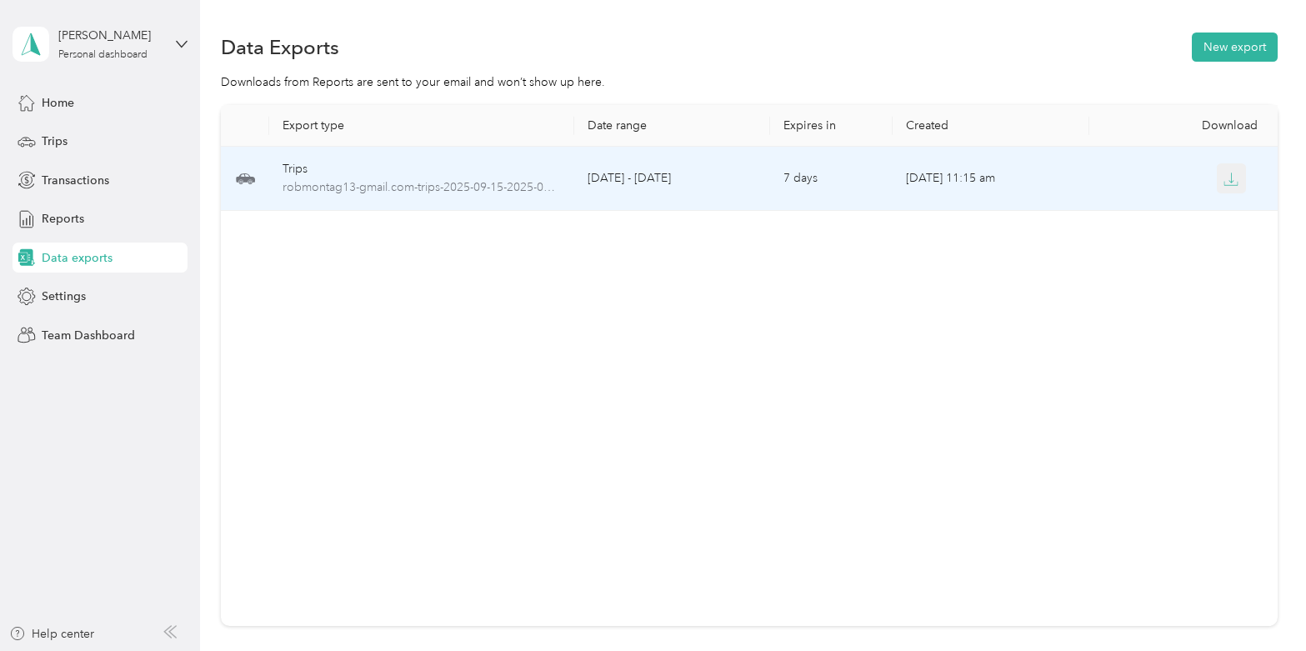
click at [1237, 179] on icon "button" at bounding box center [1231, 179] width 15 height 15
